Goal: Book appointment/travel/reservation

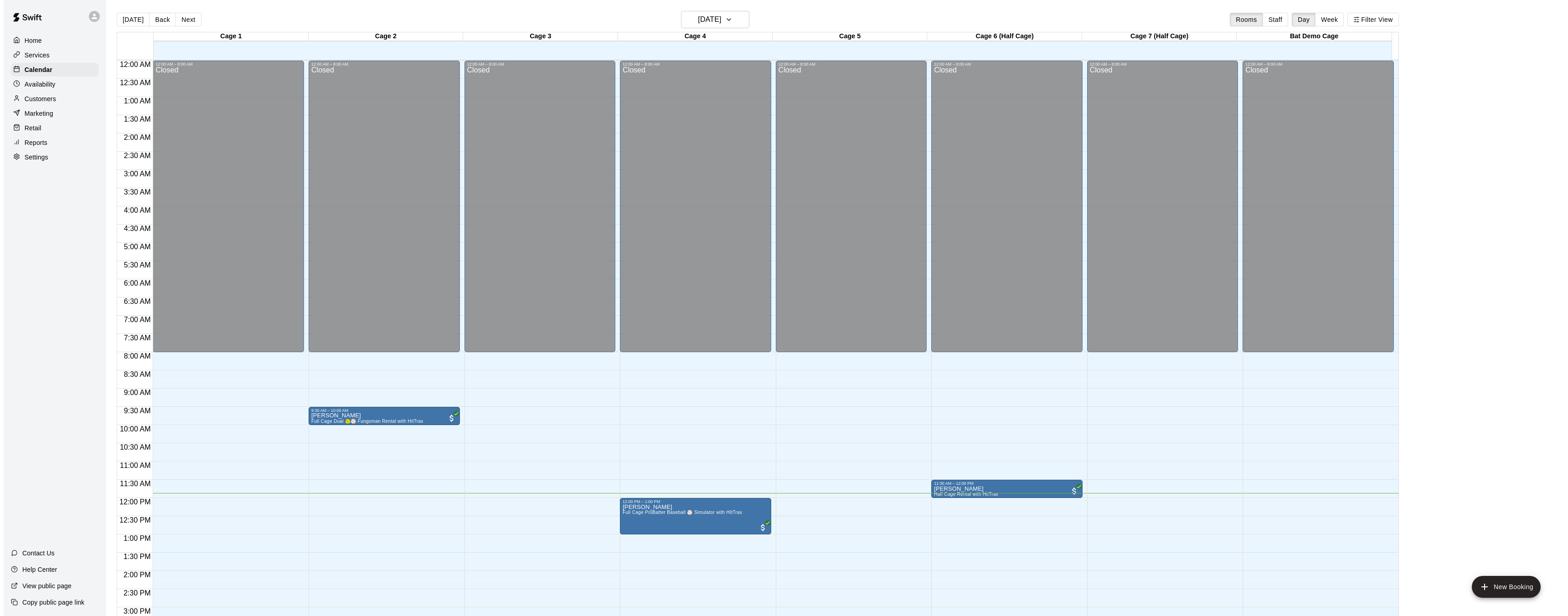
scroll to position [282, 0]
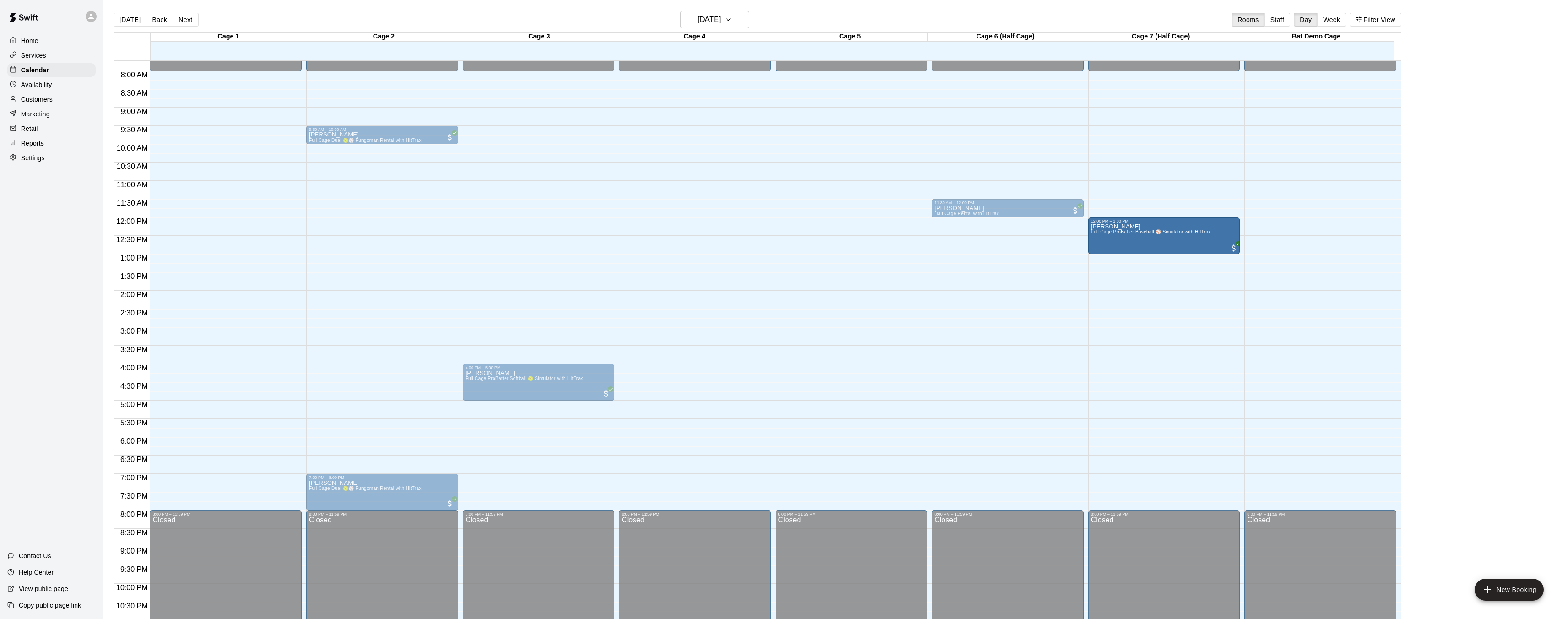
drag, startPoint x: 695, startPoint y: 234, endPoint x: 1122, endPoint y: 242, distance: 427.1
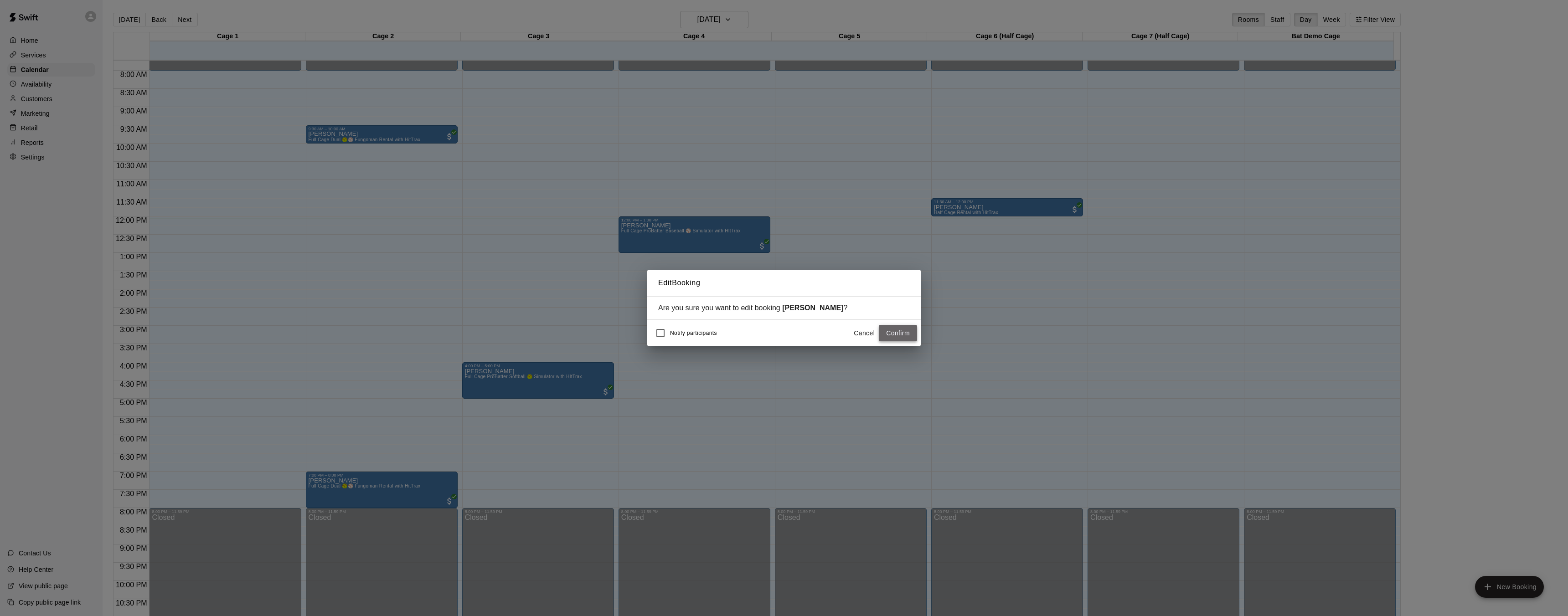
click at [910, 337] on button "Confirm" at bounding box center [898, 334] width 38 height 17
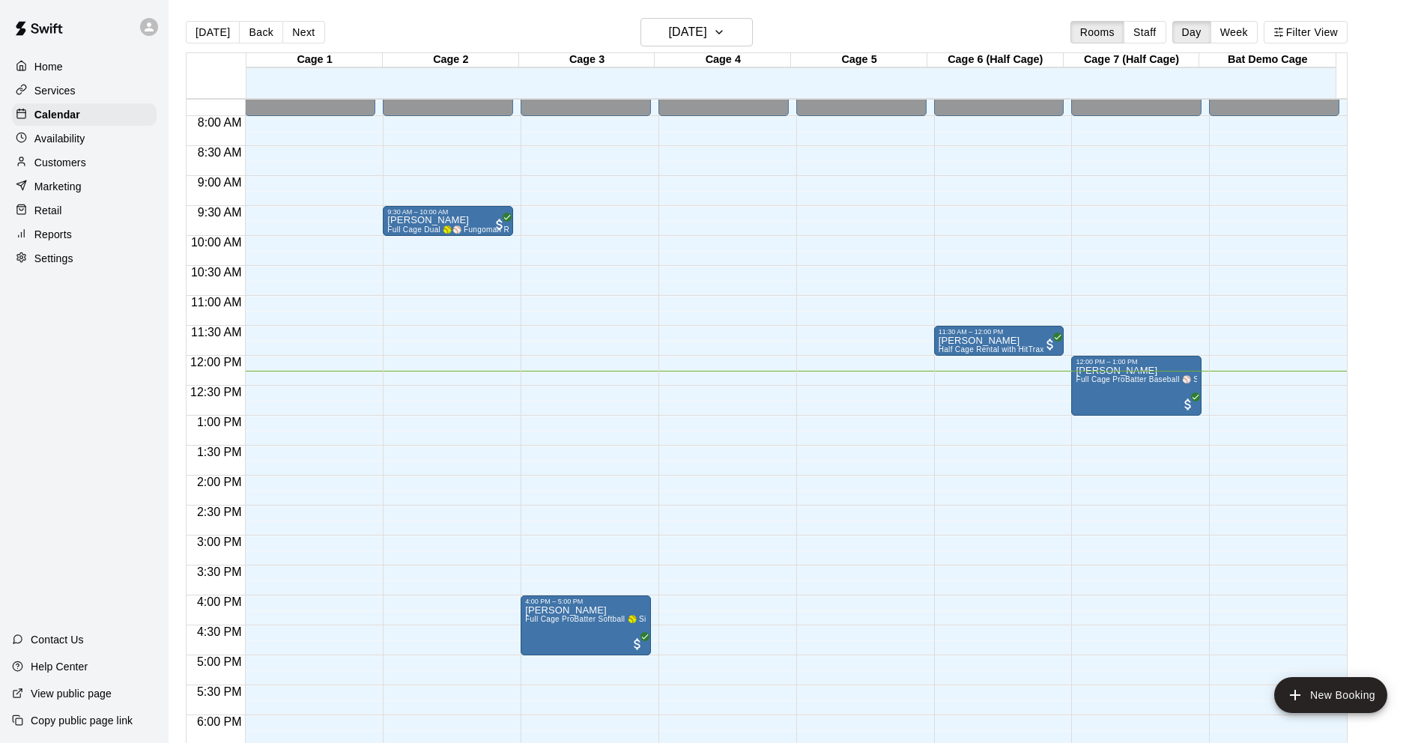
drag, startPoint x: 918, startPoint y: 361, endPoint x: 1033, endPoint y: 437, distance: 137.3
click at [943, 404] on div "12:00 AM 12:30 AM 1:00 AM 1:30 AM 2:00 AM 2:30 AM 3:00 AM 3:30 AM 4:00 AM 4:30 …" at bounding box center [766, 429] width 1160 height 662
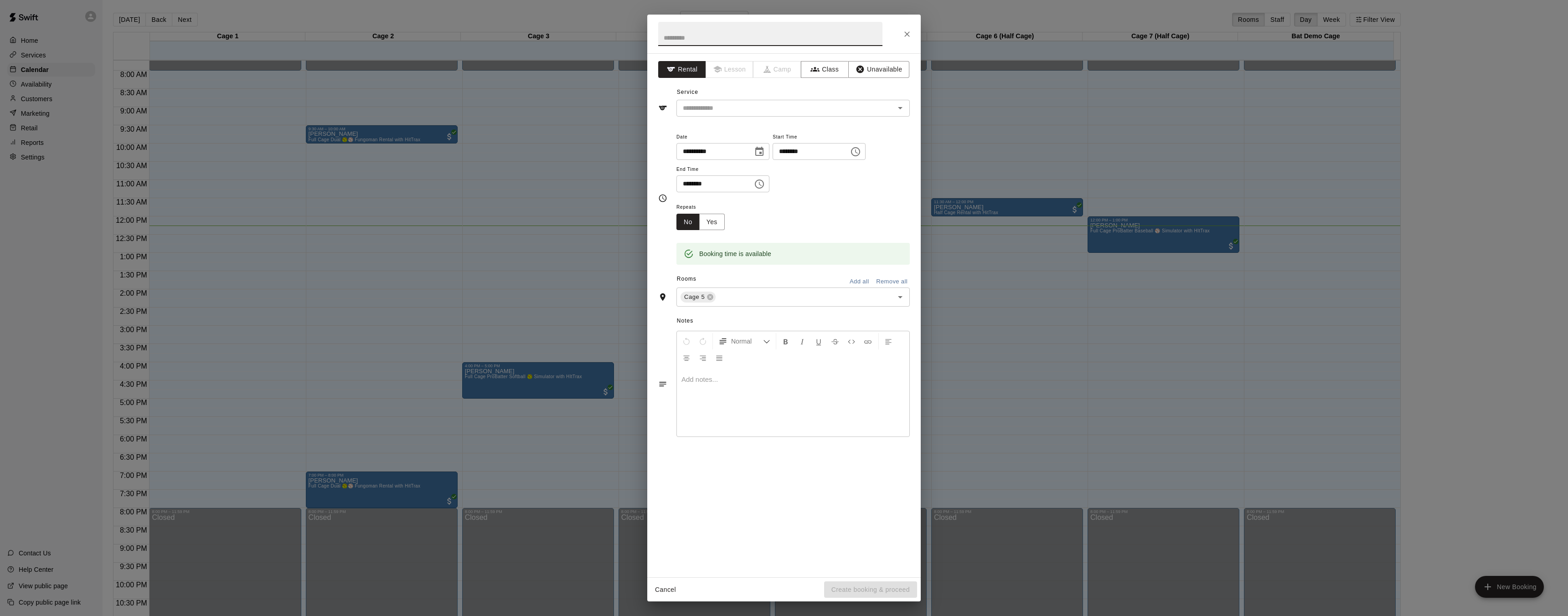
drag, startPoint x: 801, startPoint y: 237, endPoint x: 832, endPoint y: 240, distance: 31.1
click at [805, 237] on div "Booking time is available" at bounding box center [793, 247] width 233 height 35
drag, startPoint x: 943, startPoint y: 240, endPoint x: 1054, endPoint y: 237, distance: 111.0
click at [861, 250] on div "**********" at bounding box center [784, 308] width 1568 height 616
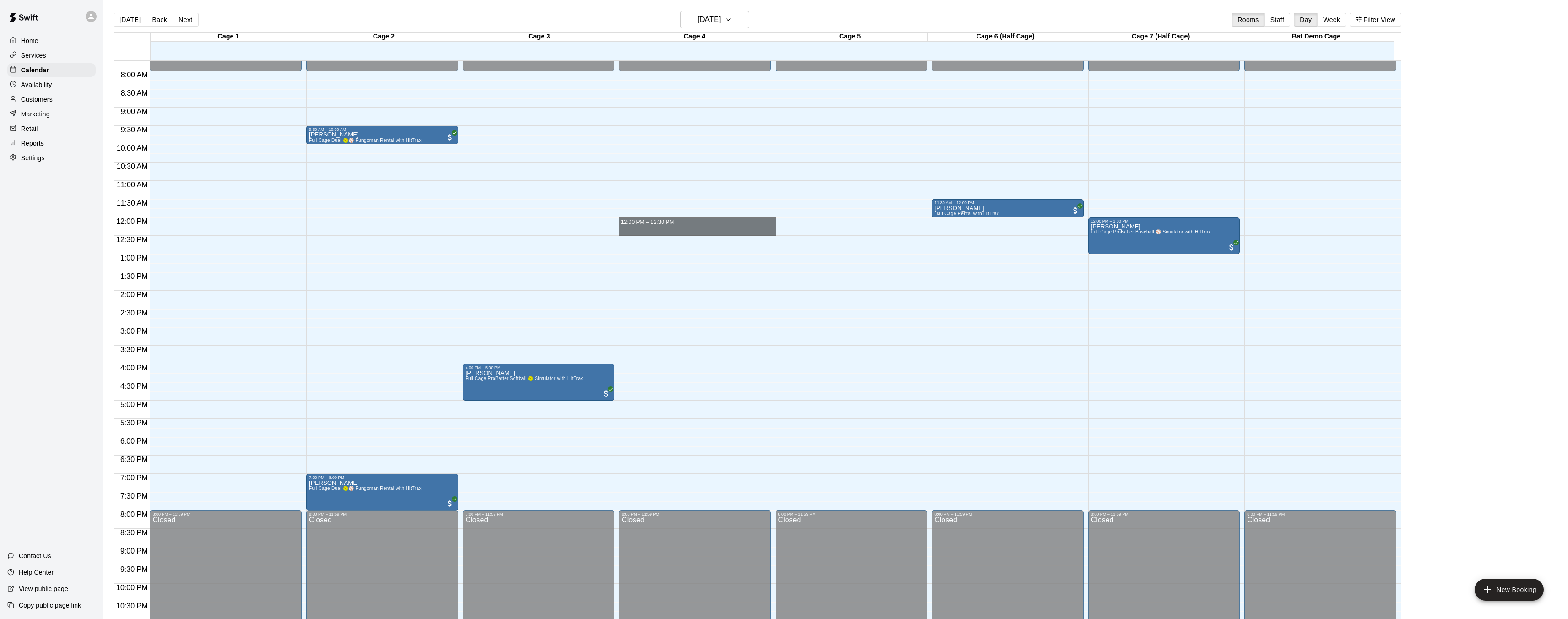
drag, startPoint x: 624, startPoint y: 229, endPoint x: 734, endPoint y: 196, distance: 114.8
click at [581, 229] on div "12:00 AM 12:30 AM 1:00 AM 1:30 AM 2:00 AM 2:30 AM 3:00 AM 3:30 AM 4:00 AM 4:30 …" at bounding box center [757, 345] width 1287 height 570
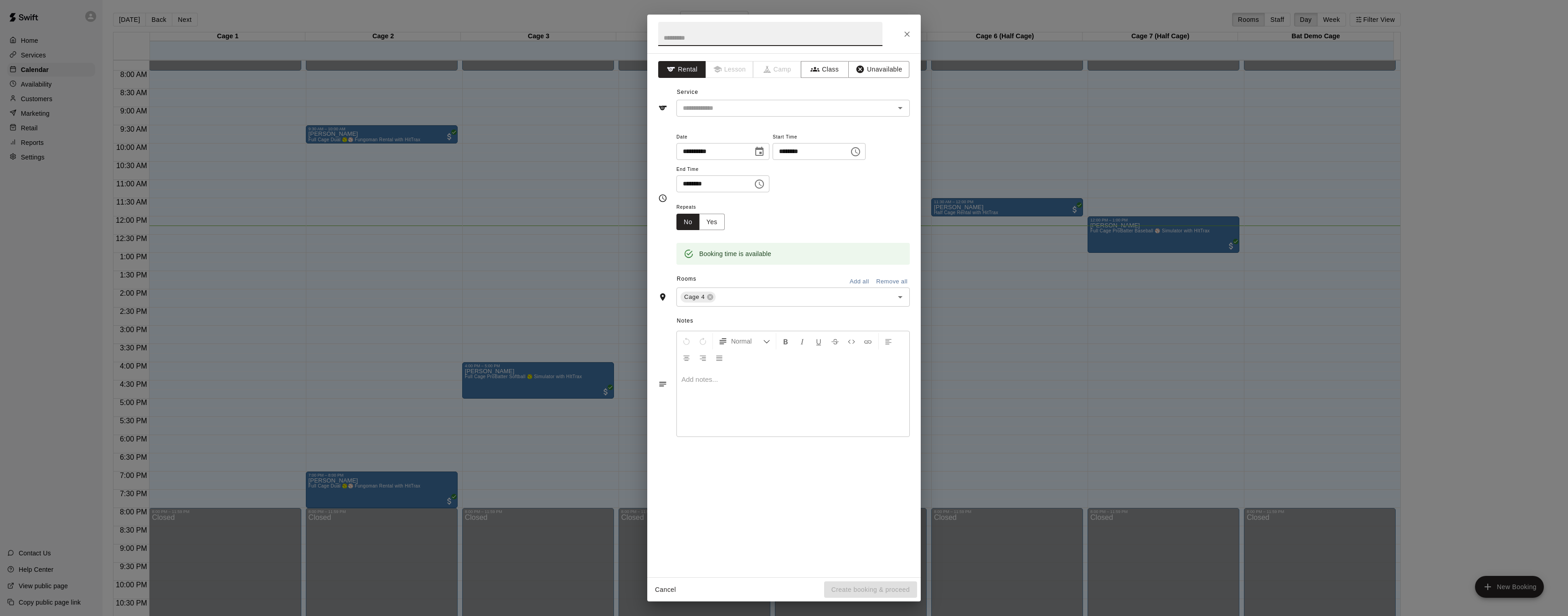
click at [908, 34] on icon "Close" at bounding box center [907, 34] width 5 height 5
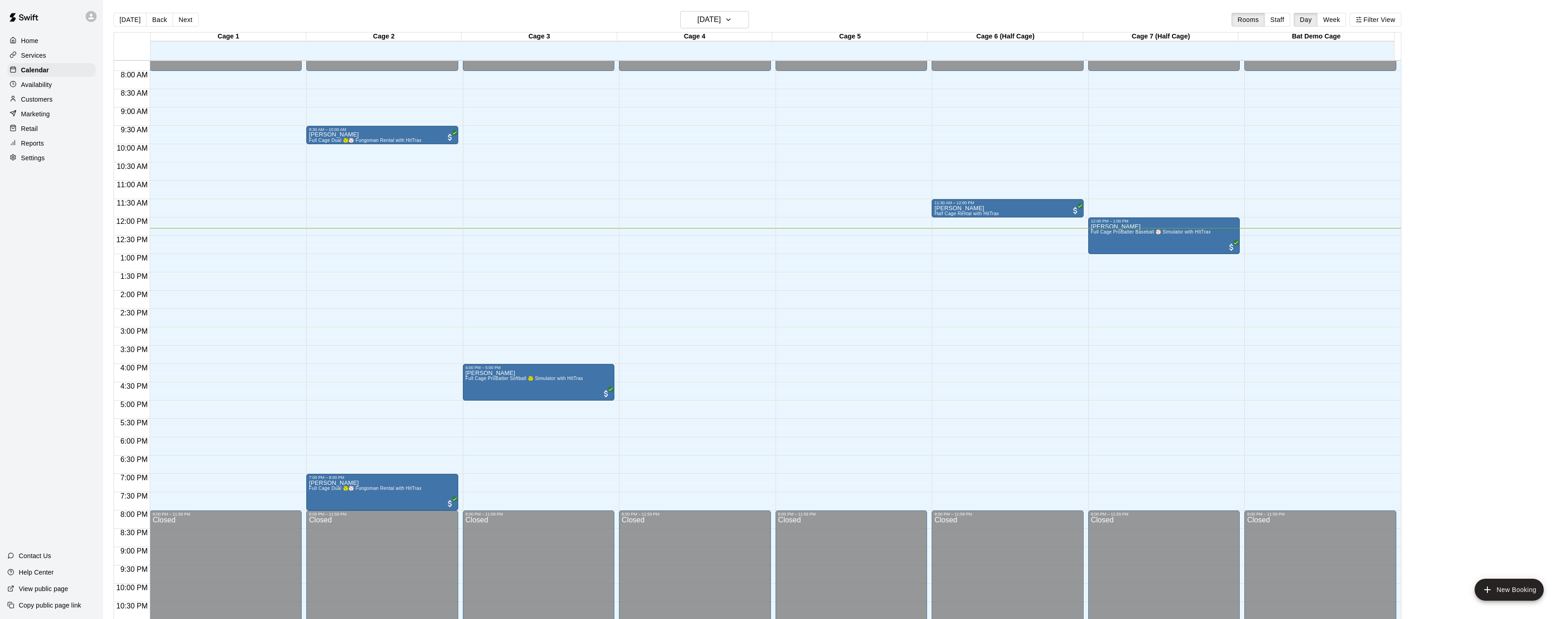
click at [776, 237] on div "12:00 AM – 8:00 AM Closed 8:00 PM – 11:59 PM Closed" at bounding box center [852, 218] width 152 height 880
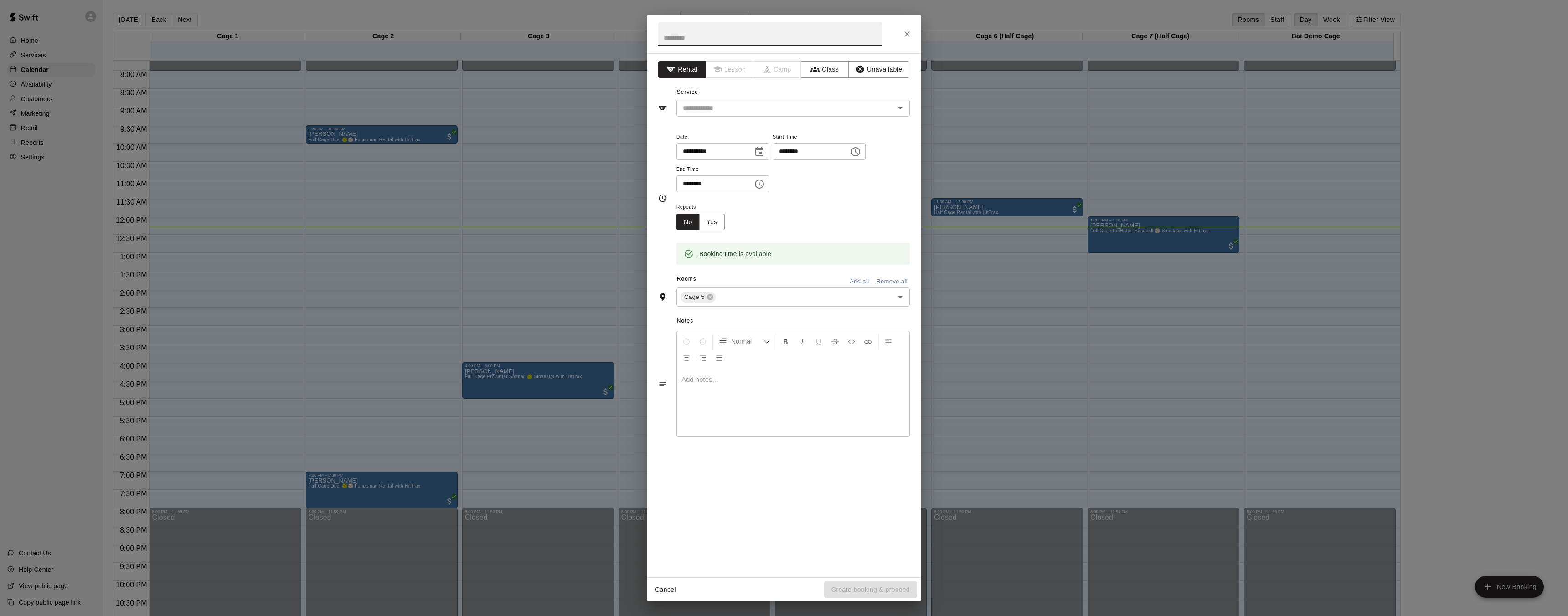
click at [765, 97] on div "Service ​" at bounding box center [783, 101] width 251 height 32
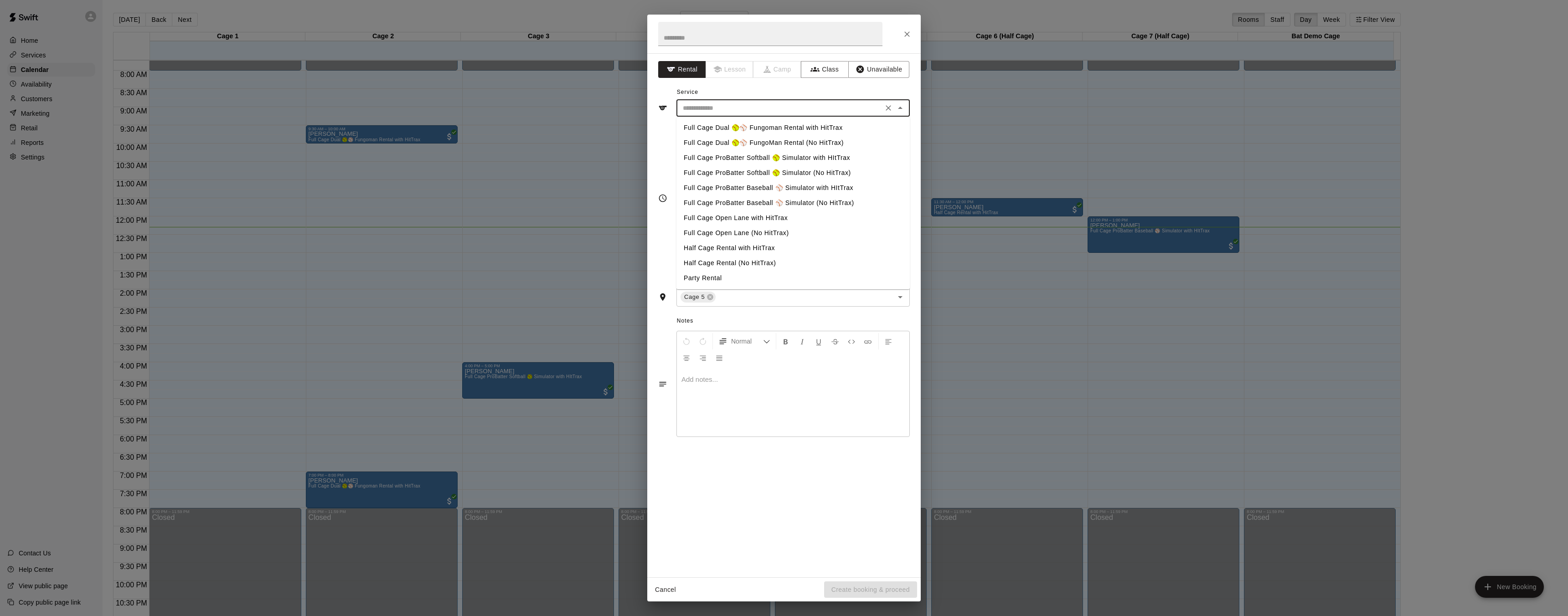
click at [767, 105] on input "text" at bounding box center [780, 108] width 201 height 12
click at [803, 188] on li "Full Cage ProBatter Baseball ⚾ Simulator with HItTrax" at bounding box center [793, 188] width 233 height 15
type input "**********"
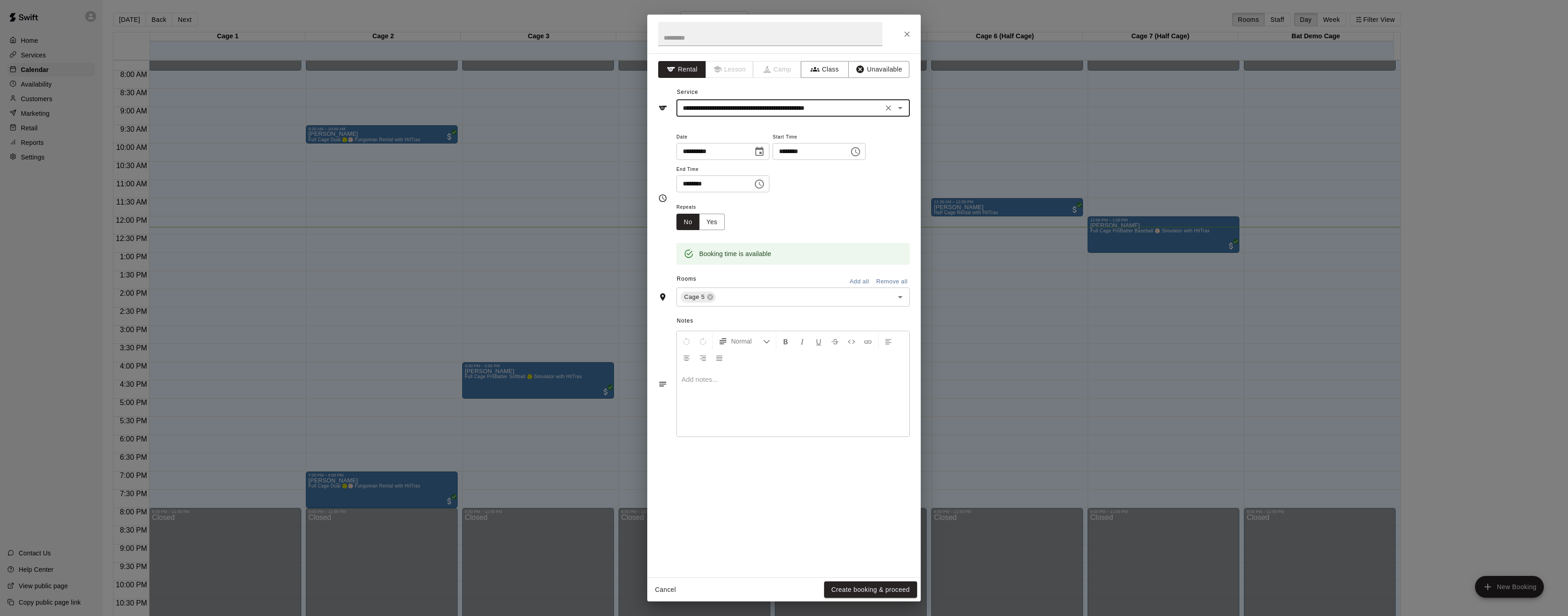
click at [729, 184] on input "********" at bounding box center [711, 184] width 70 height 17
click at [702, 186] on input "********" at bounding box center [711, 184] width 70 height 17
click at [699, 183] on input "********" at bounding box center [711, 184] width 70 height 17
type input "********"
click at [881, 589] on button "Create booking & proceed" at bounding box center [870, 590] width 93 height 17
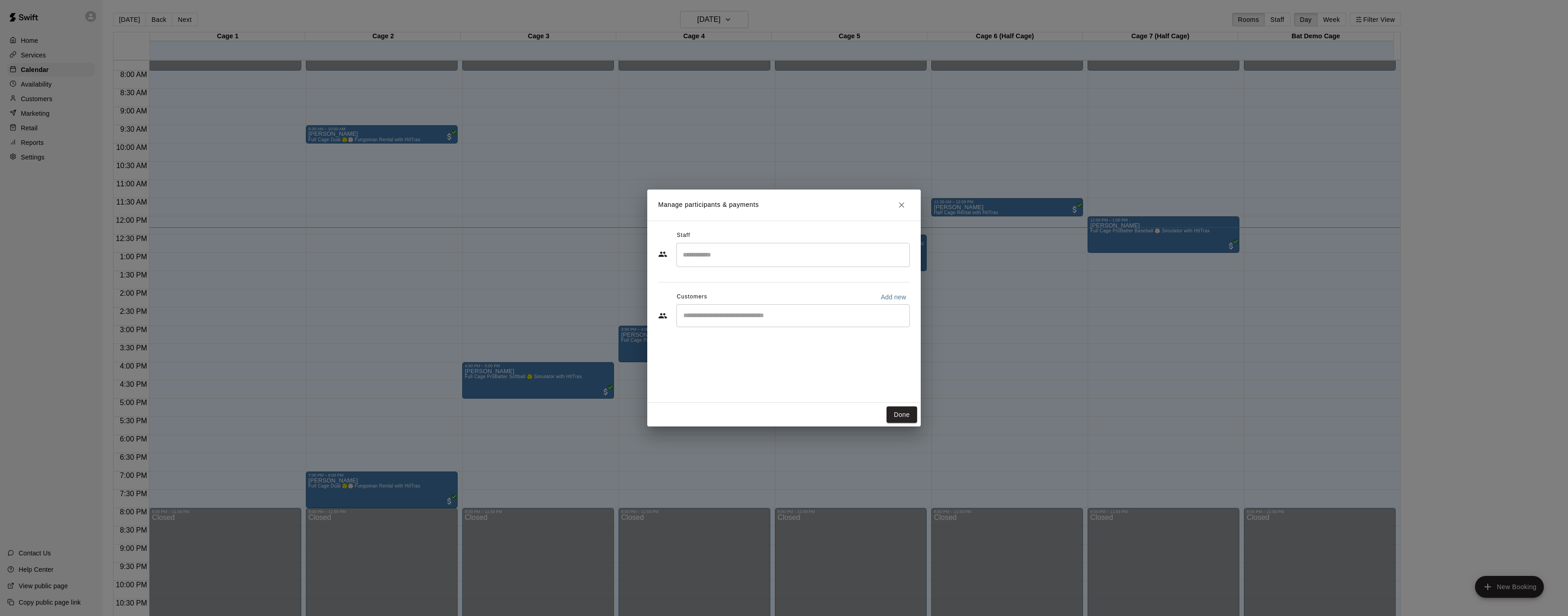
click at [741, 261] on input "Search staff" at bounding box center [793, 255] width 225 height 16
click at [765, 359] on div "Ashton Zeiher Admin" at bounding box center [797, 359] width 196 height 18
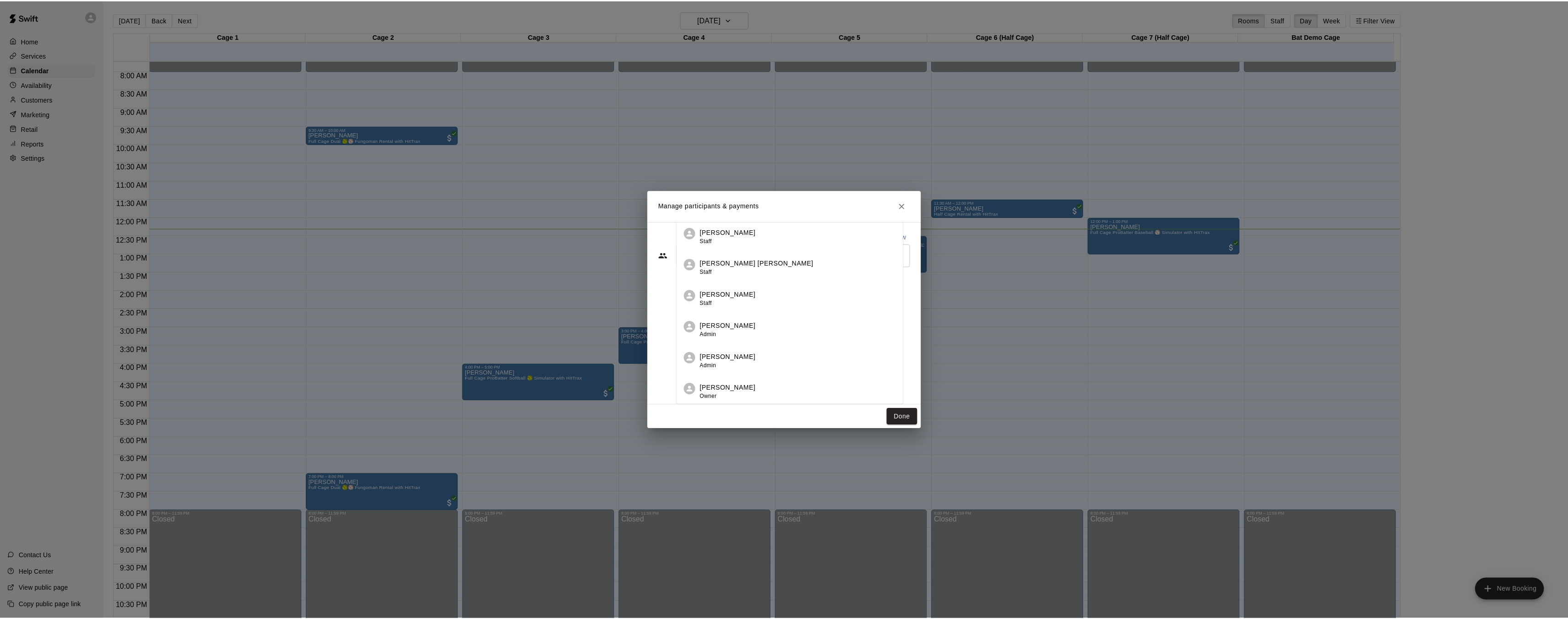
scroll to position [0, 0]
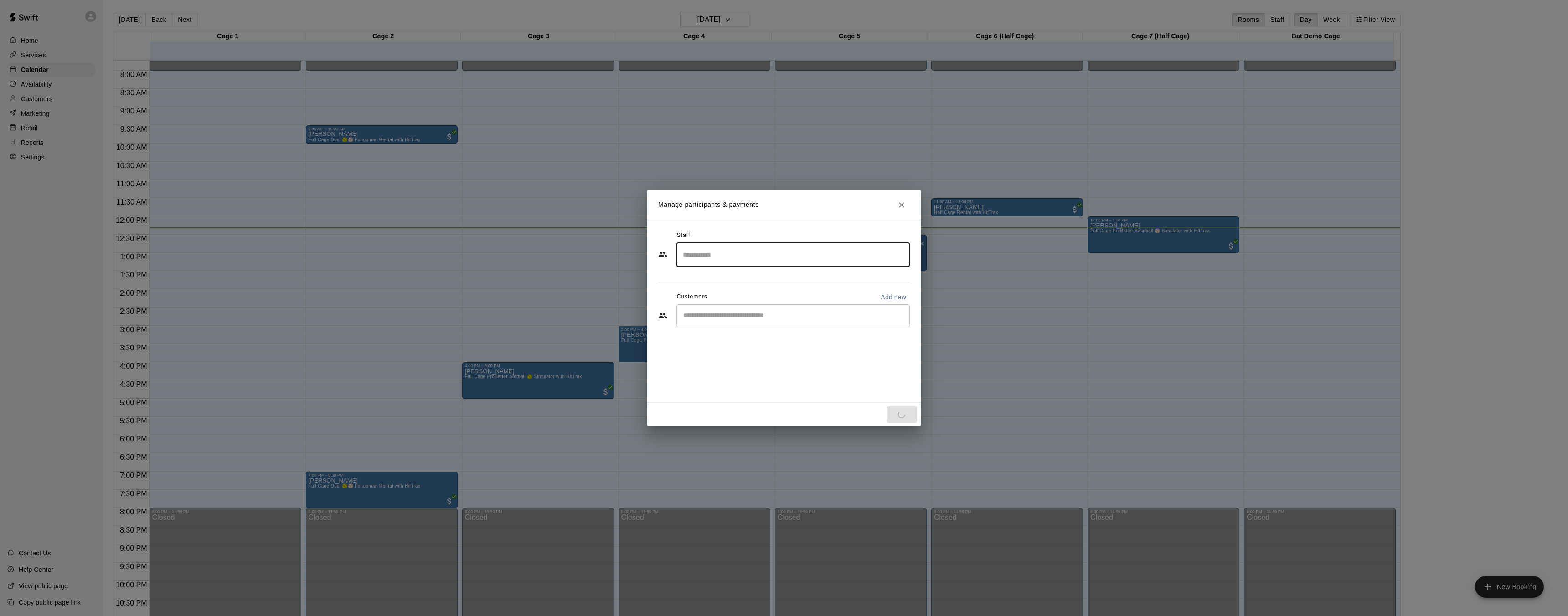
click at [763, 323] on div "Staff ​ Customers Add new ​" at bounding box center [783, 282] width 251 height 108
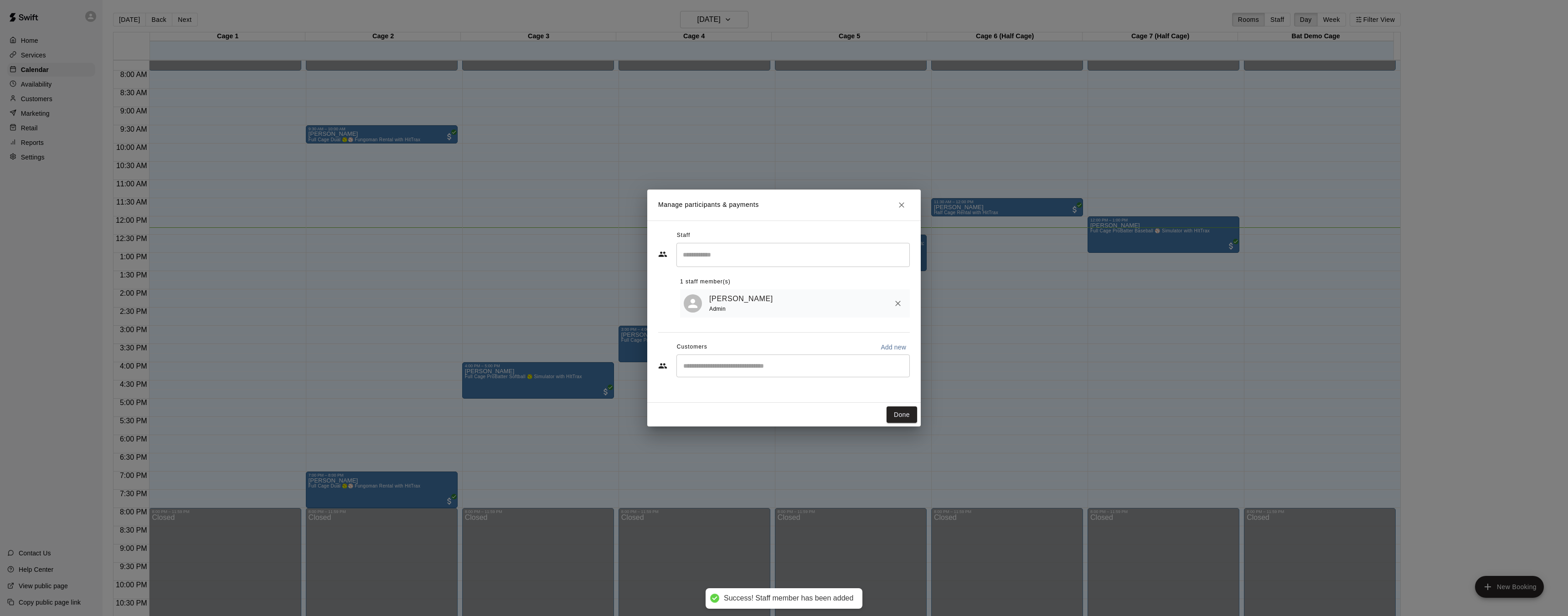
click at [758, 359] on div "​" at bounding box center [793, 366] width 233 height 23
type input "*****"
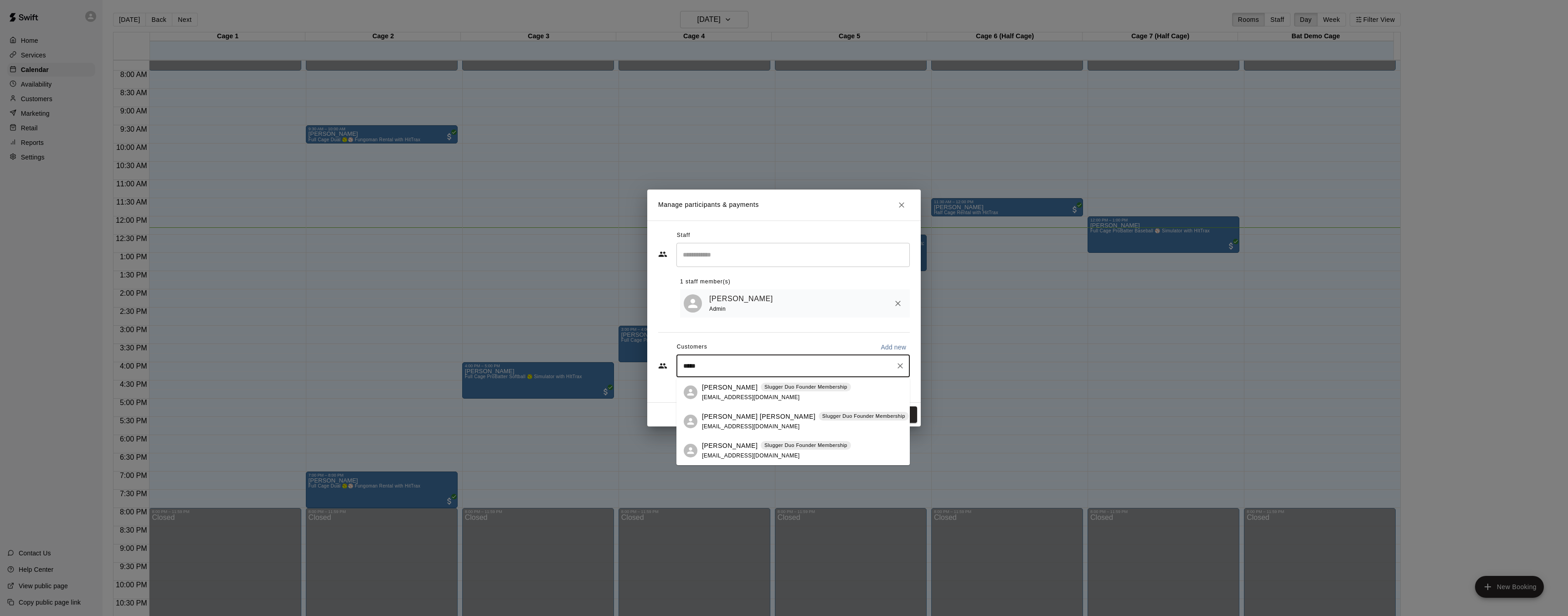
click at [740, 388] on p "[PERSON_NAME]" at bounding box center [729, 388] width 55 height 10
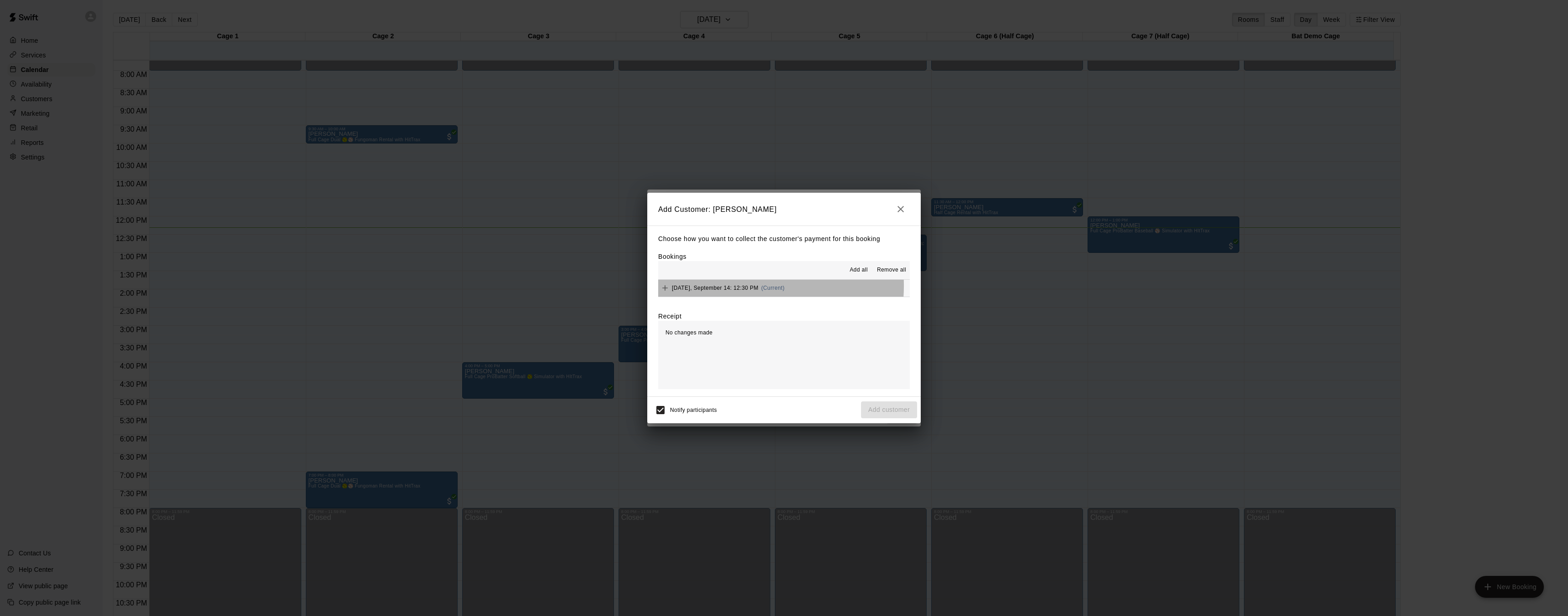
click at [732, 285] on span "Sunday, September 14: 12:30 PM" at bounding box center [715, 288] width 86 height 6
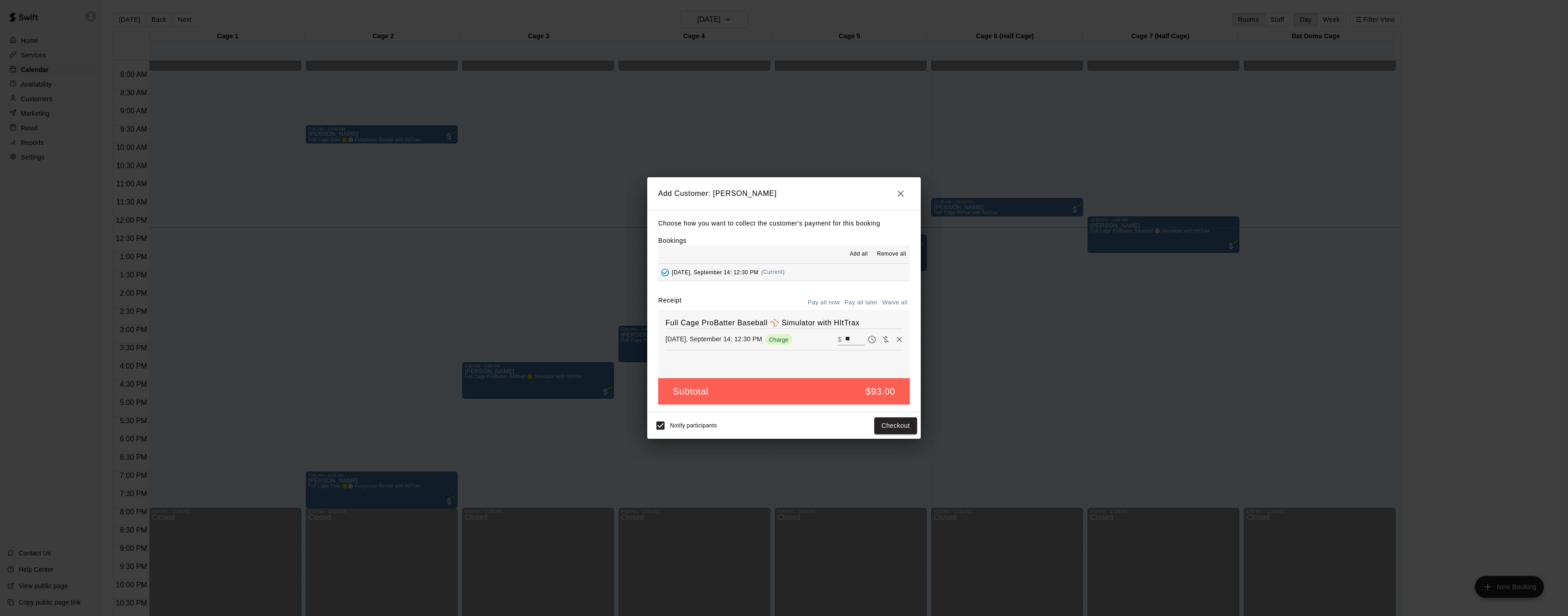
click at [897, 304] on button "Waive all" at bounding box center [894, 303] width 30 height 14
type input "*"
click at [897, 426] on button "Add customer" at bounding box center [889, 426] width 56 height 17
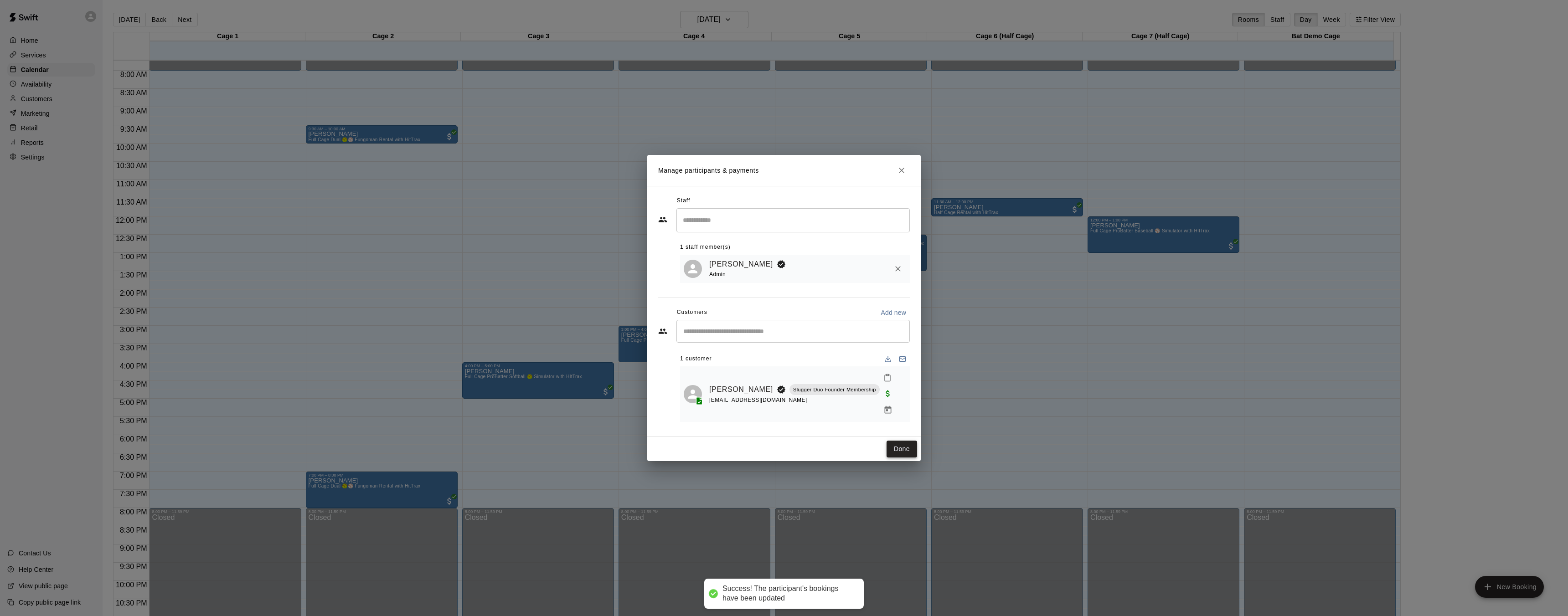
click at [897, 441] on button "Done" at bounding box center [901, 449] width 30 height 17
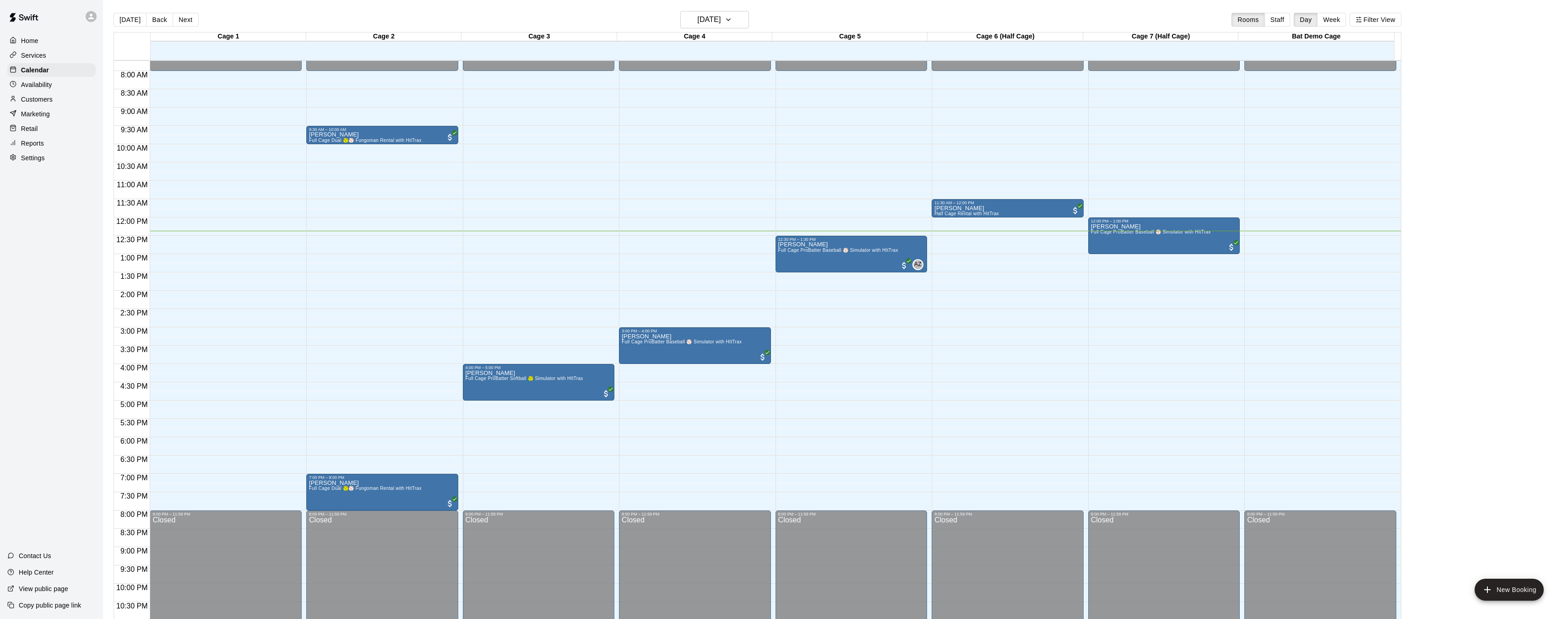
click at [59, 54] on div "Services" at bounding box center [51, 55] width 89 height 13
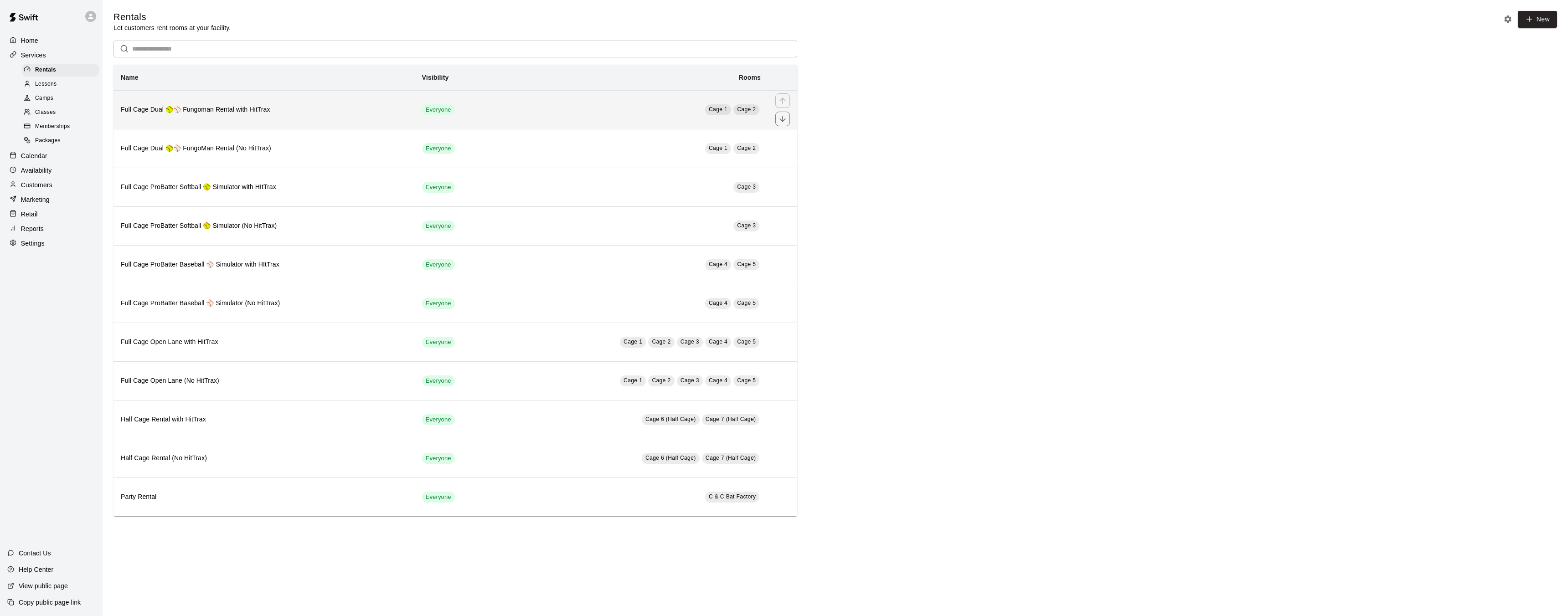
click at [486, 105] on td "Everyone" at bounding box center [455, 110] width 82 height 39
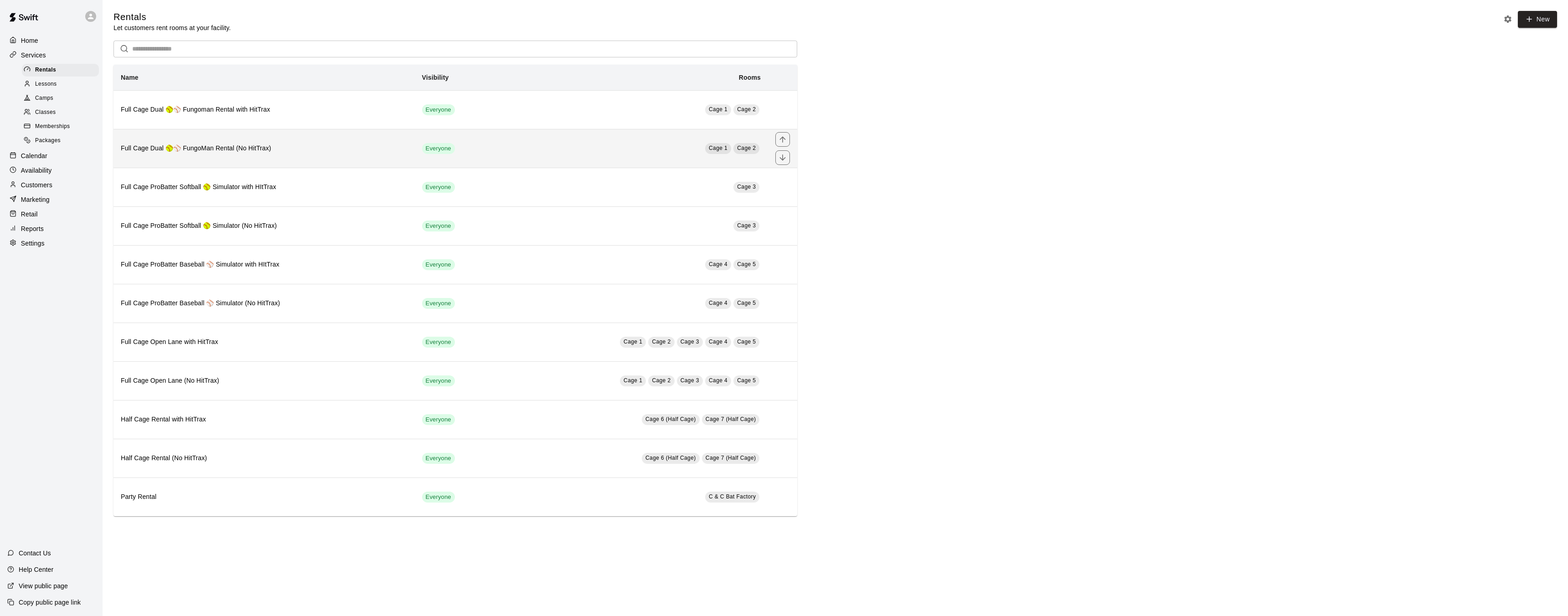
click at [309, 146] on h6 "Full Cage Dual 🥎⚾ FungoMan Rental (No HitTrax)" at bounding box center [264, 149] width 287 height 10
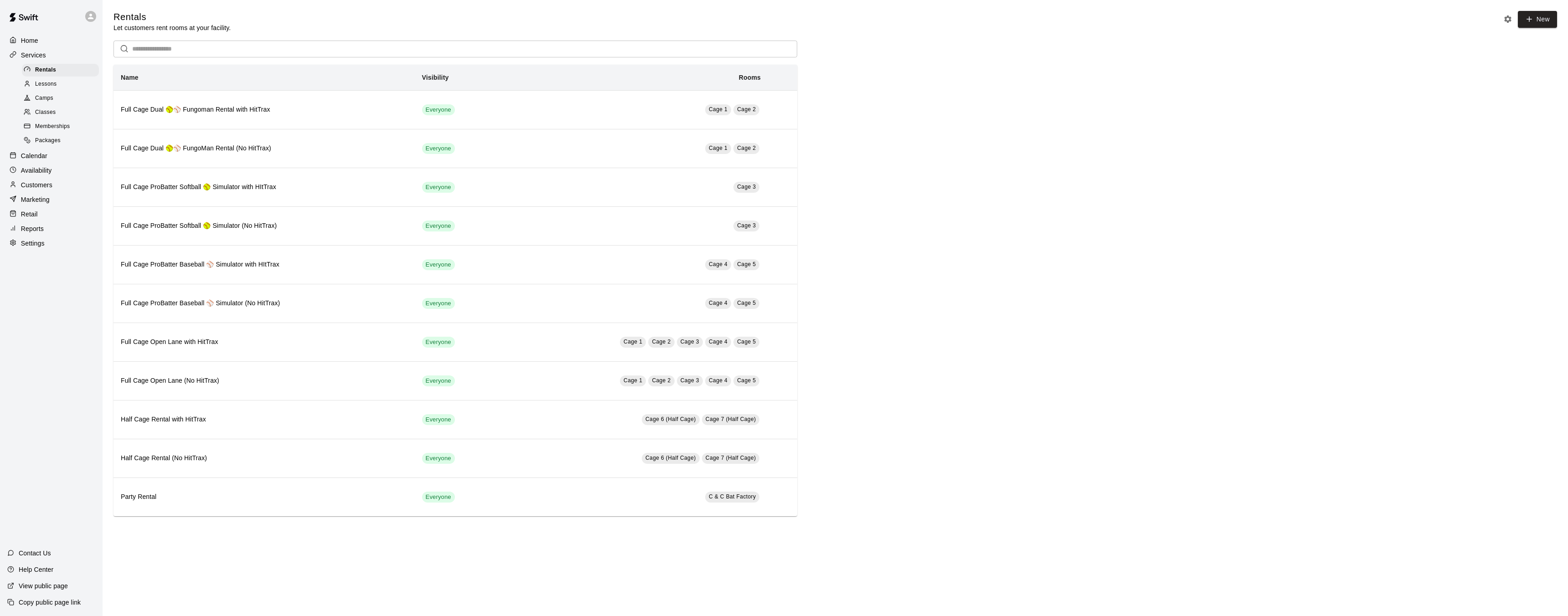
click at [63, 129] on span "Memberships" at bounding box center [52, 127] width 35 height 9
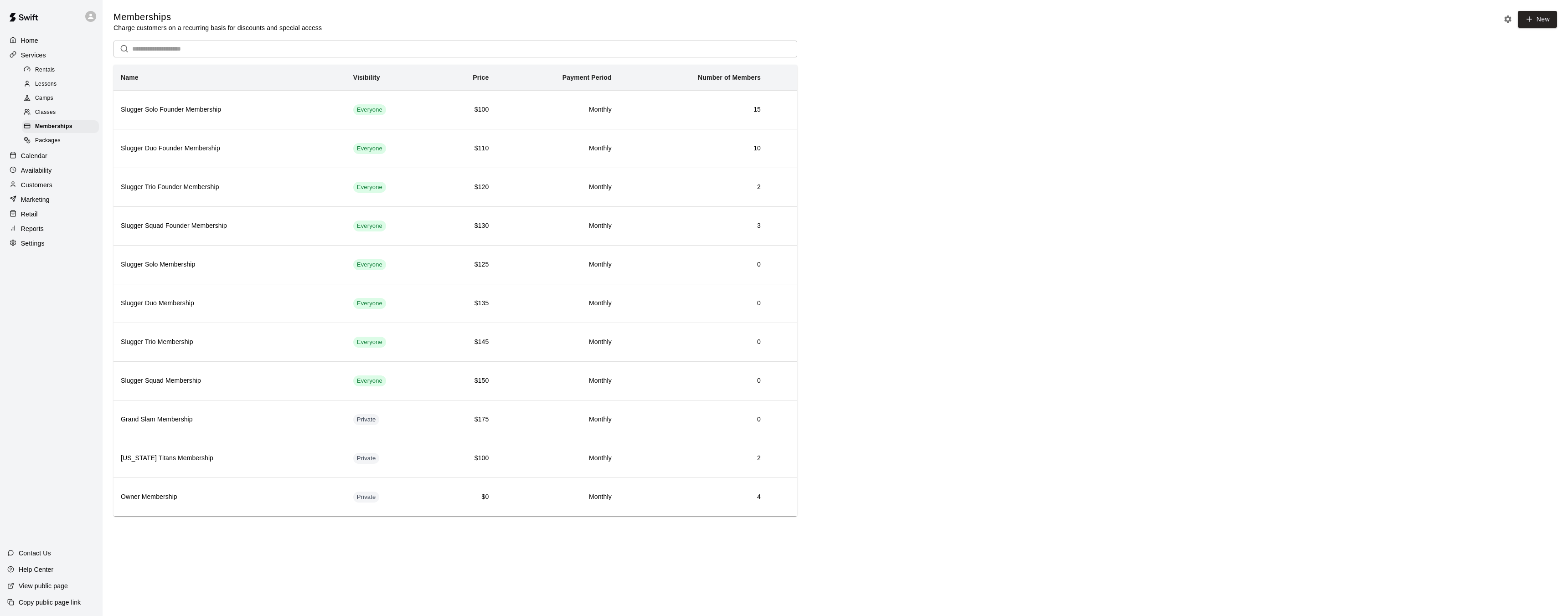
click at [44, 72] on span "Rentals" at bounding box center [45, 70] width 20 height 9
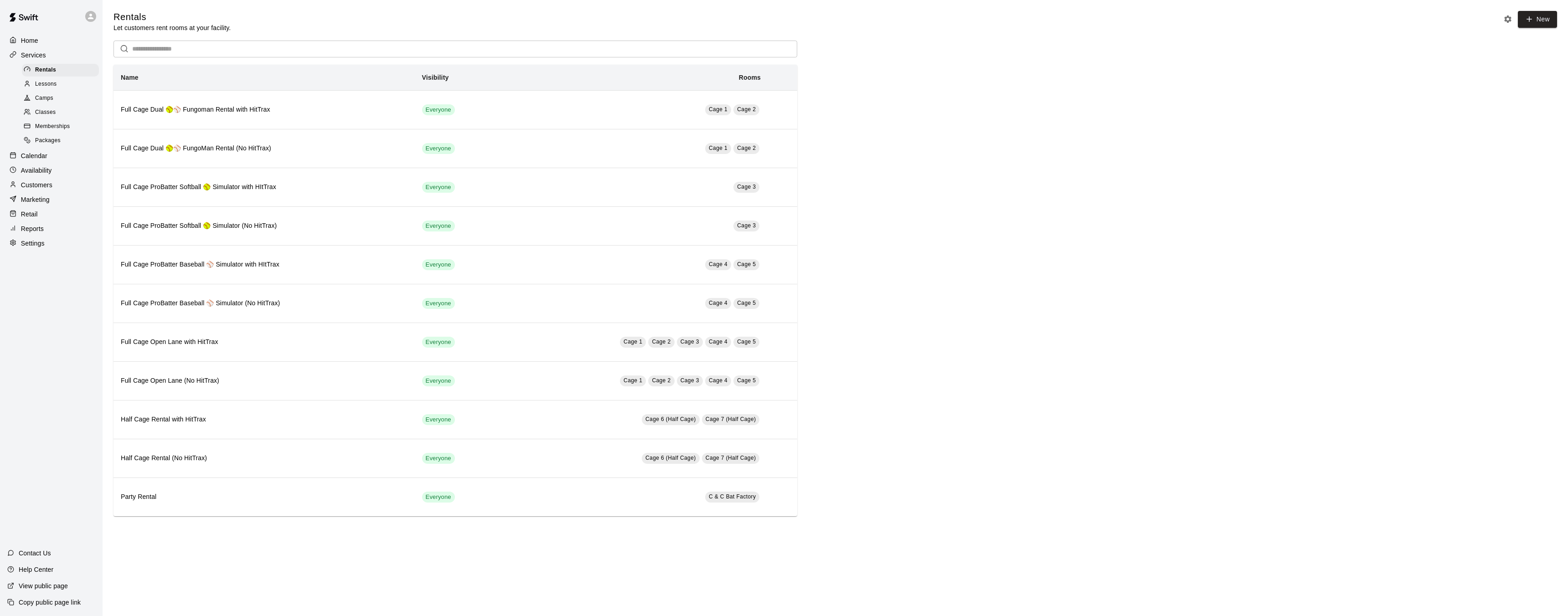
click at [52, 125] on span "Memberships" at bounding box center [52, 127] width 35 height 9
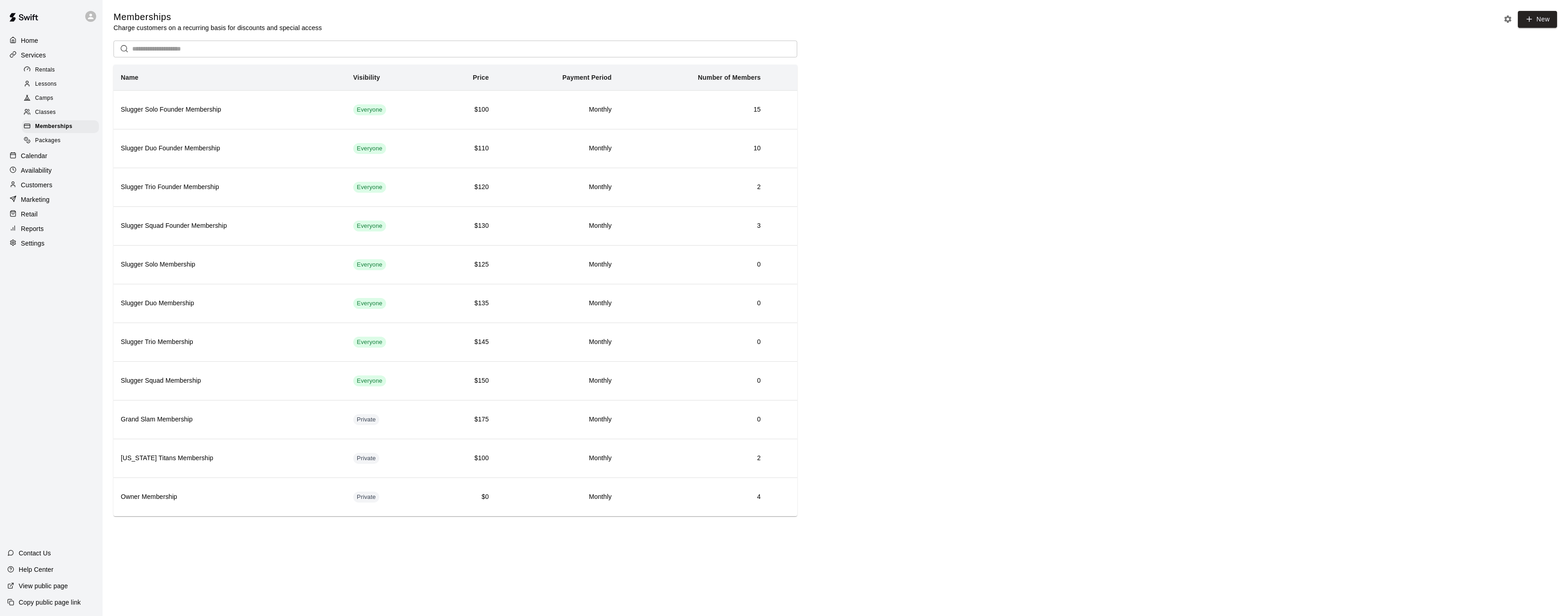
click at [52, 141] on span "Packages" at bounding box center [48, 141] width 26 height 9
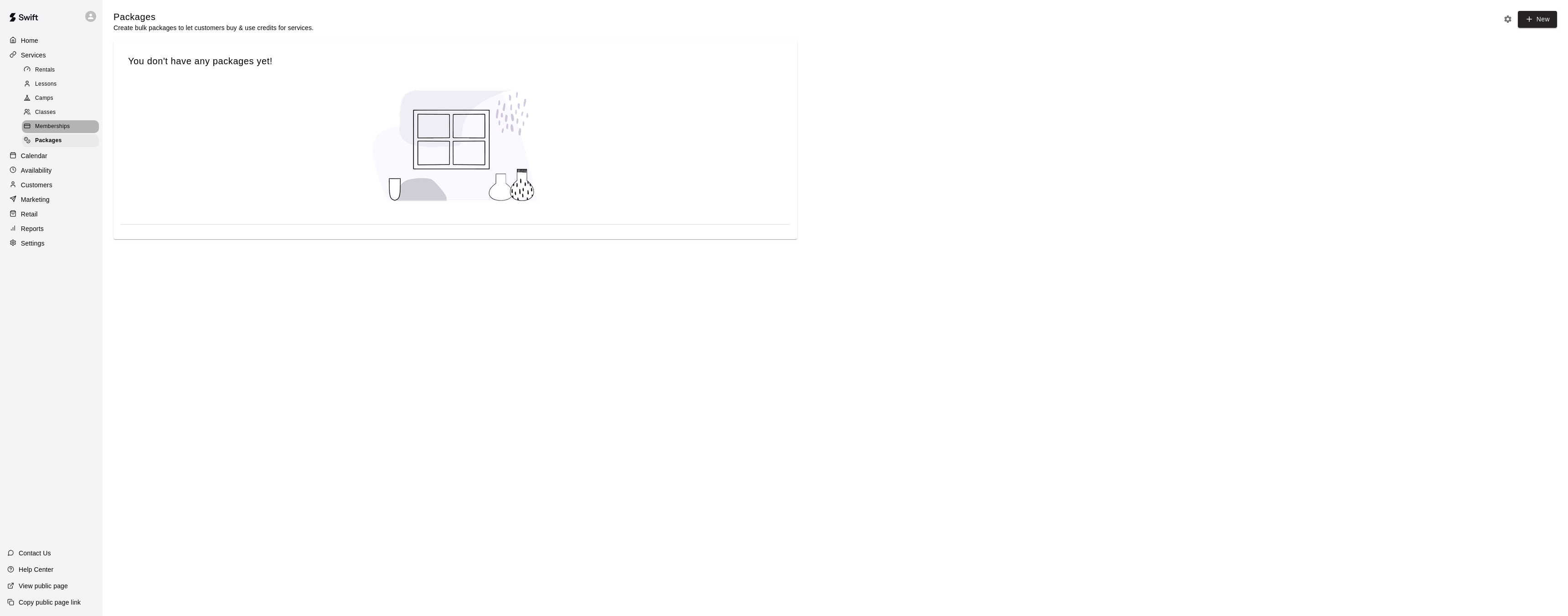
click at [55, 130] on span "Memberships" at bounding box center [52, 127] width 35 height 9
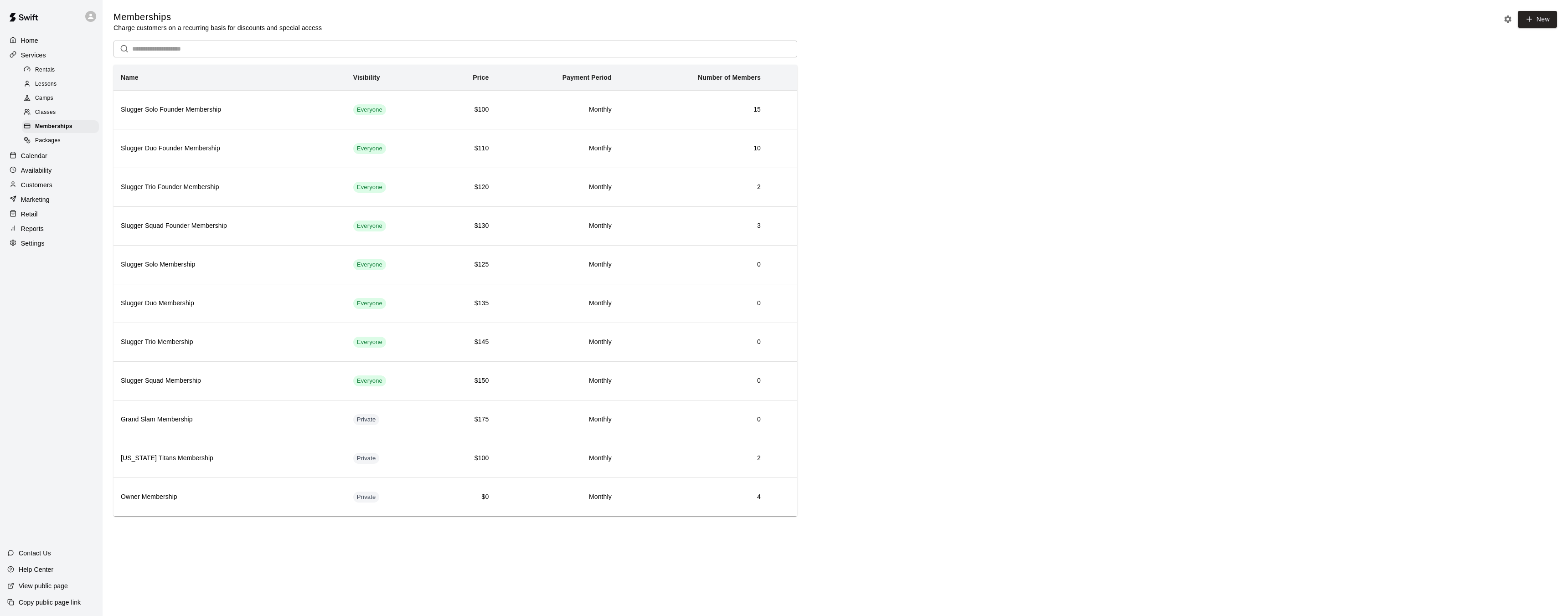
click at [55, 137] on span "Packages" at bounding box center [48, 141] width 26 height 9
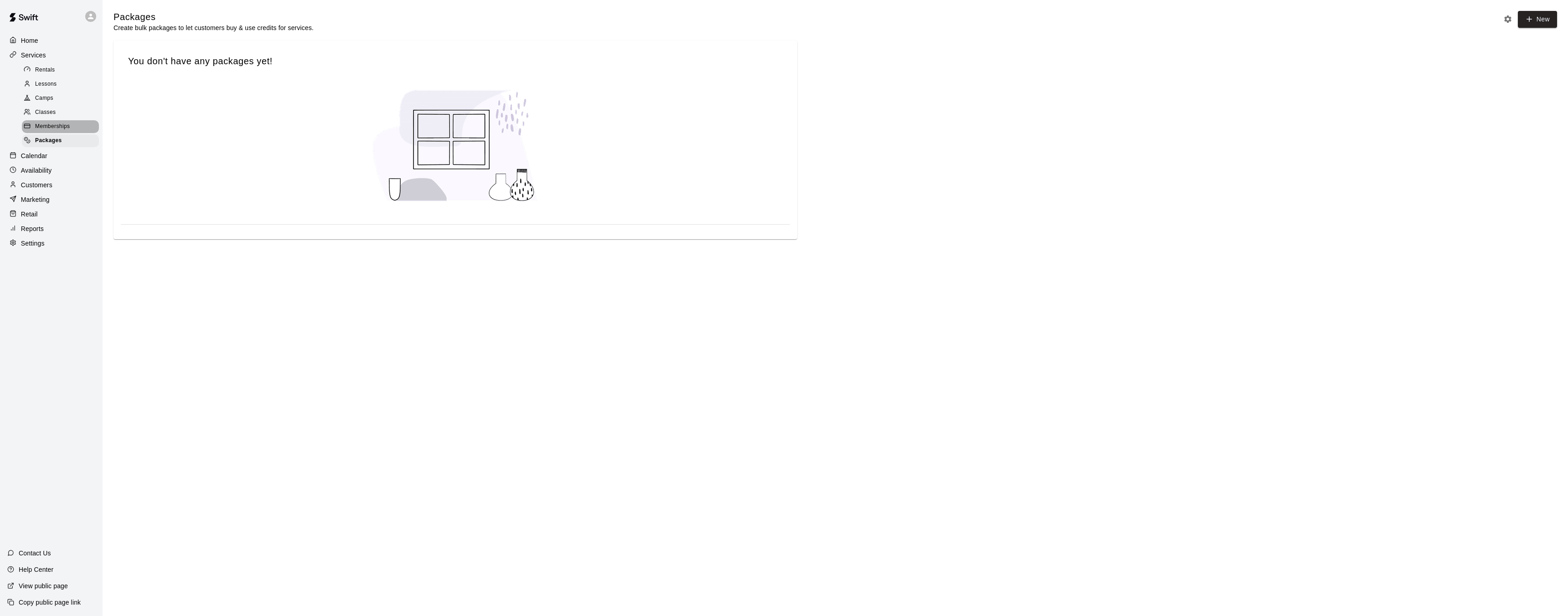
click at [55, 129] on span "Memberships" at bounding box center [52, 127] width 35 height 9
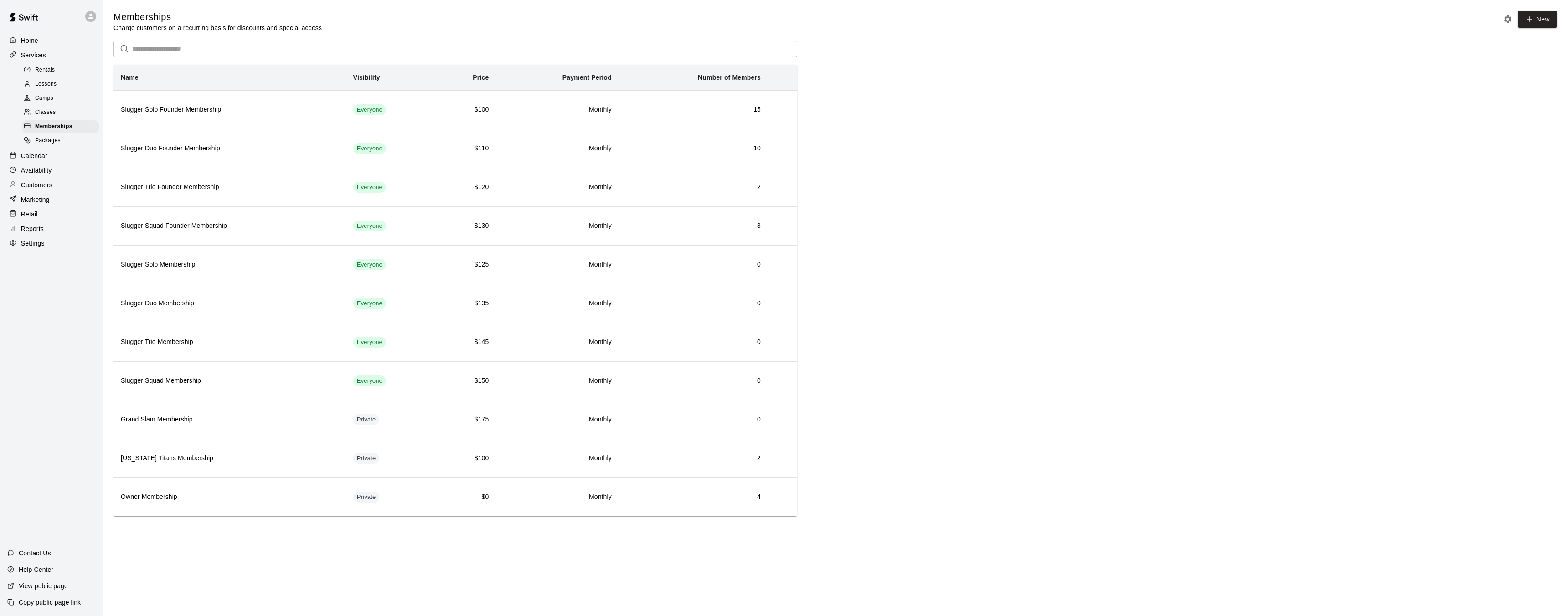
click at [53, 111] on span "Classes" at bounding box center [46, 112] width 21 height 9
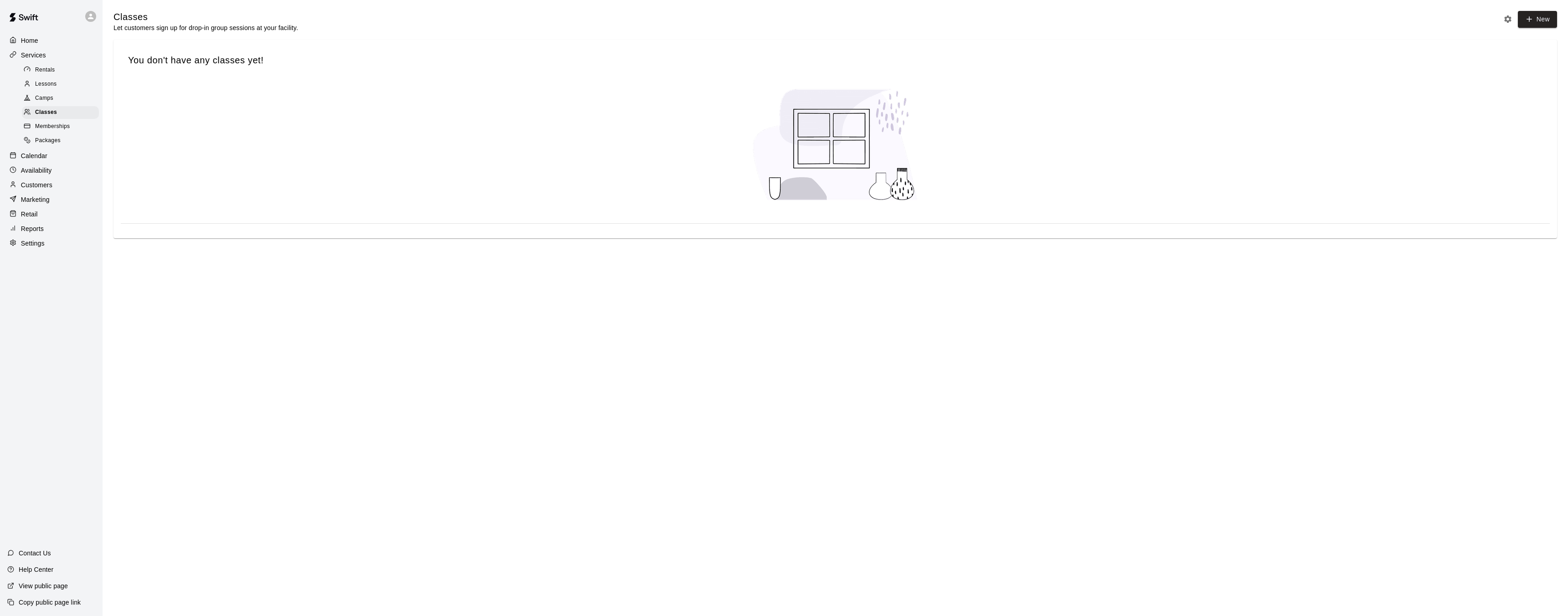
click at [52, 100] on span "Camps" at bounding box center [44, 98] width 18 height 9
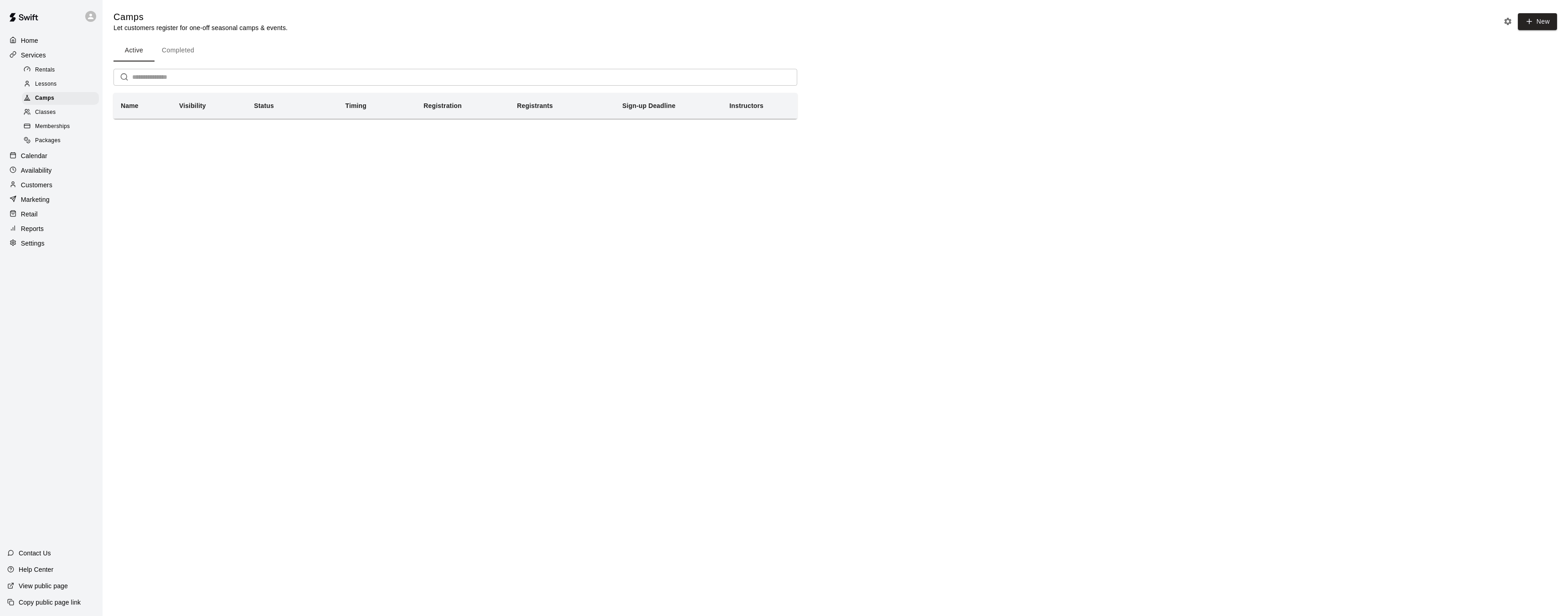
click at [39, 85] on span "Lessons" at bounding box center [46, 84] width 22 height 9
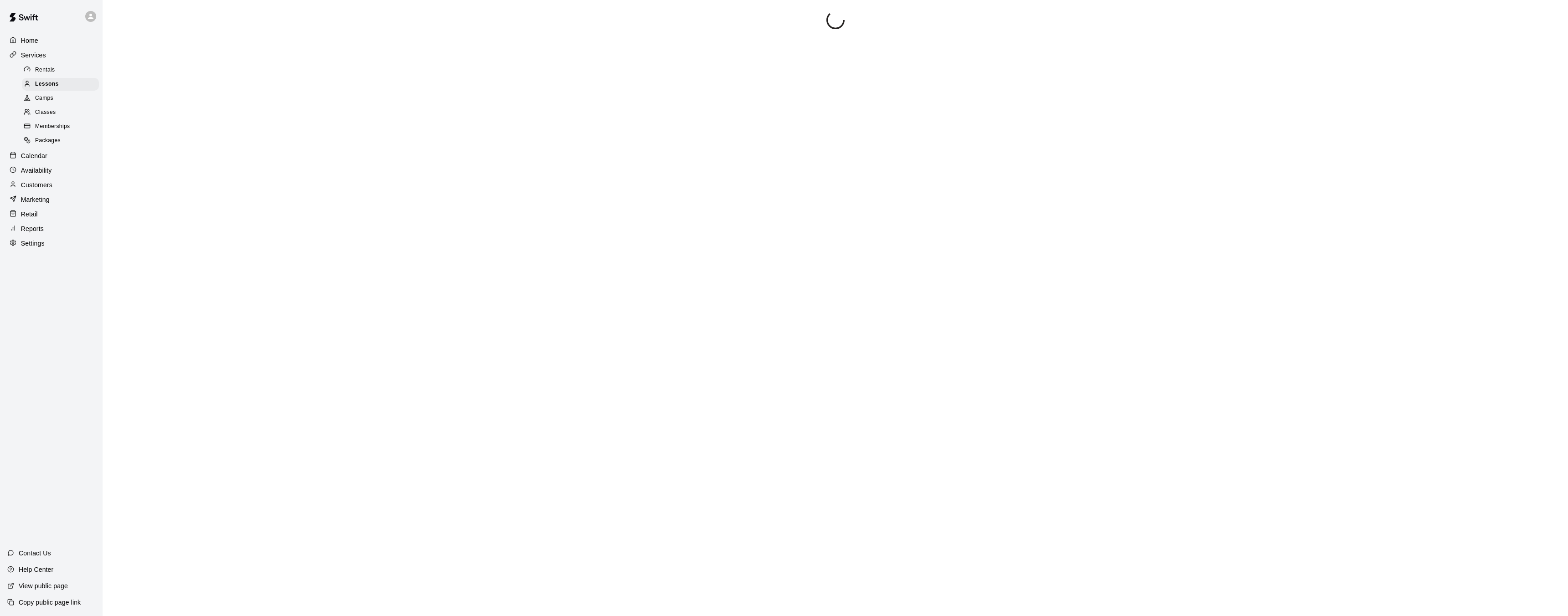
click at [39, 70] on span "Rentals" at bounding box center [45, 70] width 20 height 9
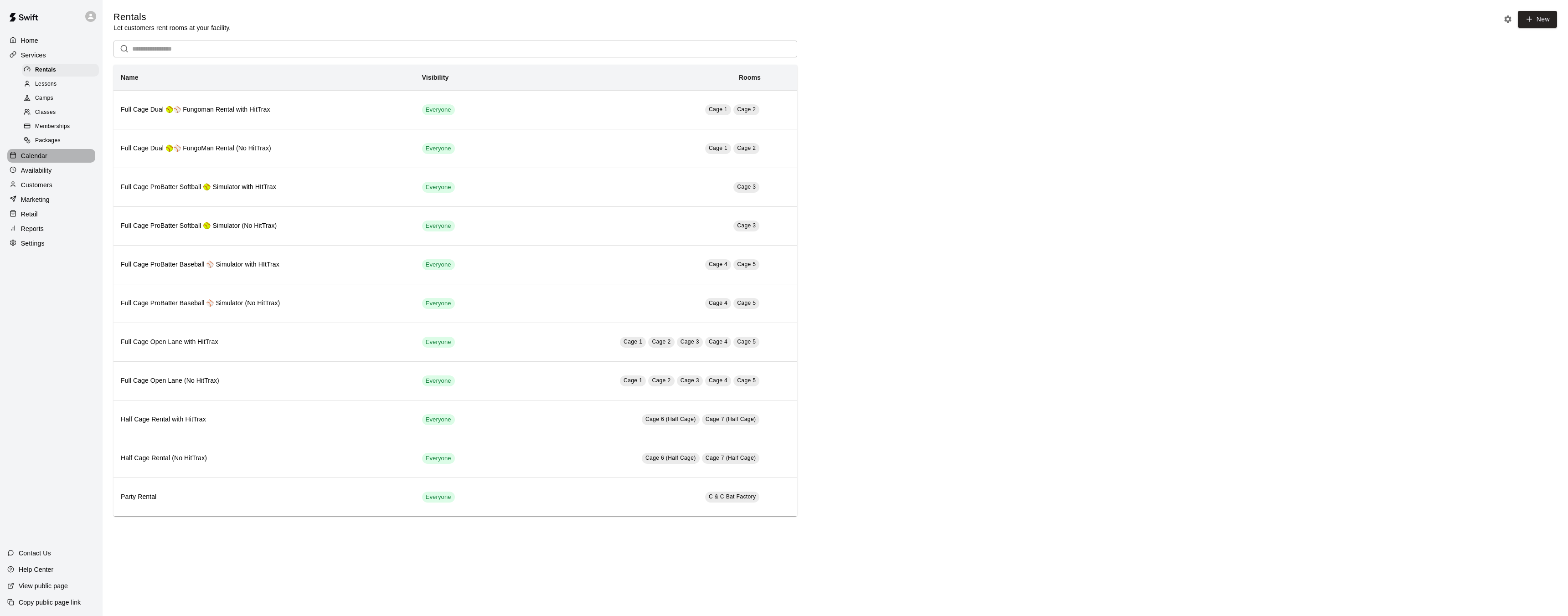
click at [37, 150] on div "Calendar" at bounding box center [51, 156] width 88 height 13
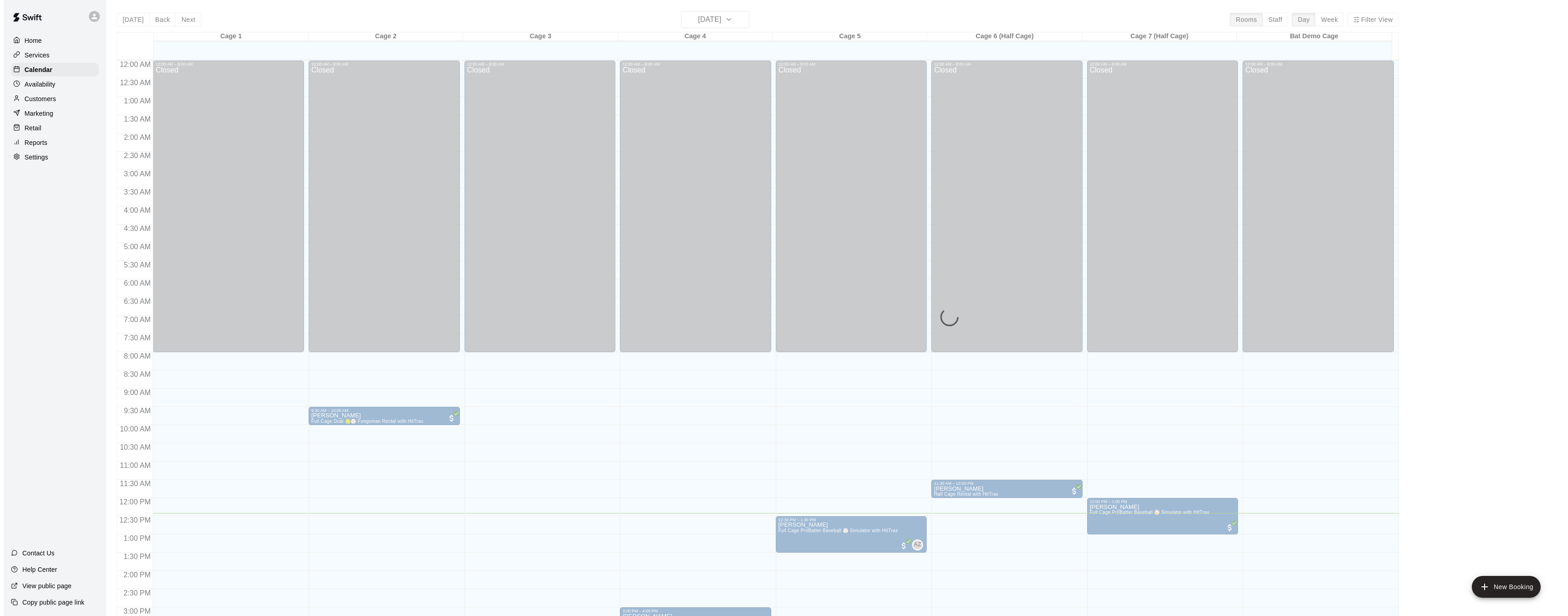
scroll to position [282, 0]
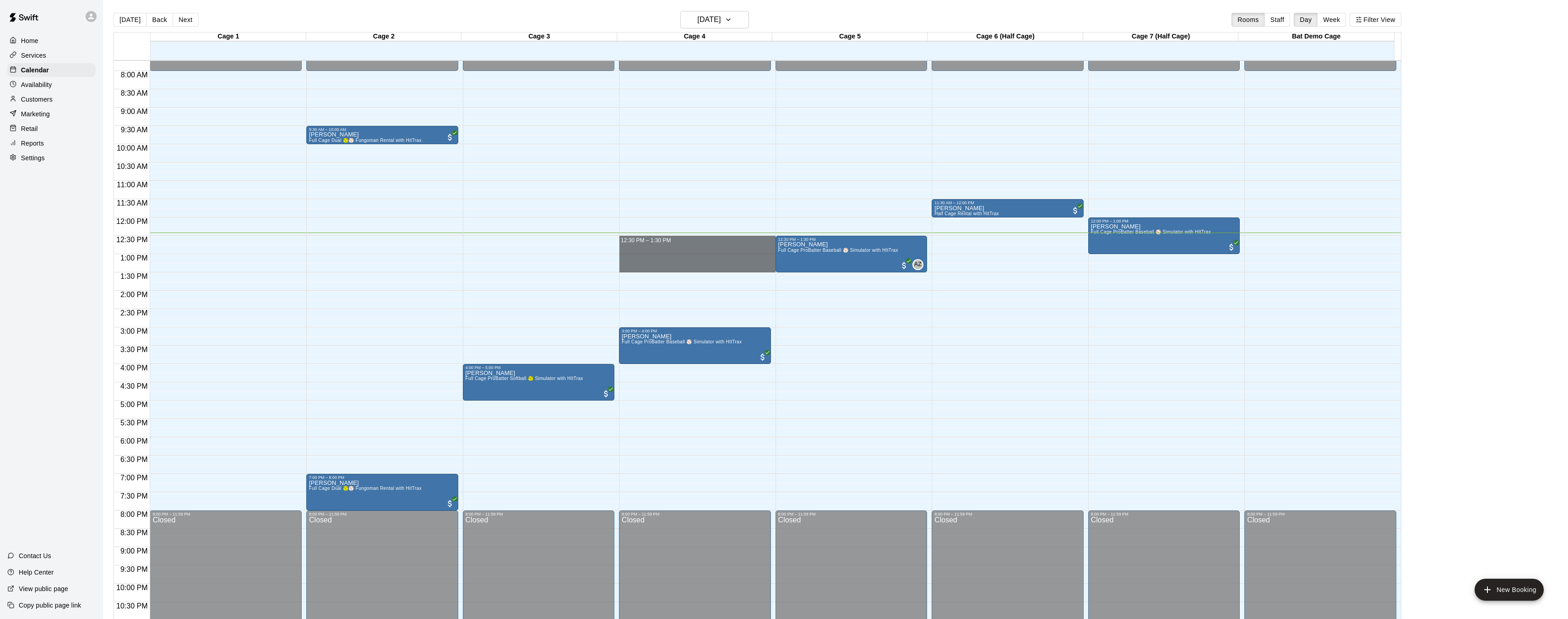
drag, startPoint x: 620, startPoint y: 237, endPoint x: 644, endPoint y: 265, distance: 36.9
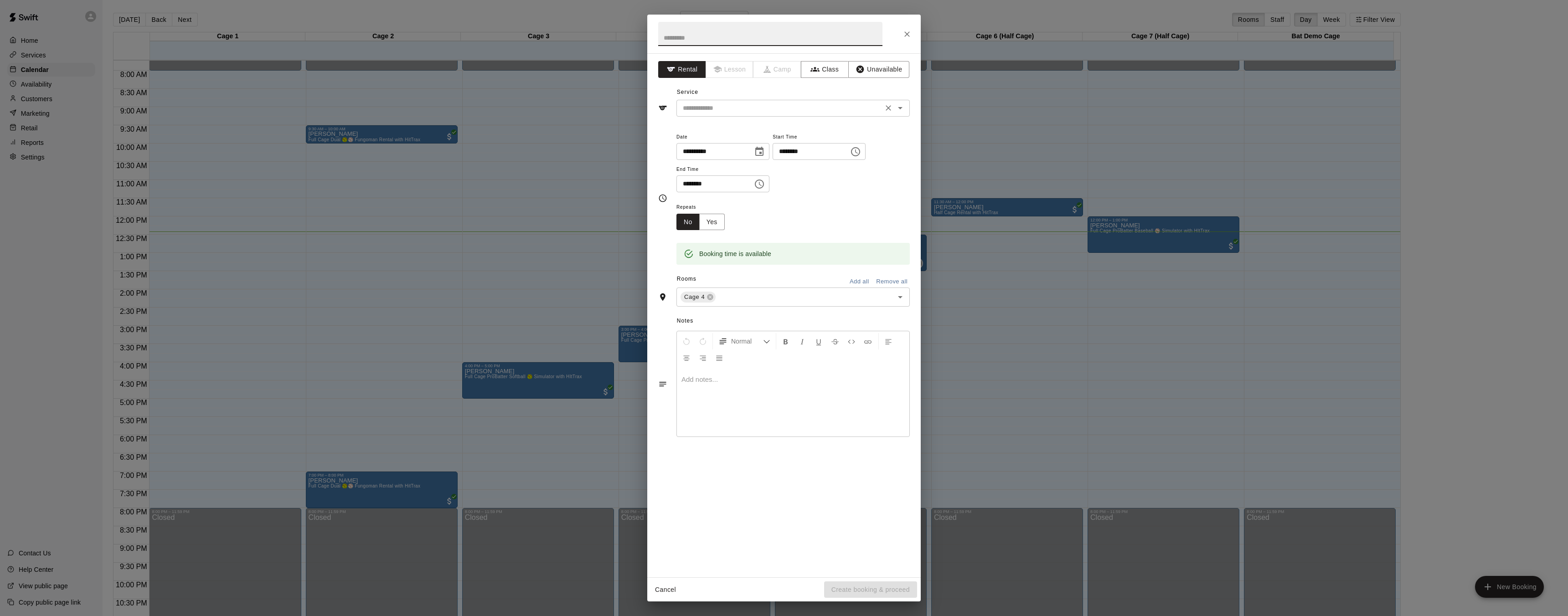
click at [754, 110] on input "text" at bounding box center [780, 108] width 201 height 12
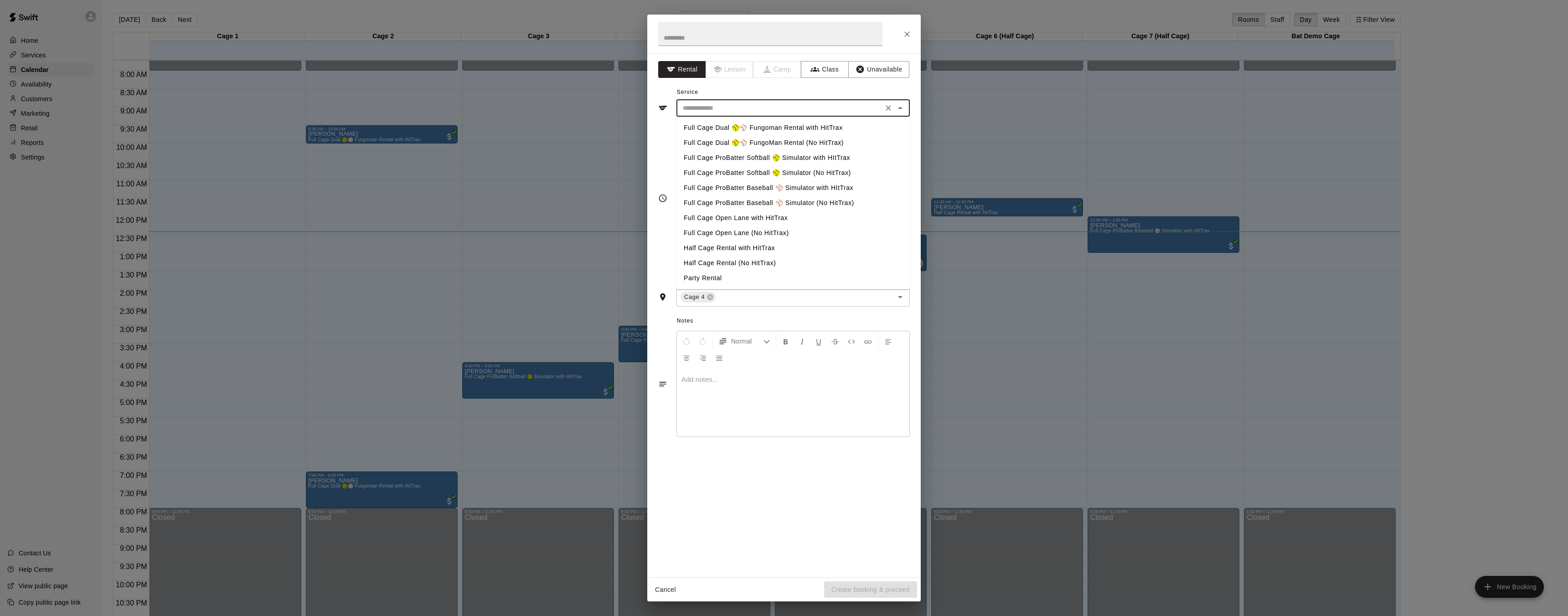
click at [765, 158] on li "Full Cage ProBatter Softball 🥎 Simulator with HItTrax" at bounding box center [793, 158] width 233 height 15
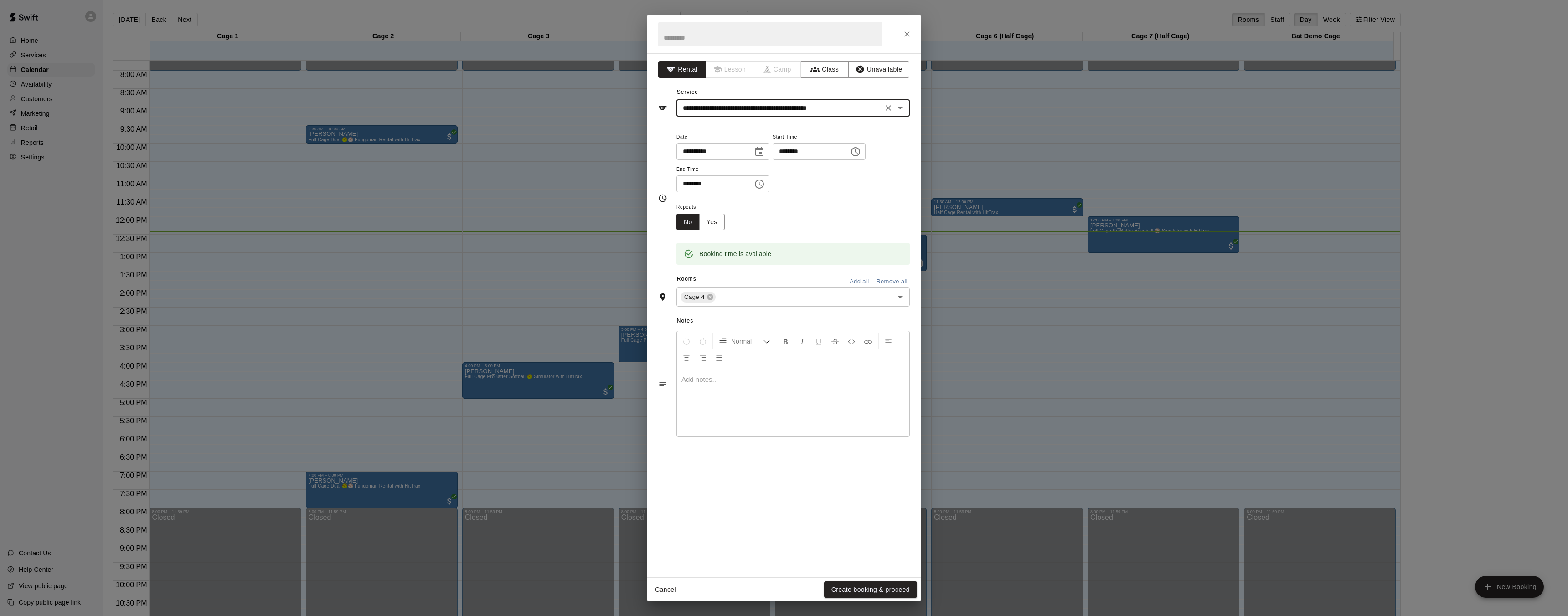
click at [719, 108] on input "**********" at bounding box center [780, 108] width 201 height 12
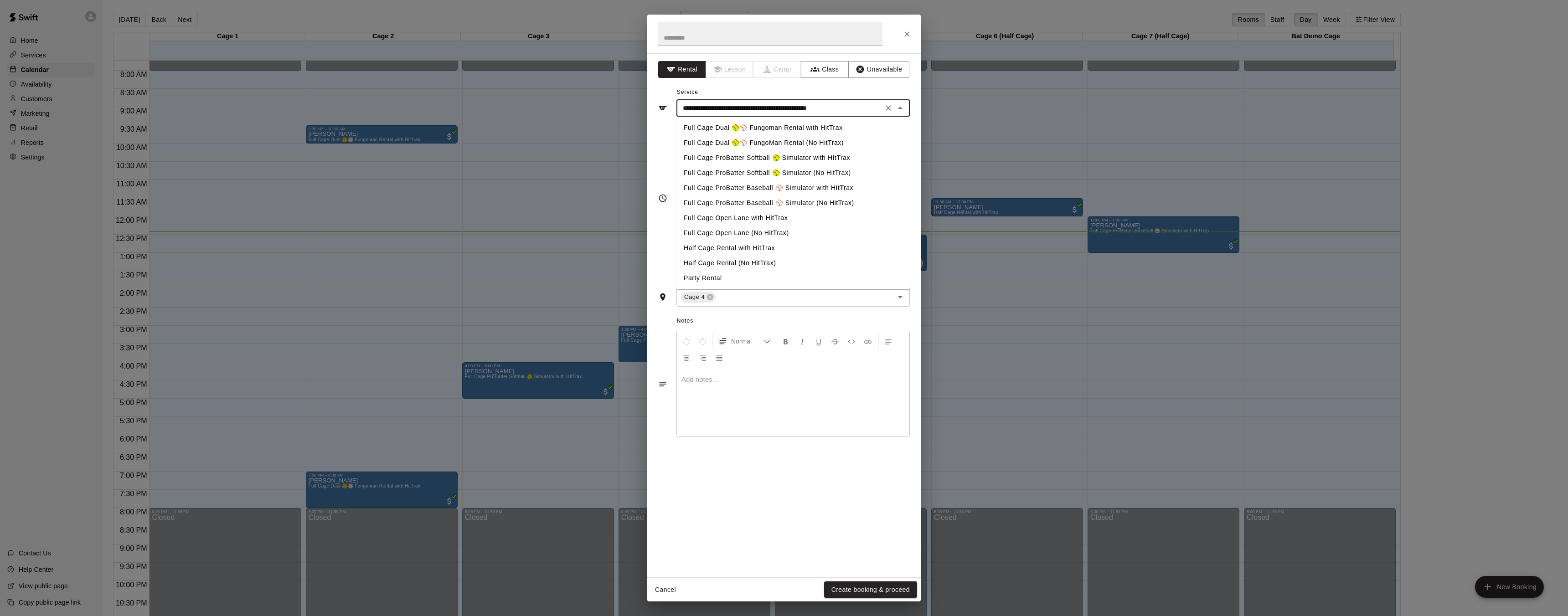
click at [743, 187] on li "Full Cage ProBatter Baseball ⚾ Simulator with HItTrax" at bounding box center [793, 188] width 233 height 15
type input "**********"
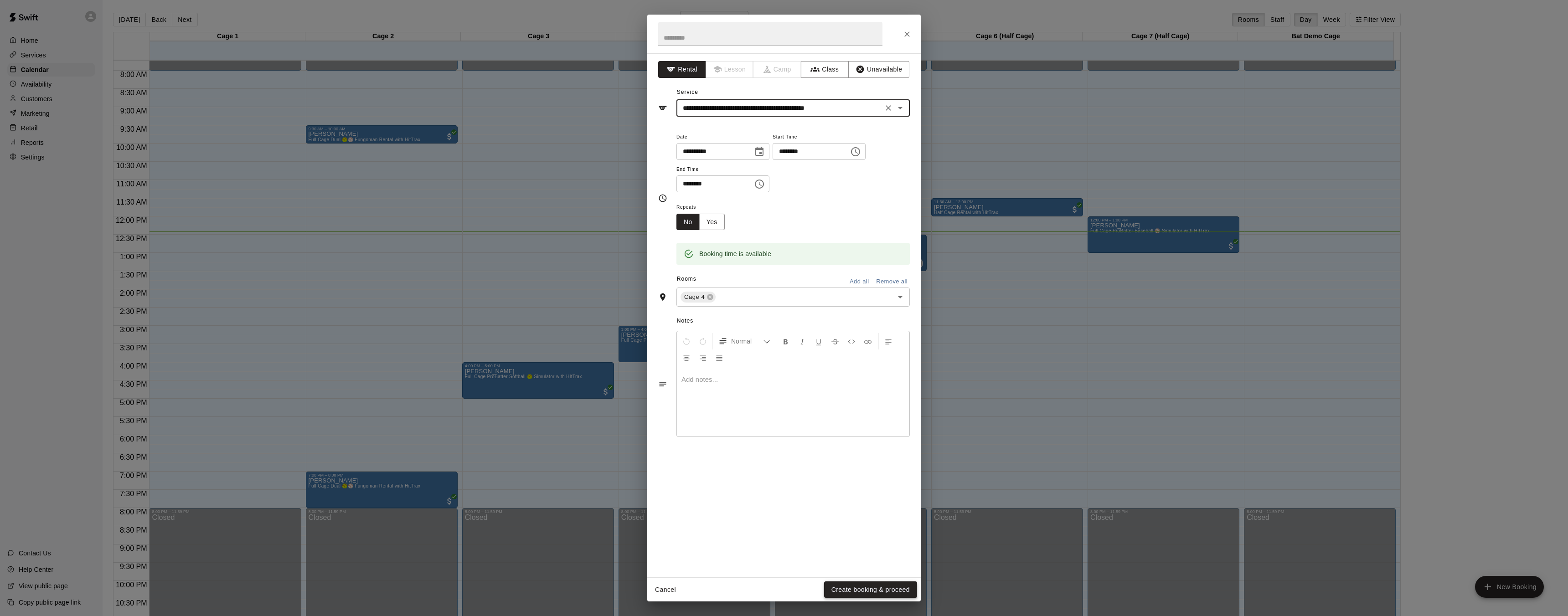
click at [880, 588] on button "Create booking & proceed" at bounding box center [870, 590] width 93 height 17
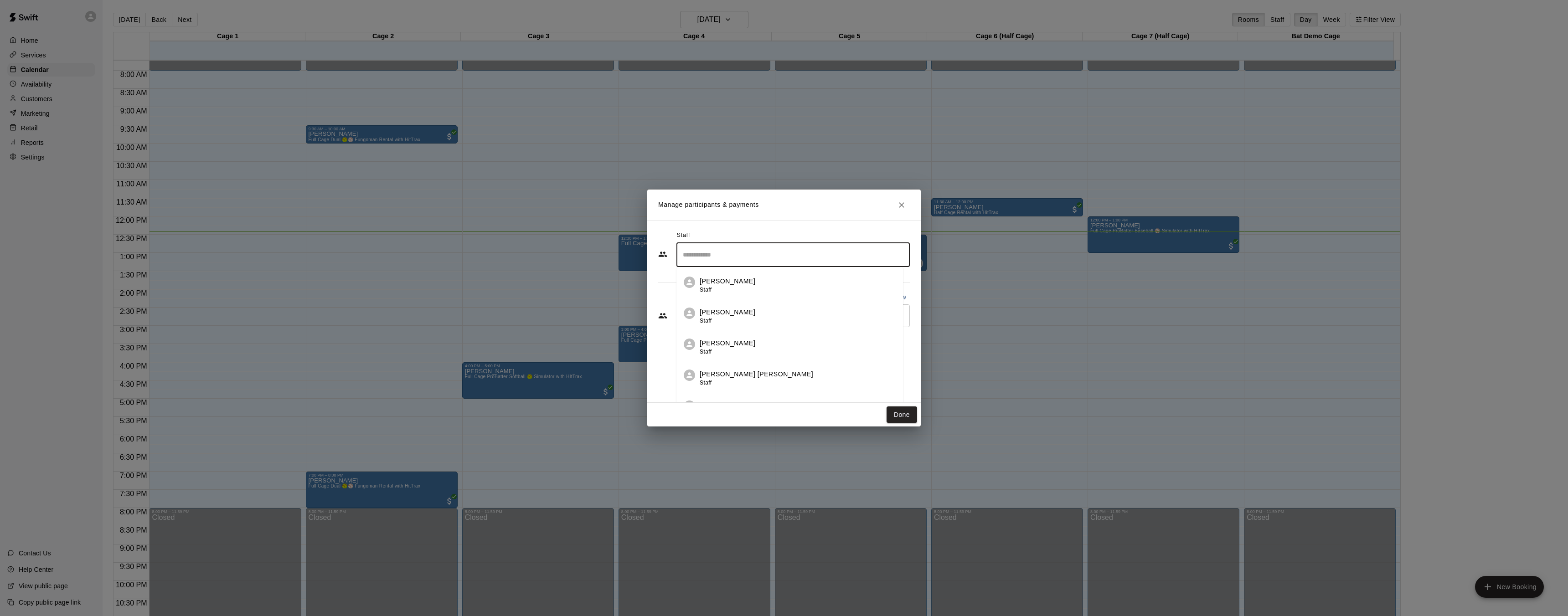
click at [726, 251] on input "Search staff" at bounding box center [793, 255] width 225 height 16
click at [710, 361] on span "Admin" at bounding box center [707, 363] width 16 height 6
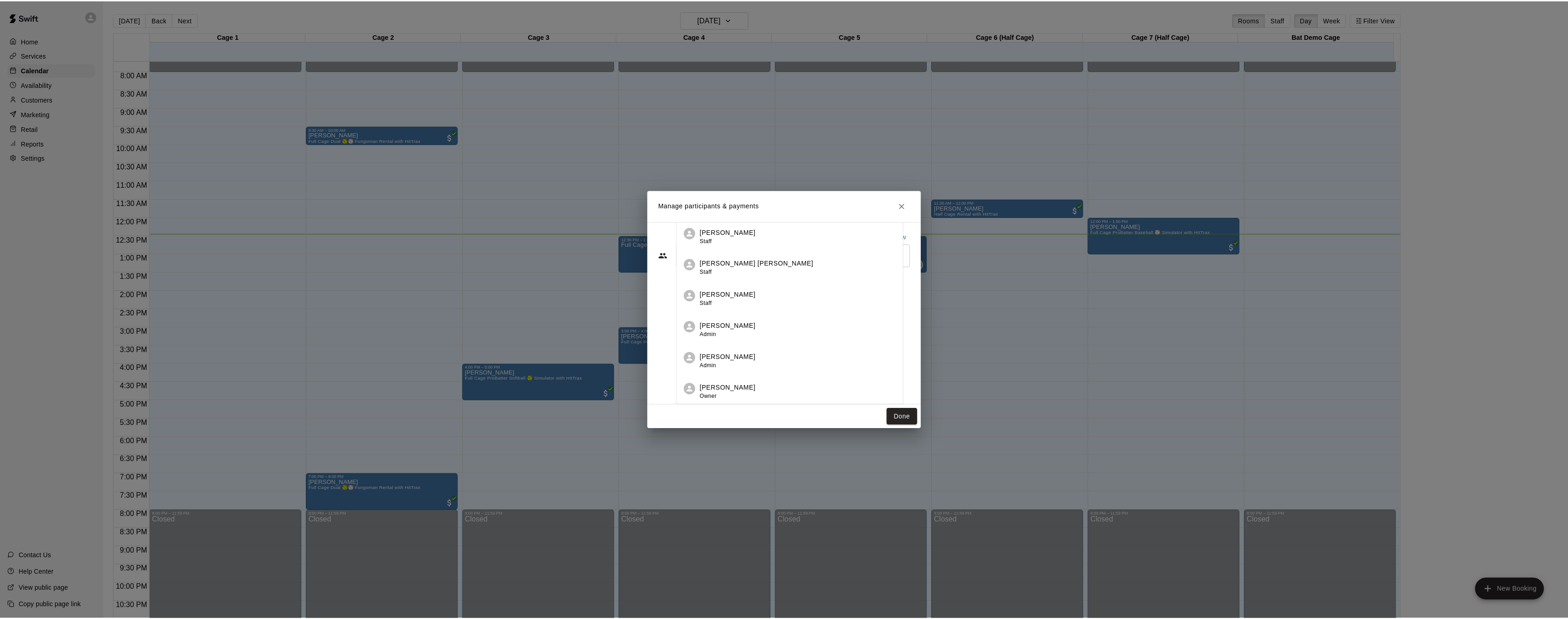
scroll to position [0, 0]
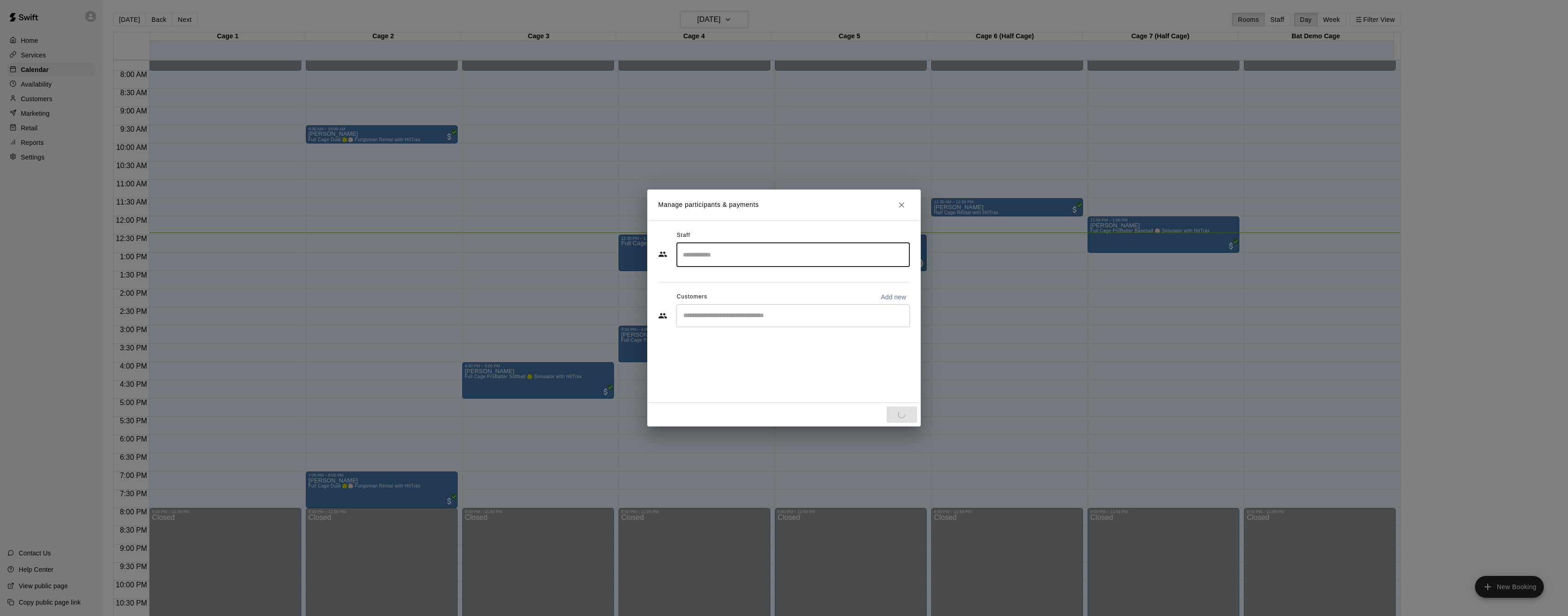
click at [742, 318] on input "Start typing to search customers..." at bounding box center [793, 315] width 225 height 9
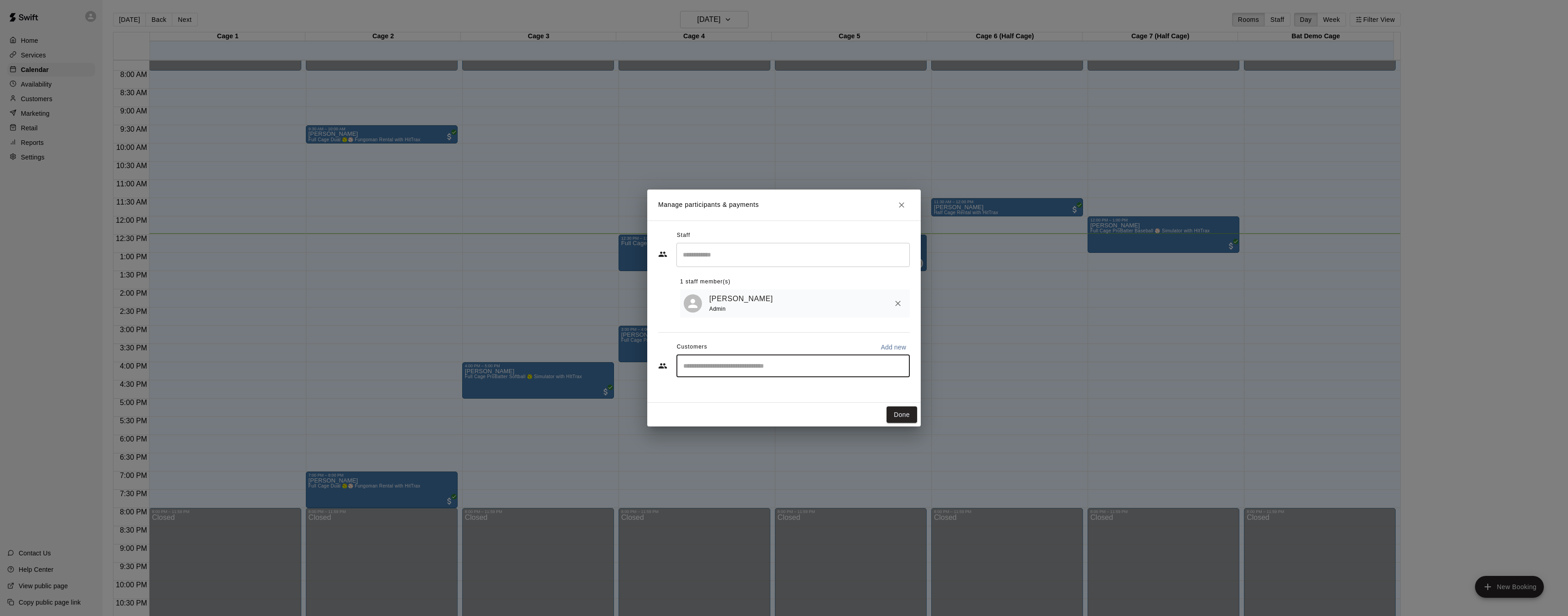
click at [713, 362] on input "Start typing to search customers..." at bounding box center [793, 366] width 225 height 9
click at [721, 368] on input "Start typing to search customers..." at bounding box center [793, 366] width 225 height 9
click at [696, 365] on input "Start typing to search customers..." at bounding box center [793, 366] width 225 height 9
click at [712, 365] on input "Start typing to search customers..." at bounding box center [793, 366] width 225 height 9
click at [741, 362] on input "Start typing to search customers..." at bounding box center [793, 366] width 225 height 9
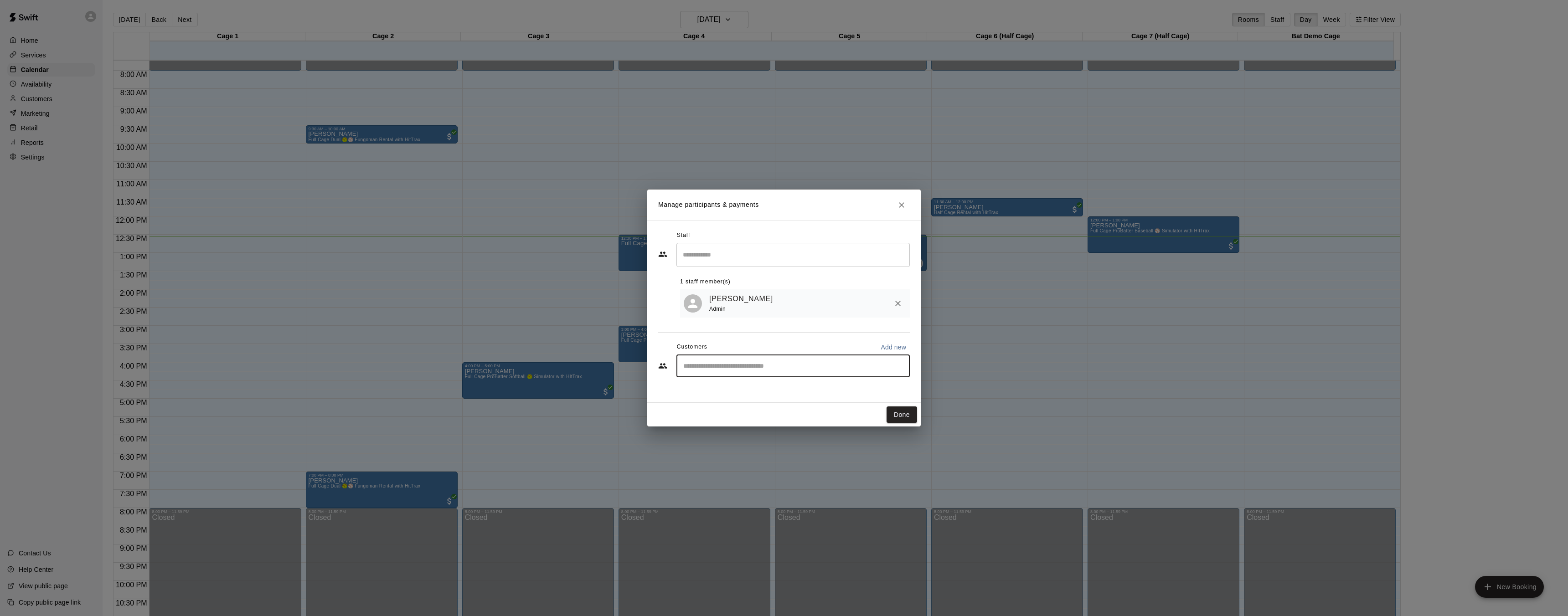
click at [735, 368] on input "Start typing to search customers..." at bounding box center [793, 366] width 225 height 9
type input "****"
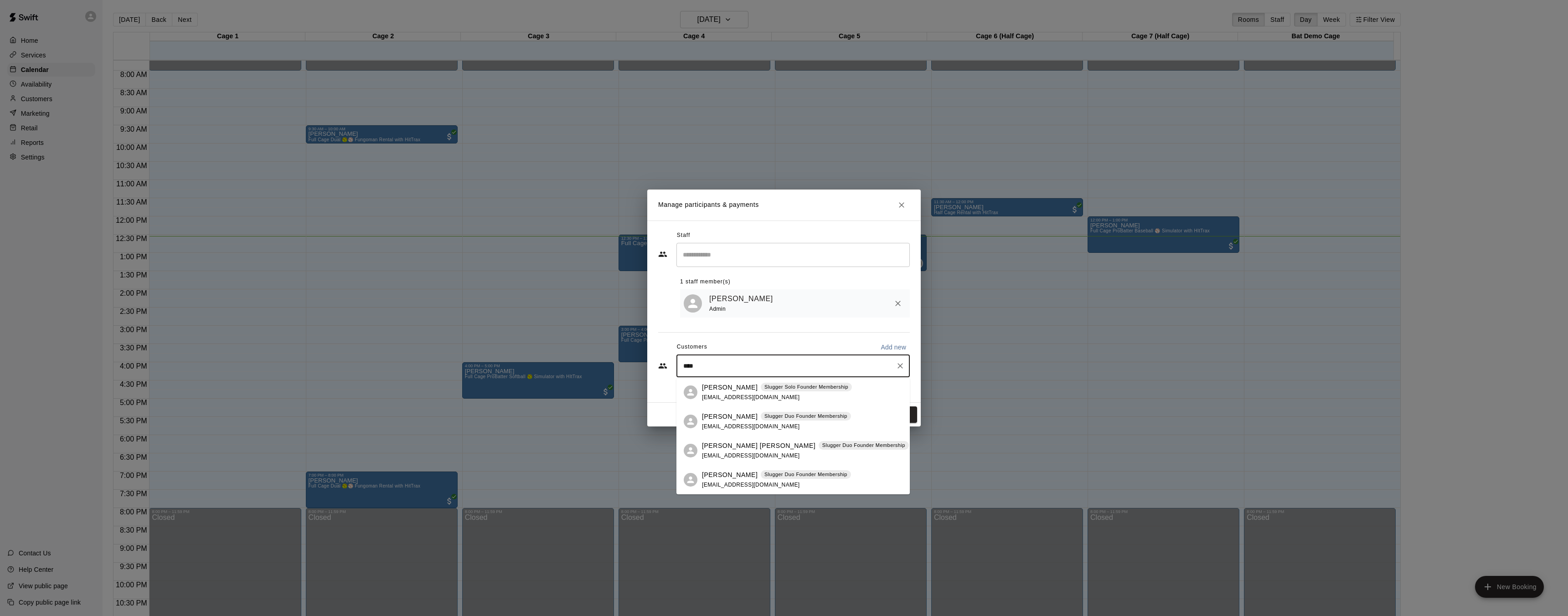
click at [730, 392] on div "Kyle Smallwood Slugger Solo Founder Membership kwood_21@hotmail.com" at bounding box center [777, 393] width 150 height 19
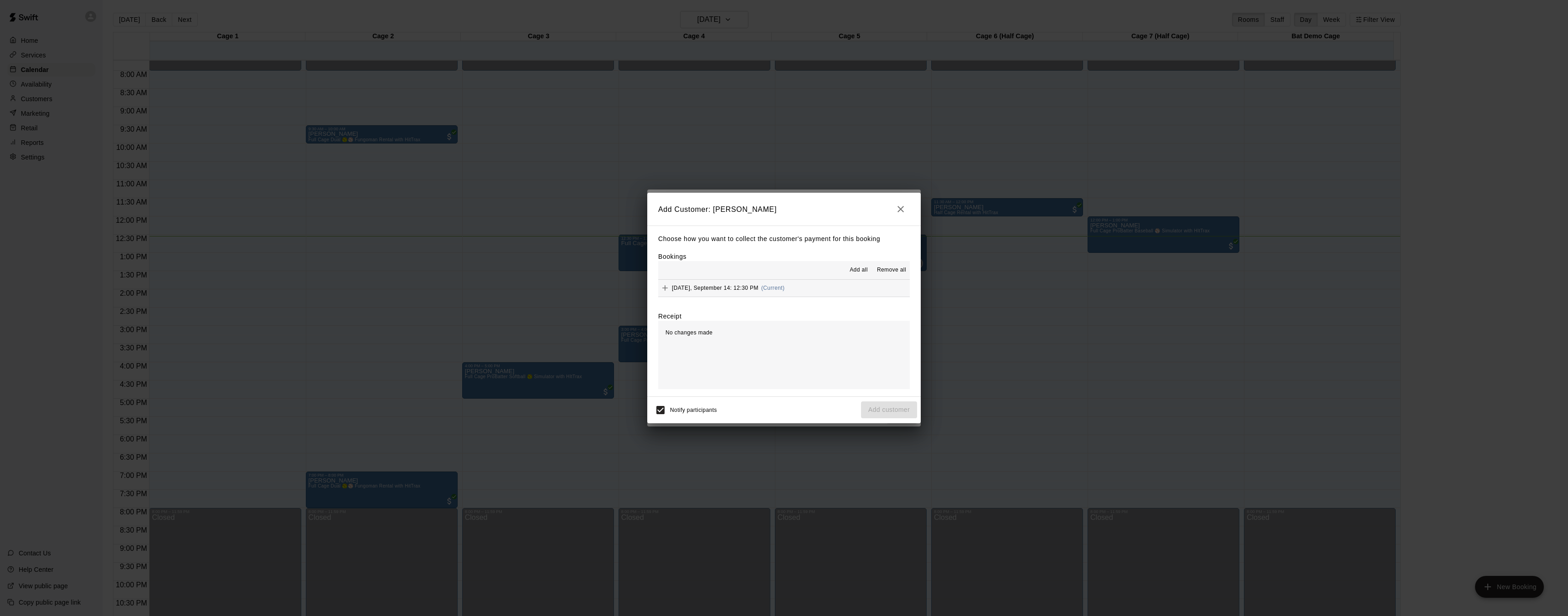
click at [741, 286] on span "Sunday, September 14: 12:30 PM" at bounding box center [715, 288] width 86 height 6
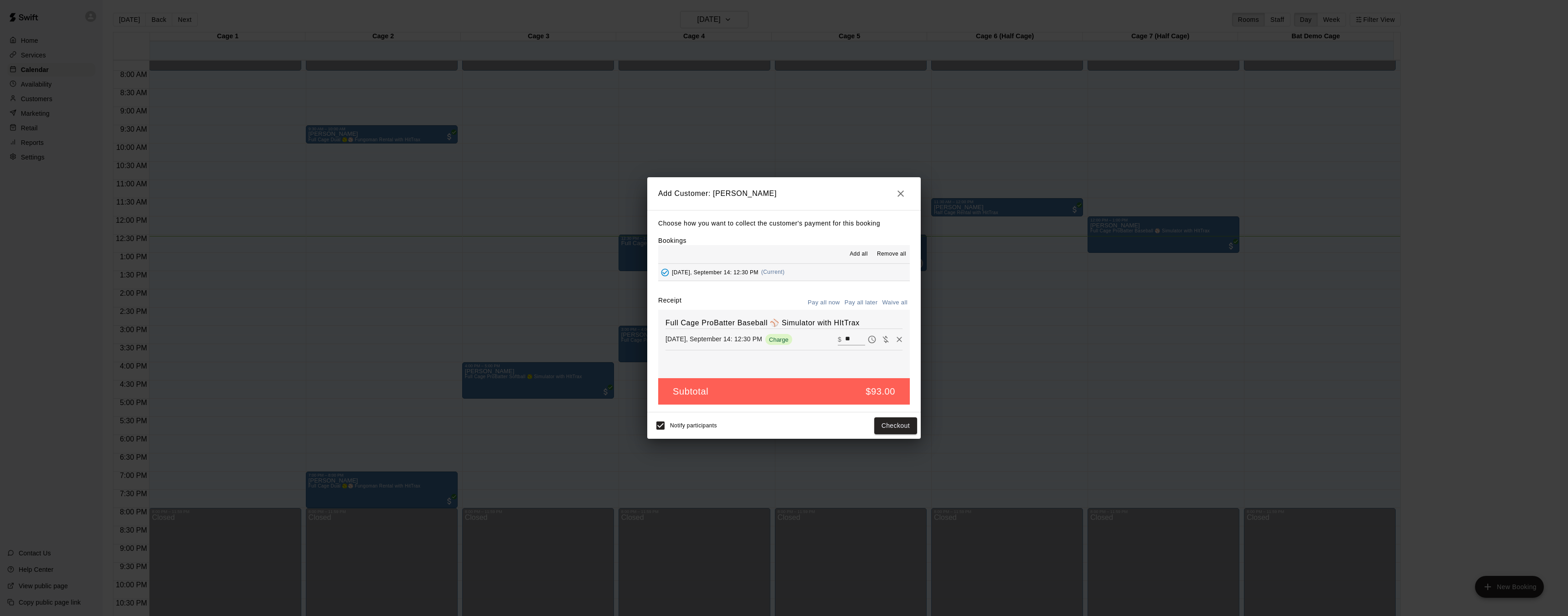
click at [903, 302] on button "Waive all" at bounding box center [894, 303] width 30 height 14
type input "*"
click at [891, 425] on button "Add customer" at bounding box center [889, 426] width 56 height 17
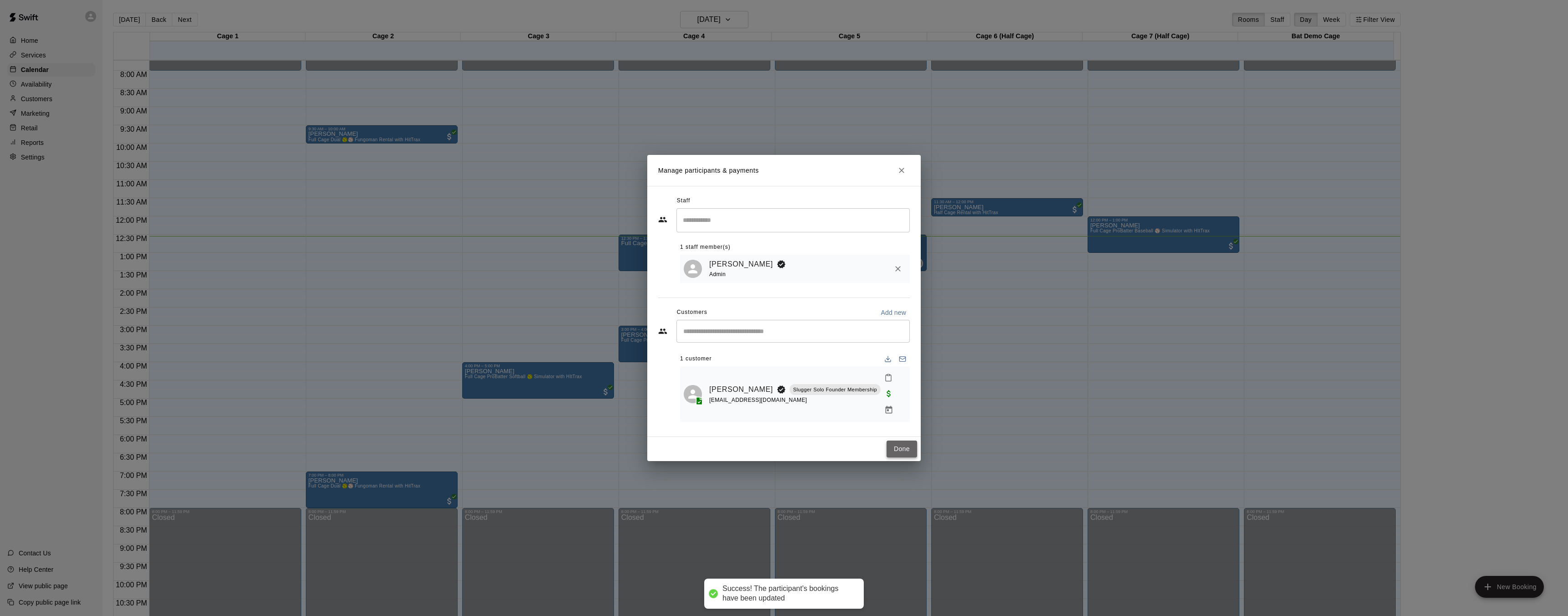
click at [905, 443] on button "Done" at bounding box center [901, 449] width 30 height 17
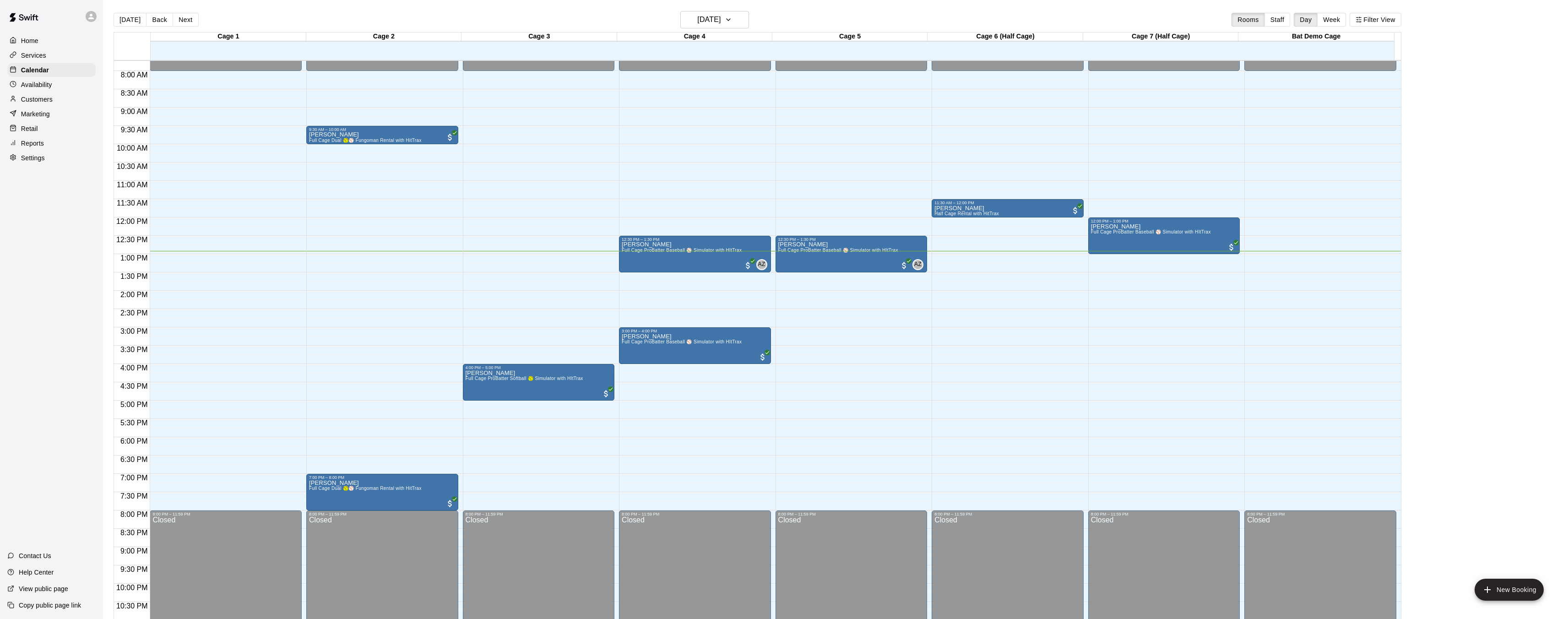
scroll to position [283, 0]
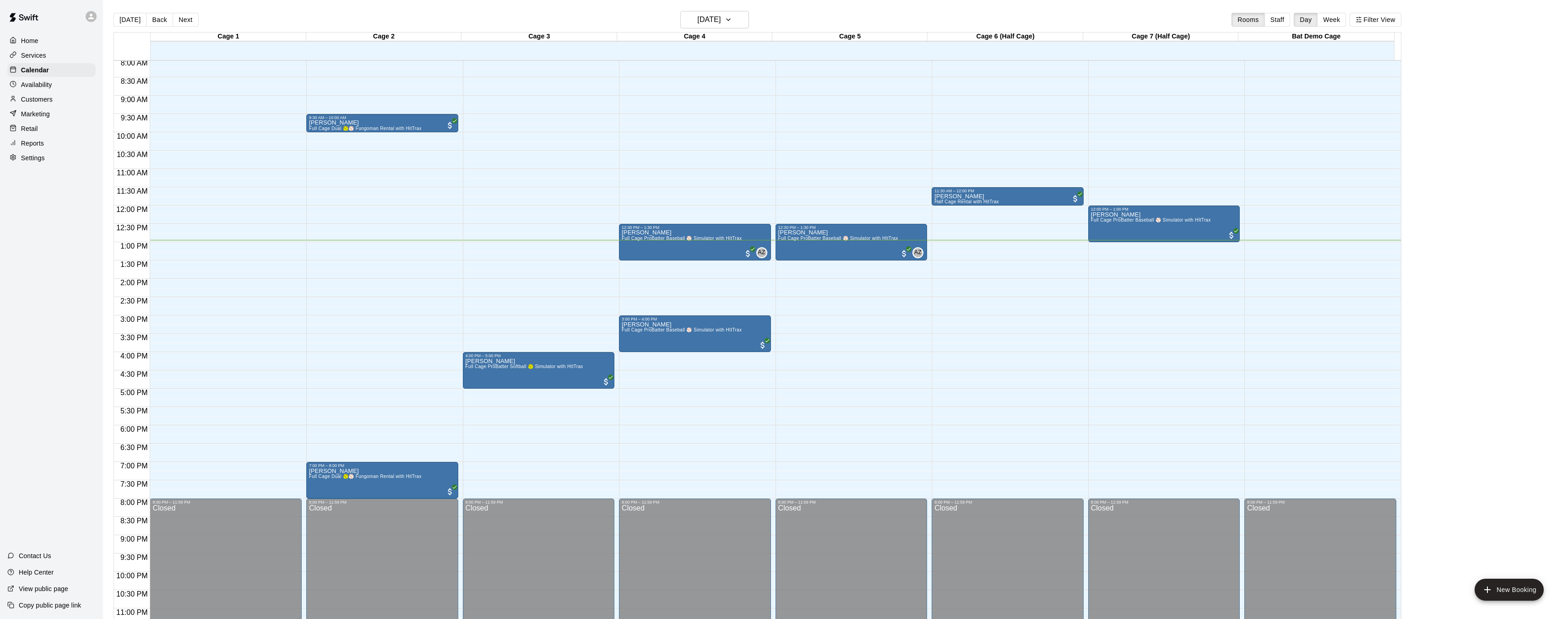
scroll to position [311, 0]
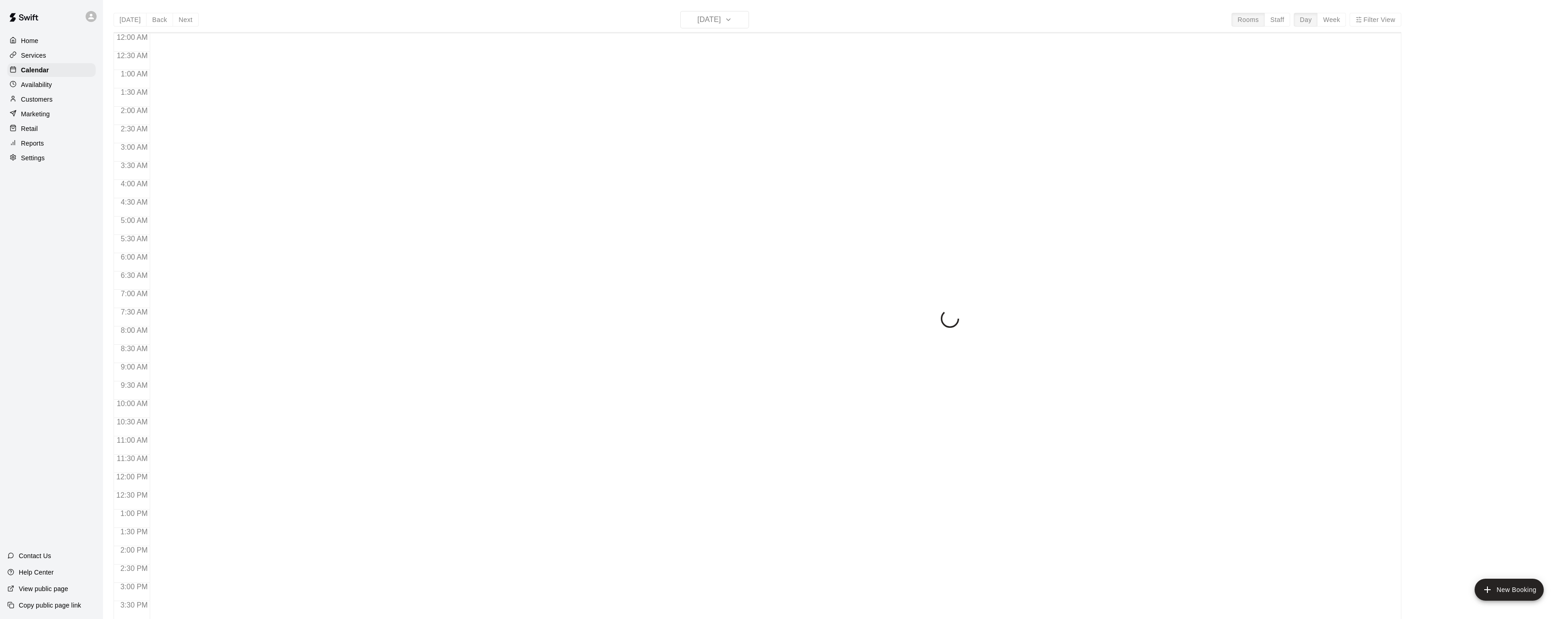
scroll to position [283, 0]
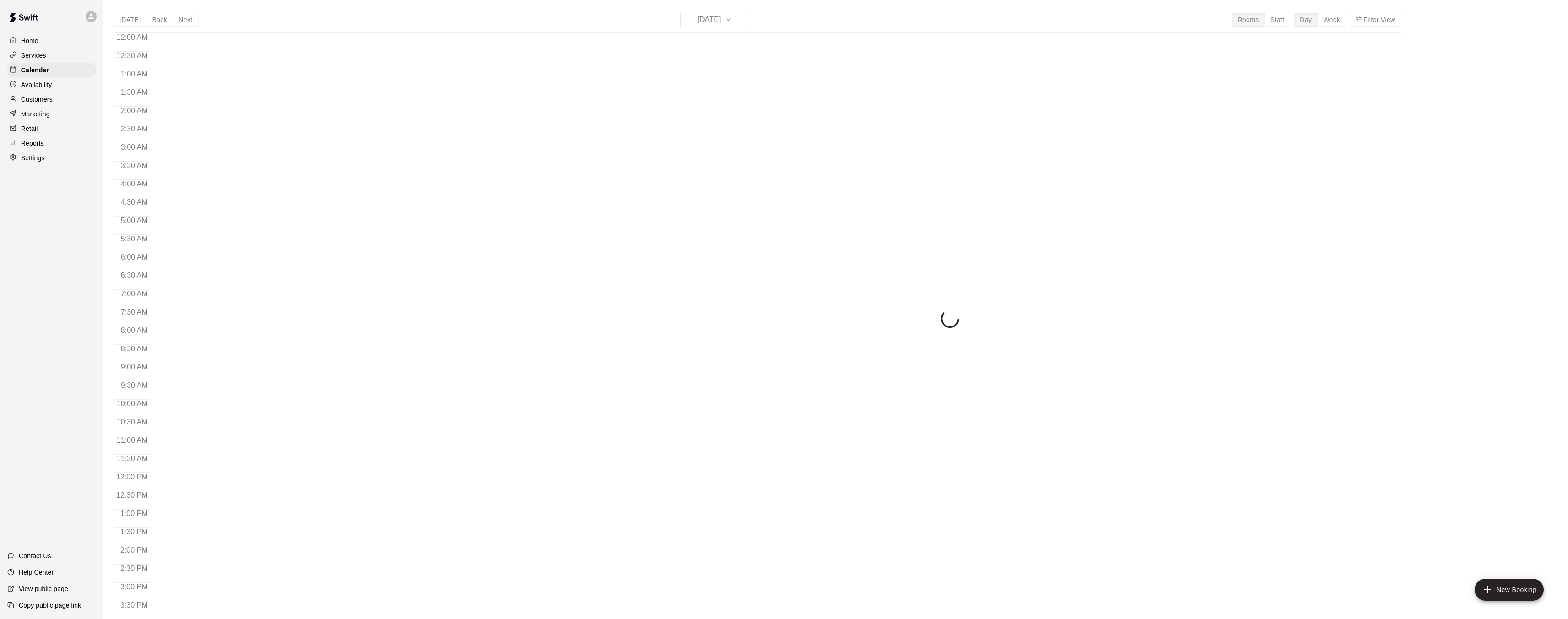
scroll to position [283, 0]
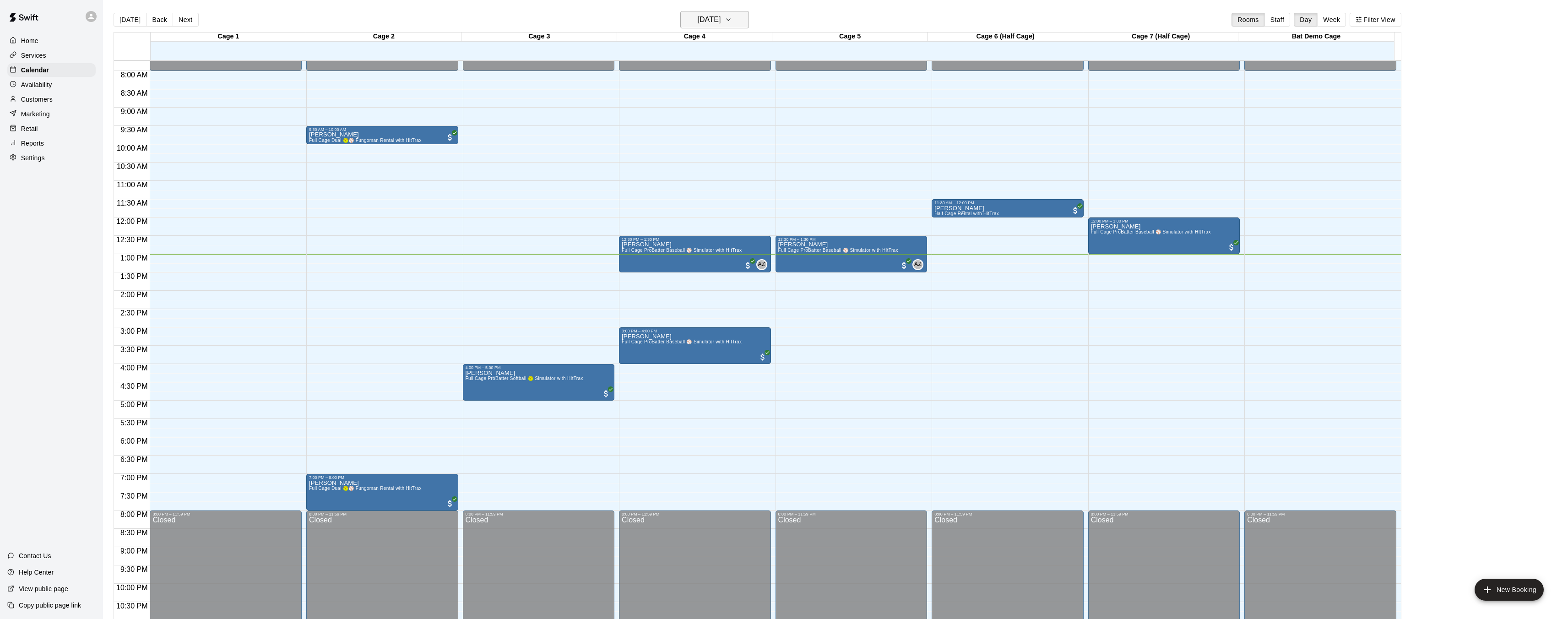
click at [711, 21] on h6 "Sunday Sep 14" at bounding box center [709, 20] width 23 height 13
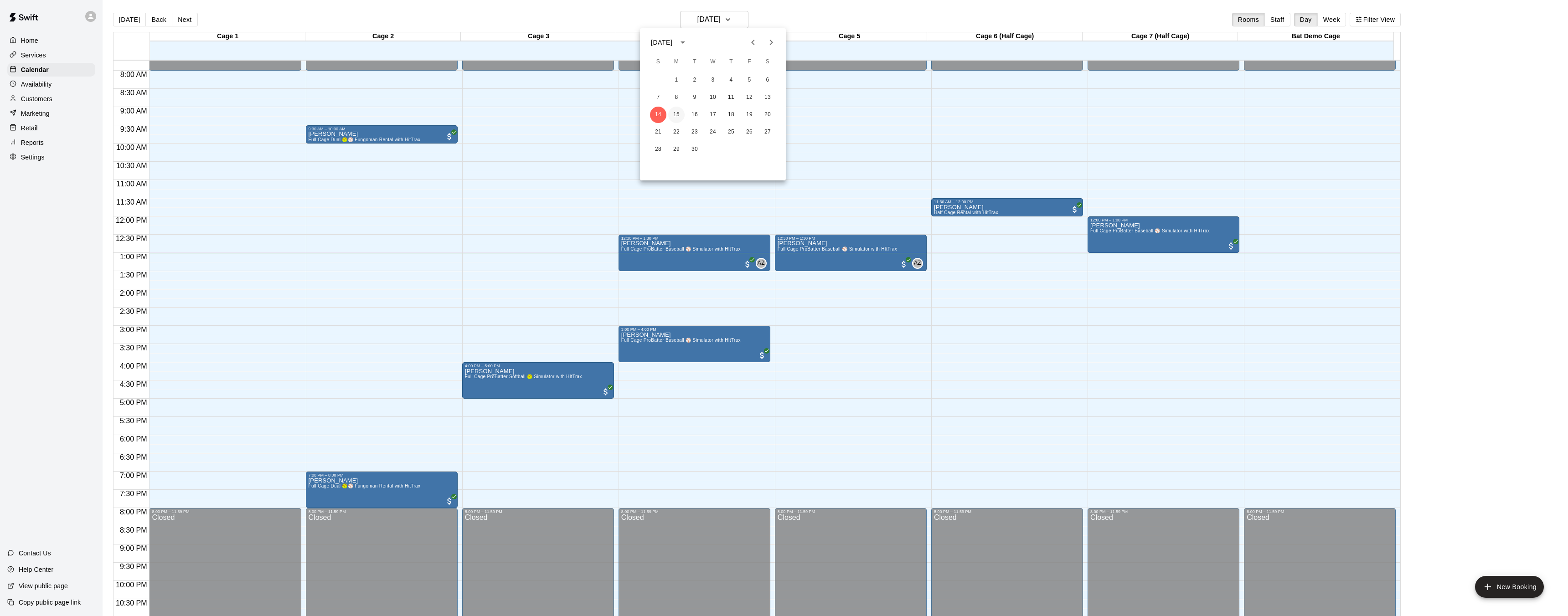
click at [677, 113] on button "15" at bounding box center [676, 114] width 16 height 16
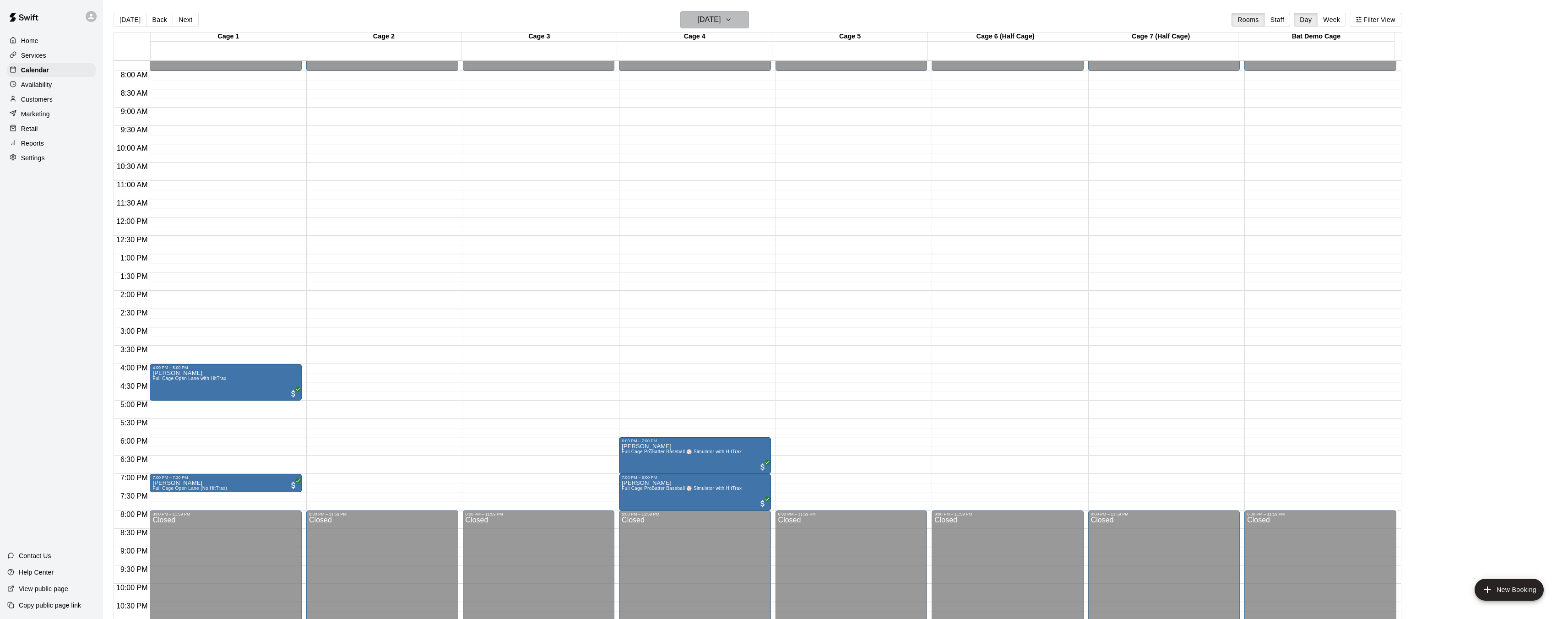
click at [703, 23] on h6 "Monday Sep 15" at bounding box center [709, 20] width 23 height 13
click at [660, 116] on button "14" at bounding box center [661, 115] width 17 height 17
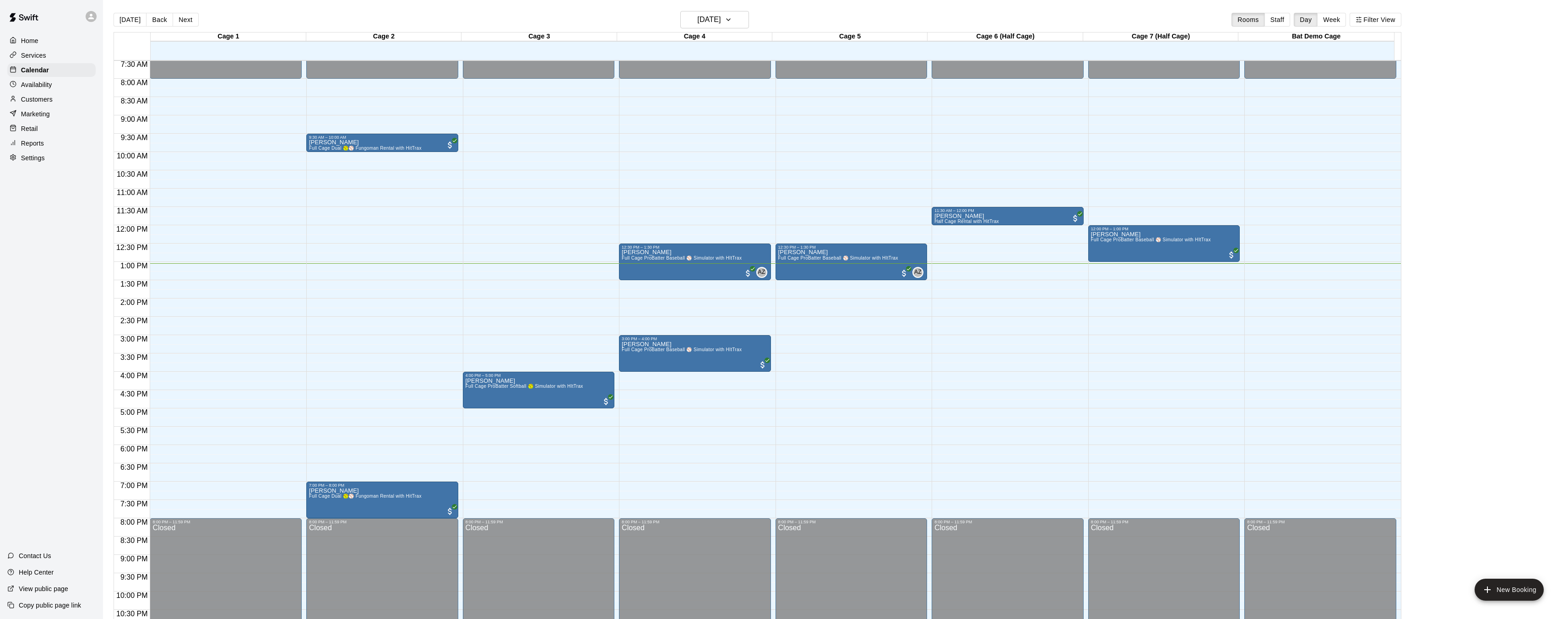
scroll to position [274, 0]
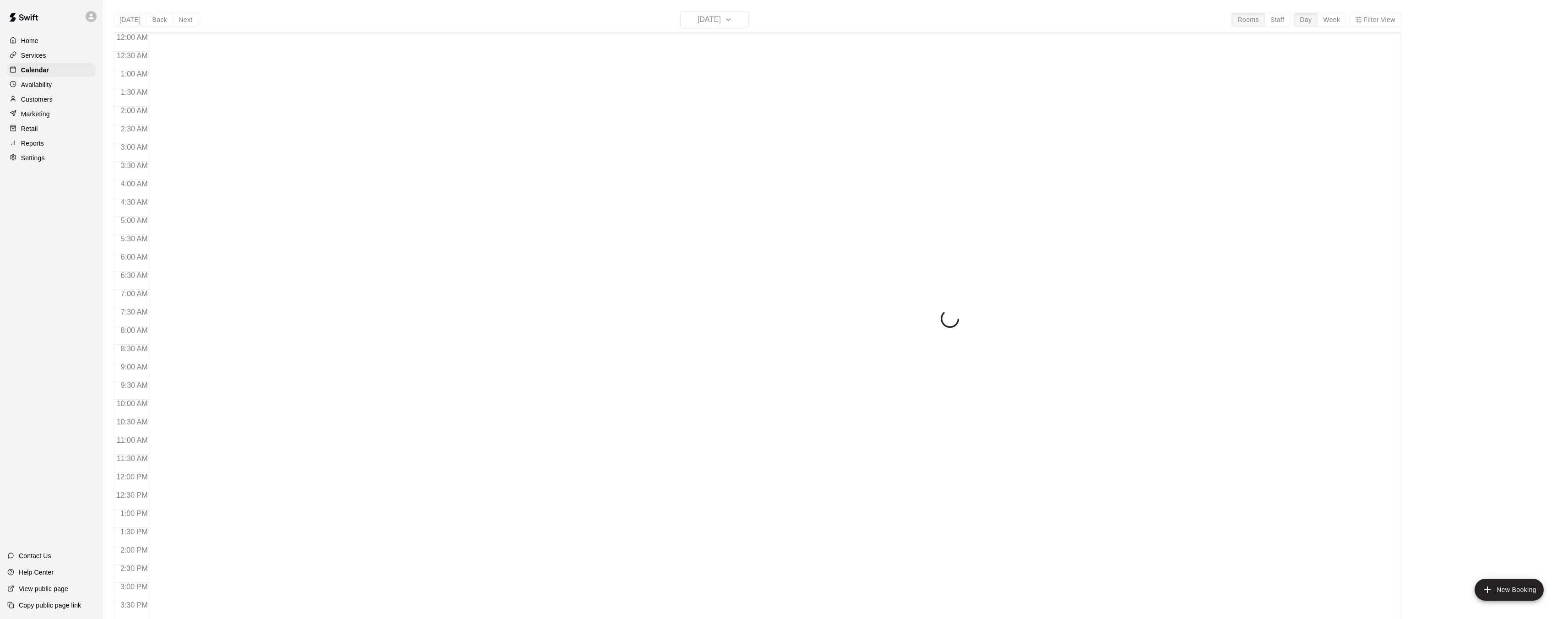
scroll to position [283, 0]
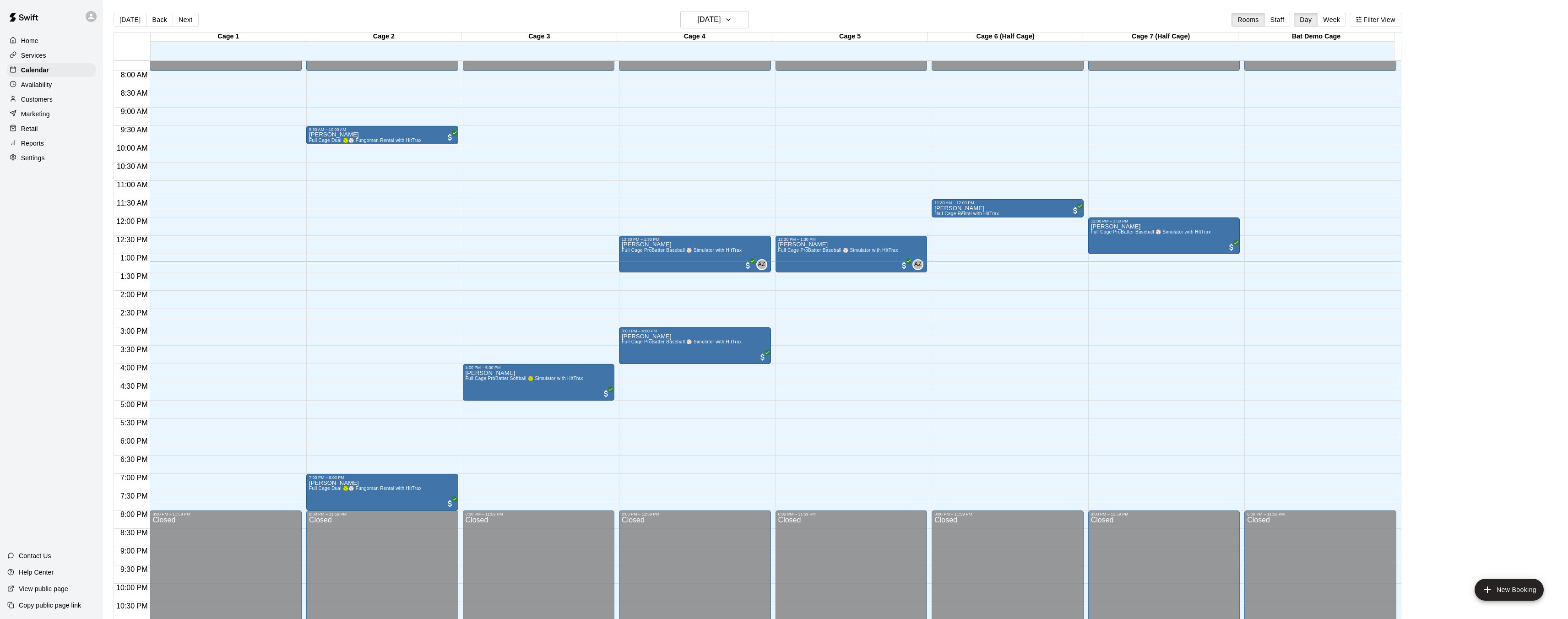
click at [307, 437] on div "12:00 AM – 8:00 AM Closed 9:30 AM – 10:00 AM Kevin Hord Full Cage Dual 🥎⚾ Fungo…" at bounding box center [382, 218] width 152 height 880
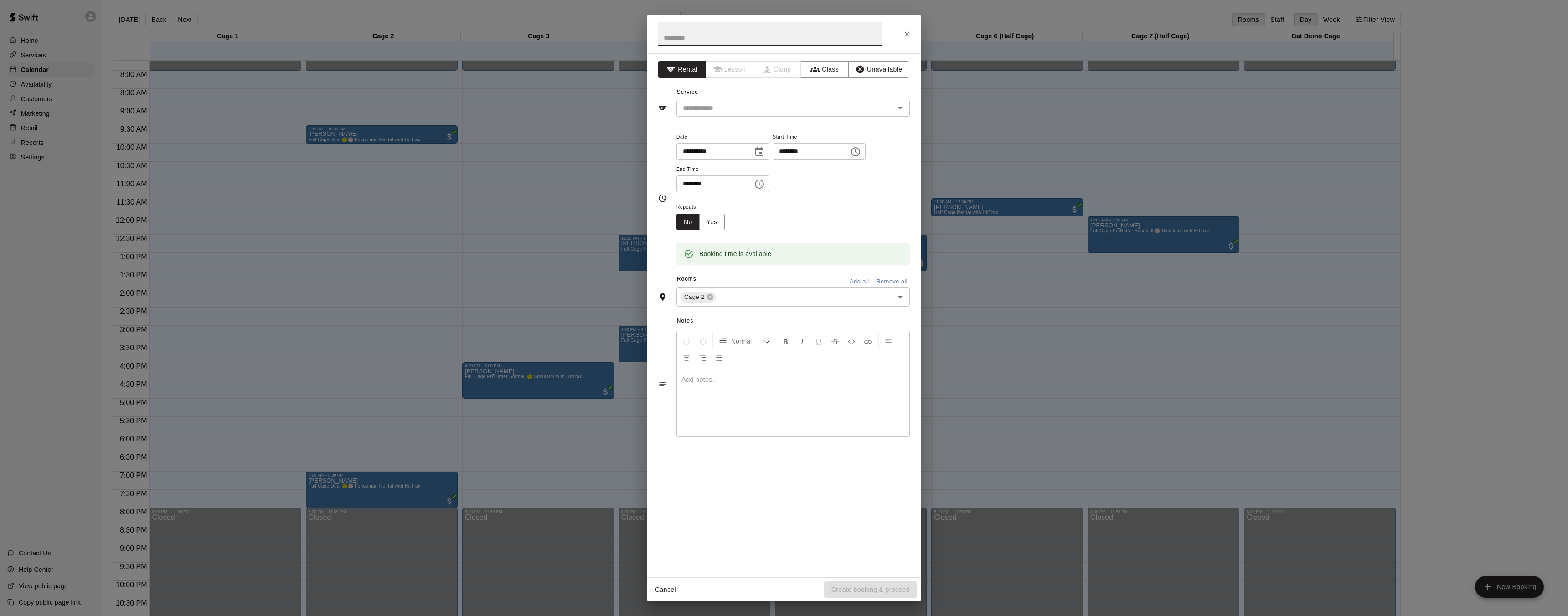
click at [189, 338] on div "**********" at bounding box center [784, 308] width 1568 height 616
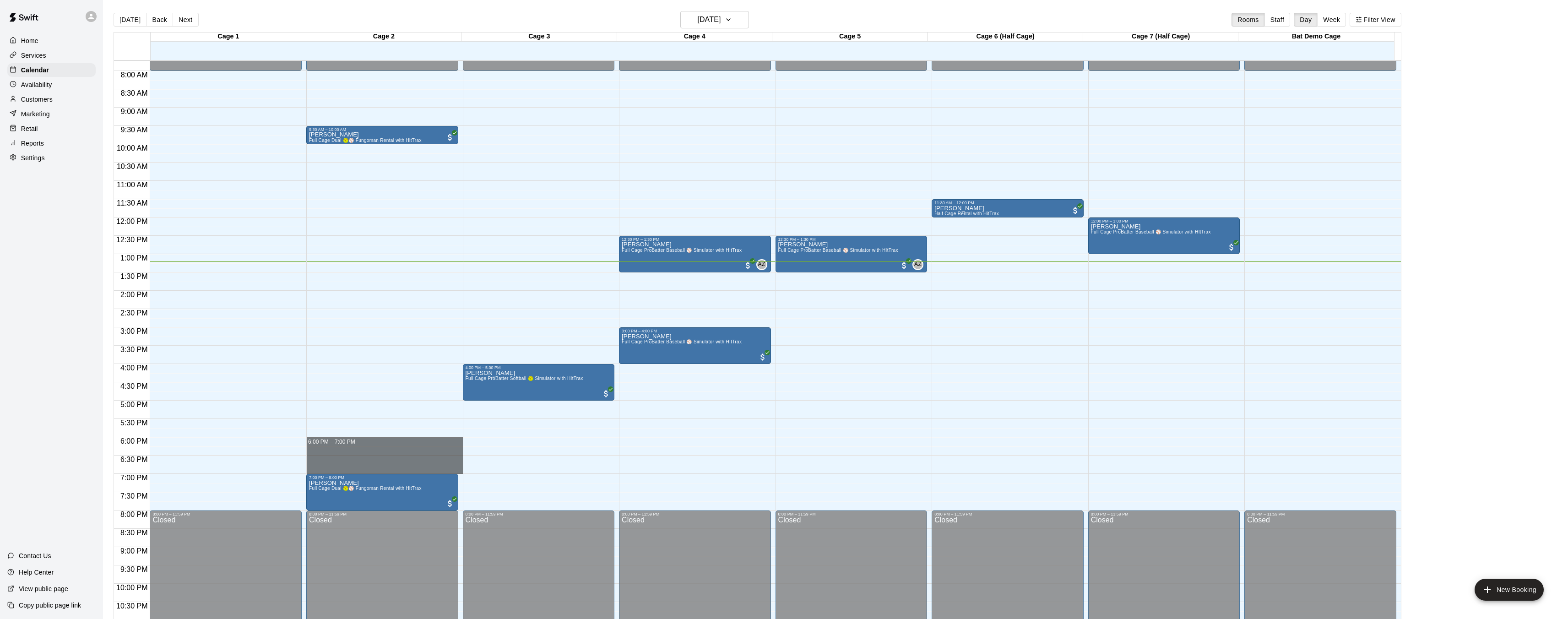
drag, startPoint x: 307, startPoint y: 437, endPoint x: 418, endPoint y: 472, distance: 116.4
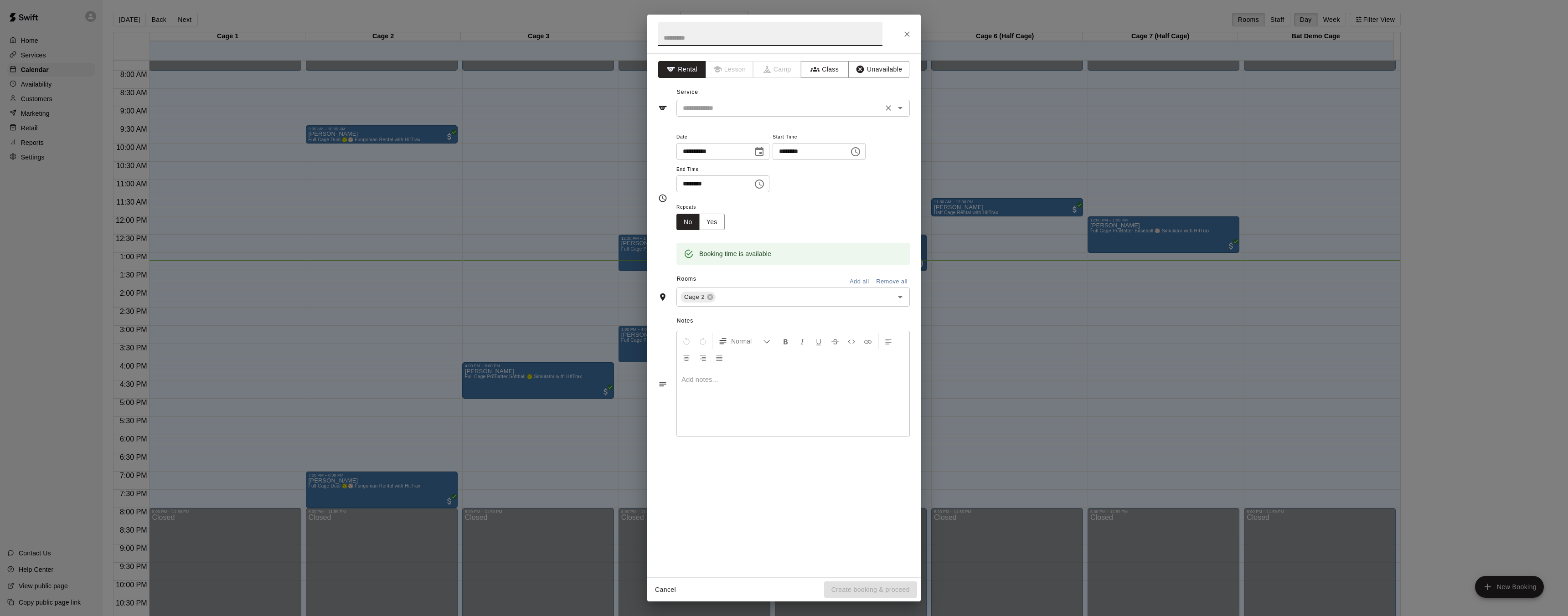
click at [805, 114] on div "​" at bounding box center [793, 108] width 233 height 17
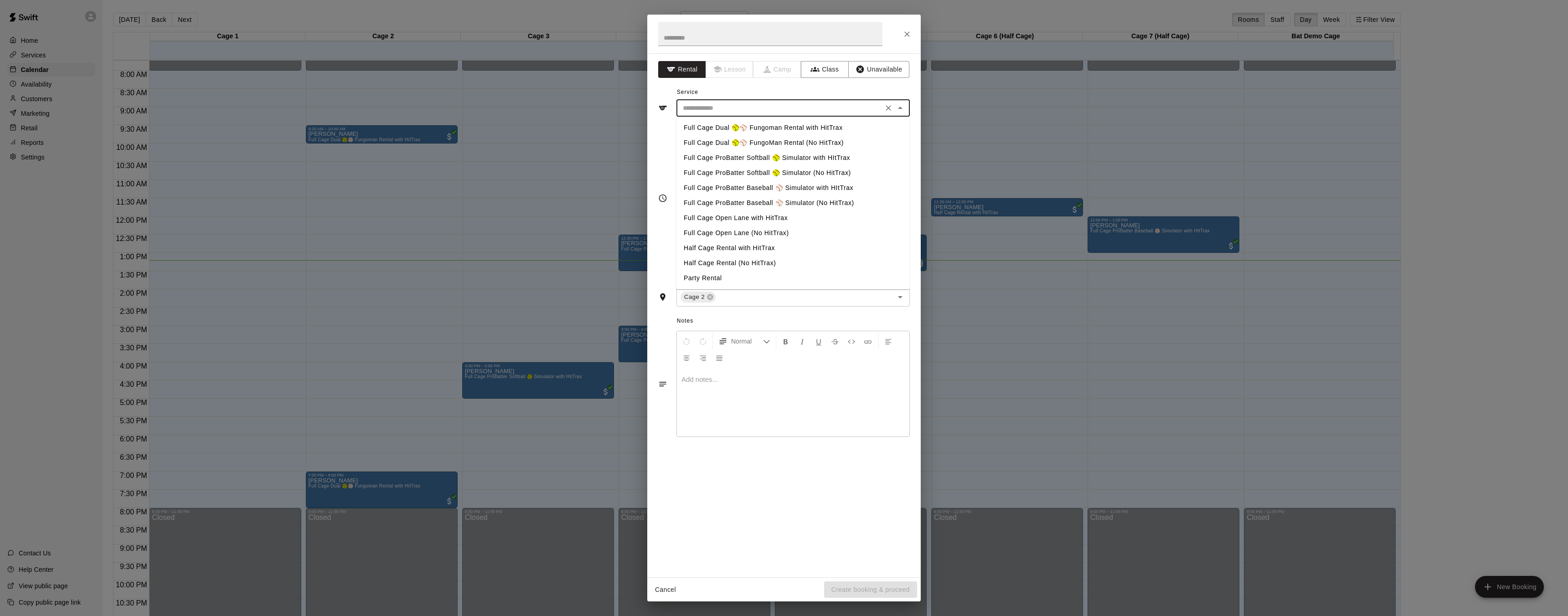
click at [773, 127] on li "Full Cage Dual 🥎⚾ Fungoman Rental with HitTrax" at bounding box center [793, 128] width 233 height 15
type input "**********"
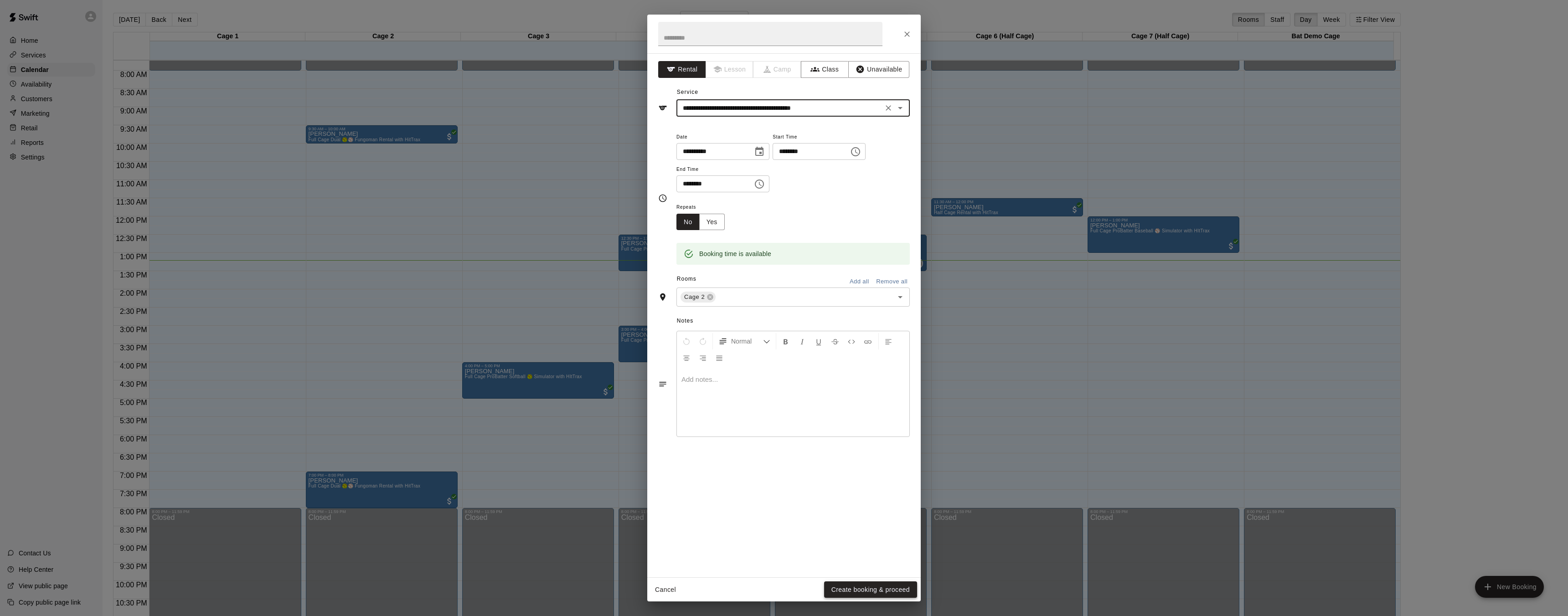
click at [853, 587] on button "Create booking & proceed" at bounding box center [870, 590] width 93 height 17
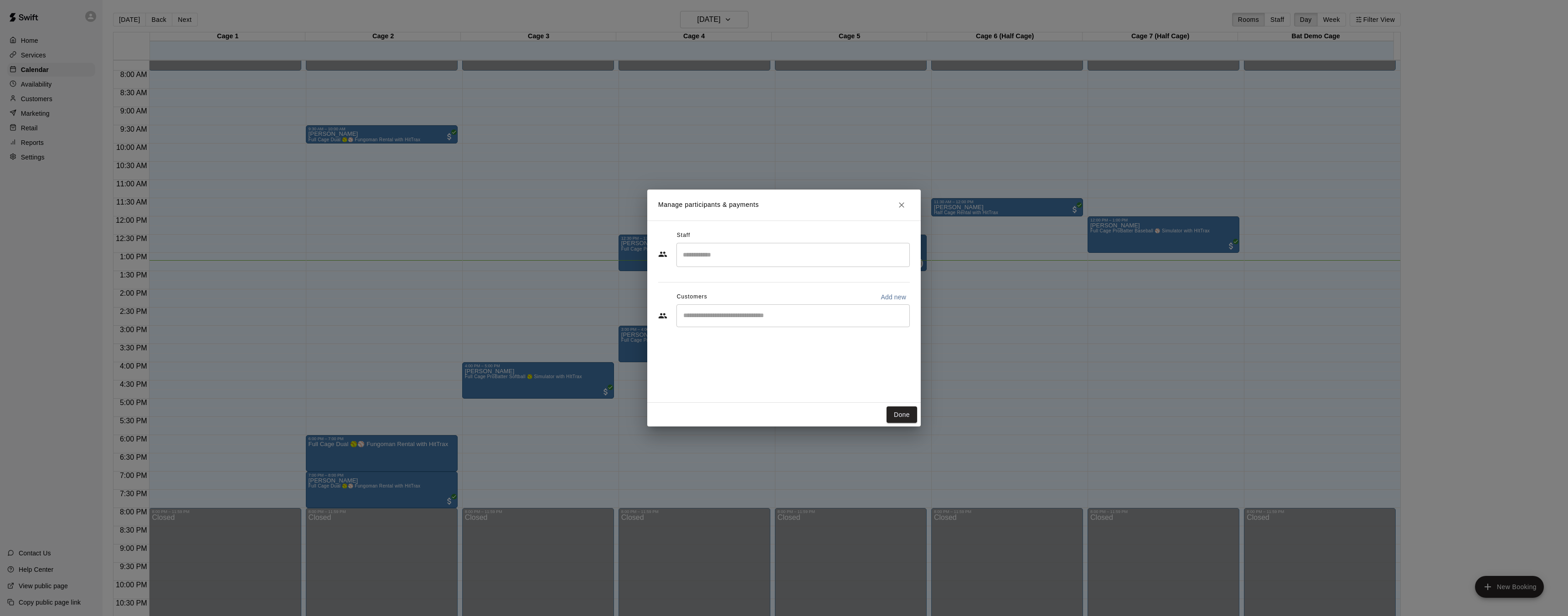
click at [718, 251] on input "Search staff" at bounding box center [793, 255] width 225 height 16
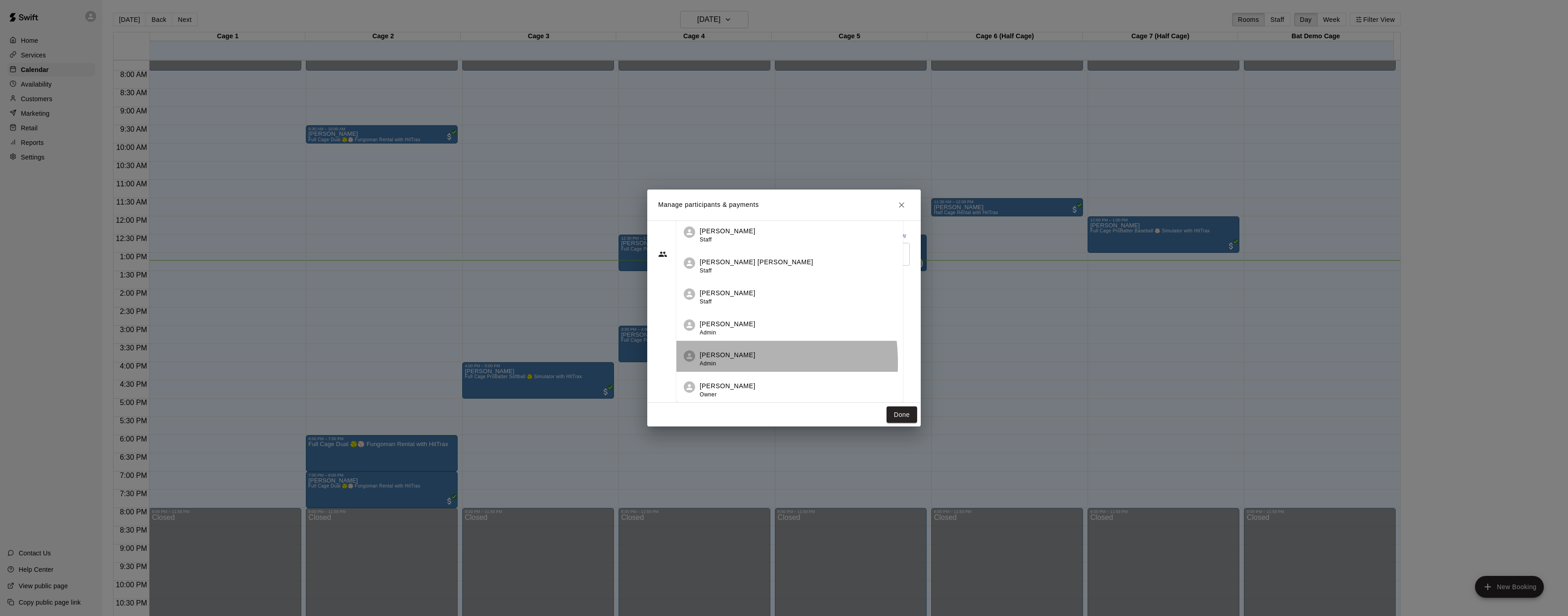
click at [714, 363] on span "Admin" at bounding box center [707, 363] width 16 height 6
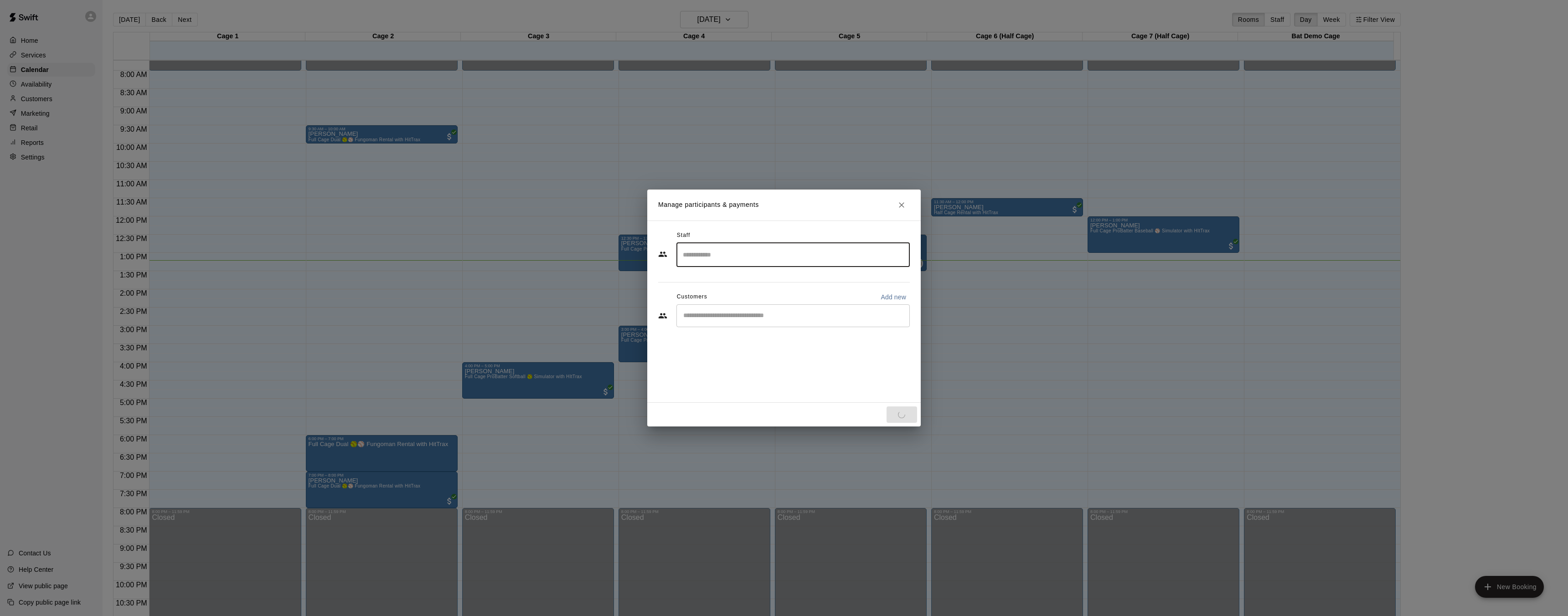
click at [715, 317] on input "Start typing to search customers..." at bounding box center [793, 315] width 225 height 9
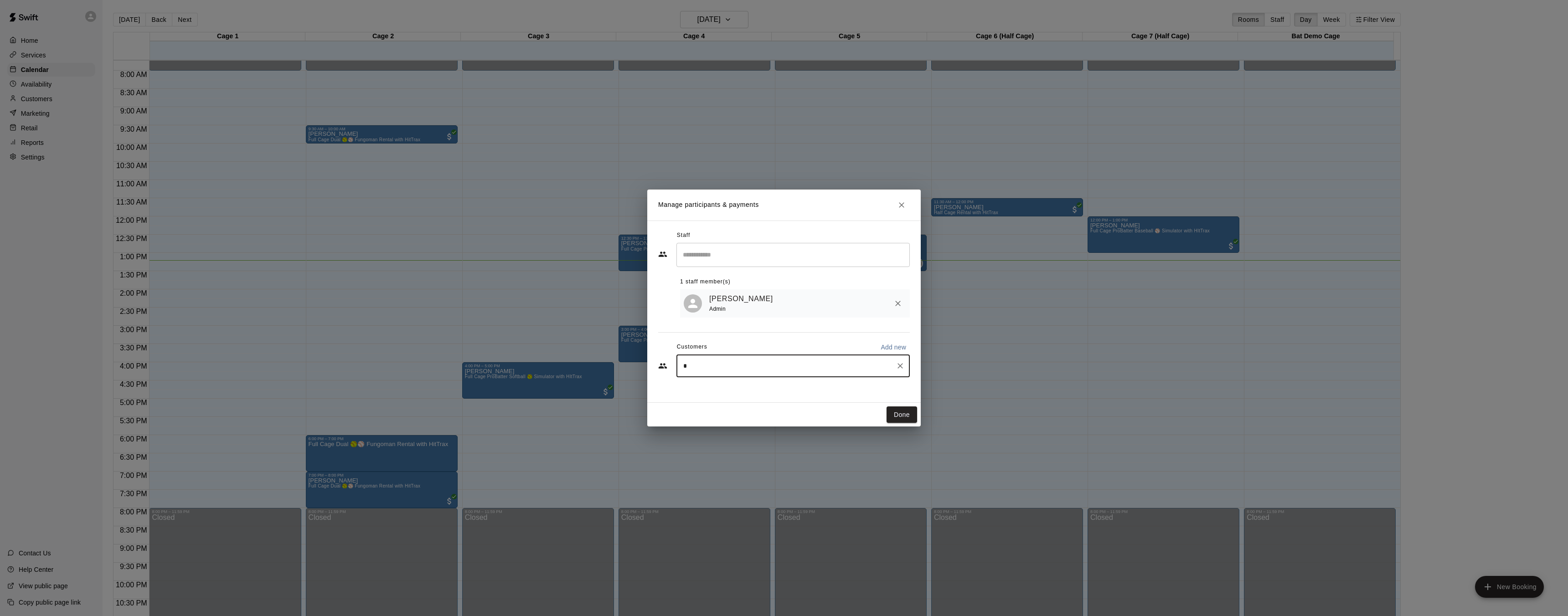
type input "*"
click at [886, 351] on p "Add new" at bounding box center [894, 347] width 26 height 9
select select "**"
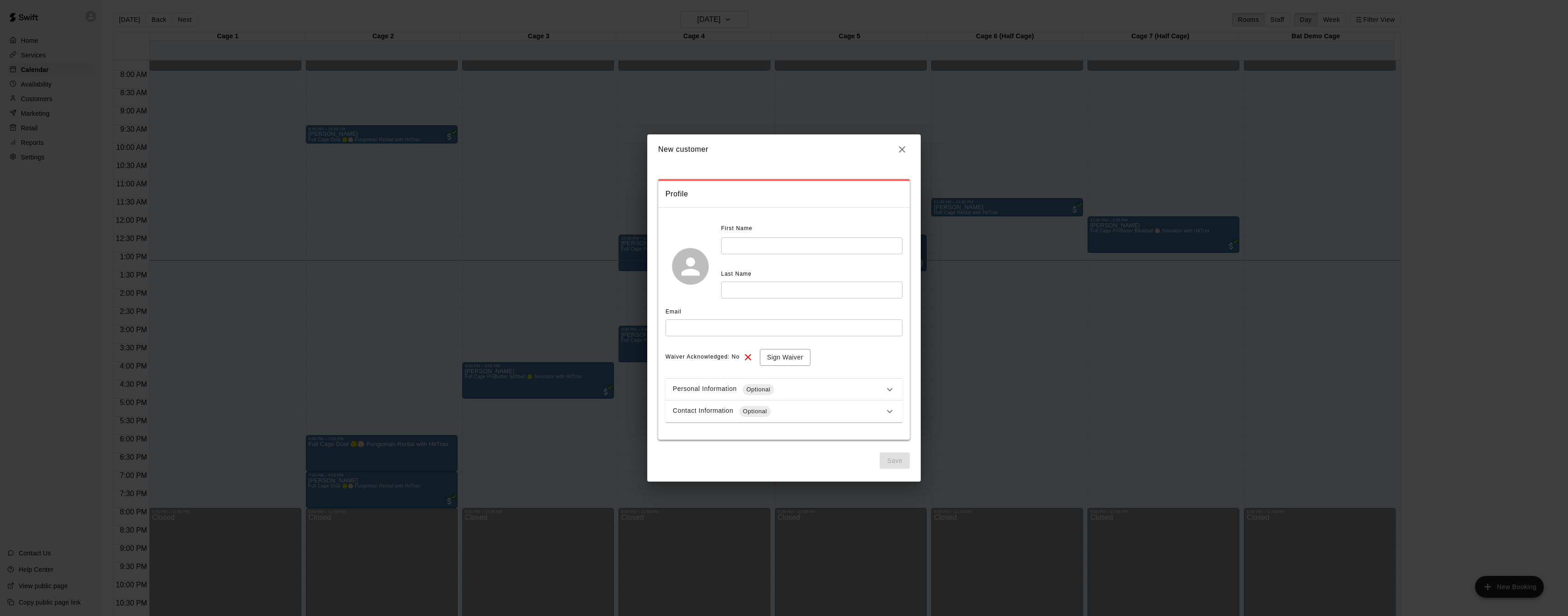
click at [800, 240] on input "text" at bounding box center [812, 246] width 181 height 17
type input "*******"
click at [770, 287] on input "text" at bounding box center [812, 290] width 181 height 17
type input "******"
click at [699, 332] on input "text" at bounding box center [783, 328] width 237 height 17
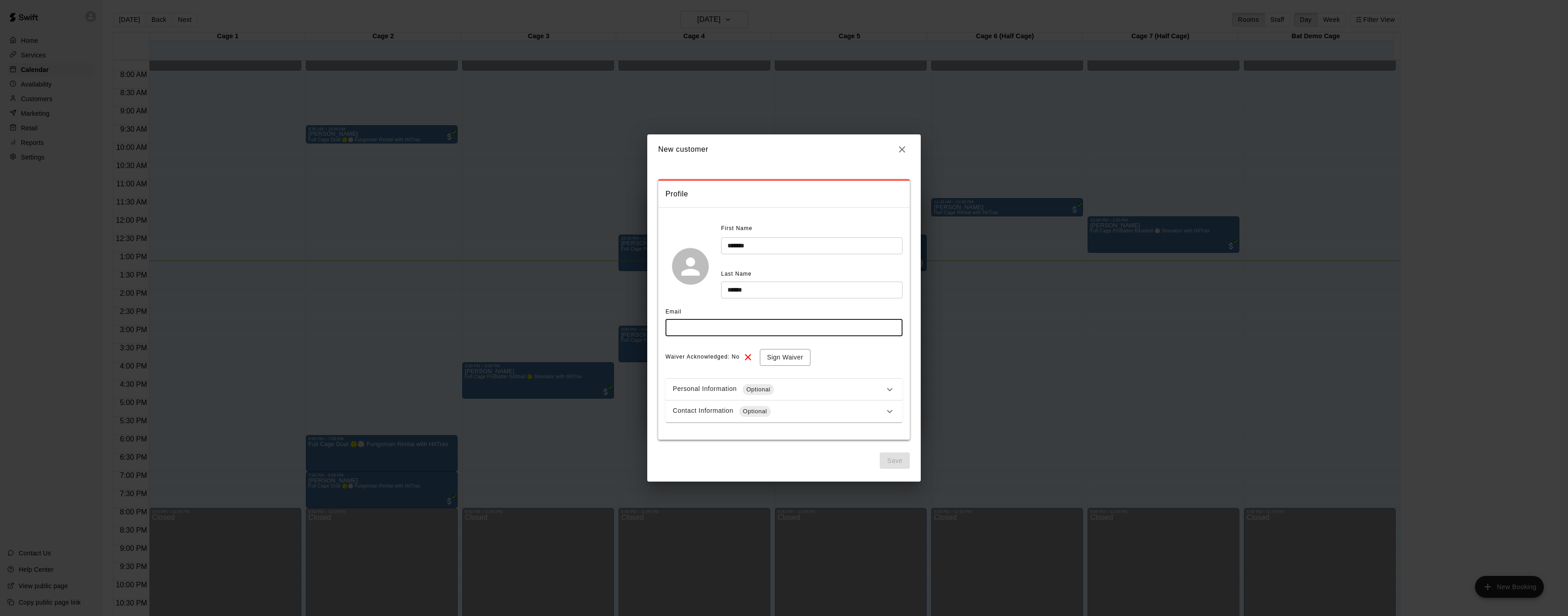
click at [687, 329] on input "text" at bounding box center [783, 328] width 237 height 17
type input "**********"
click at [778, 359] on button "Sign Waiver" at bounding box center [785, 358] width 51 height 17
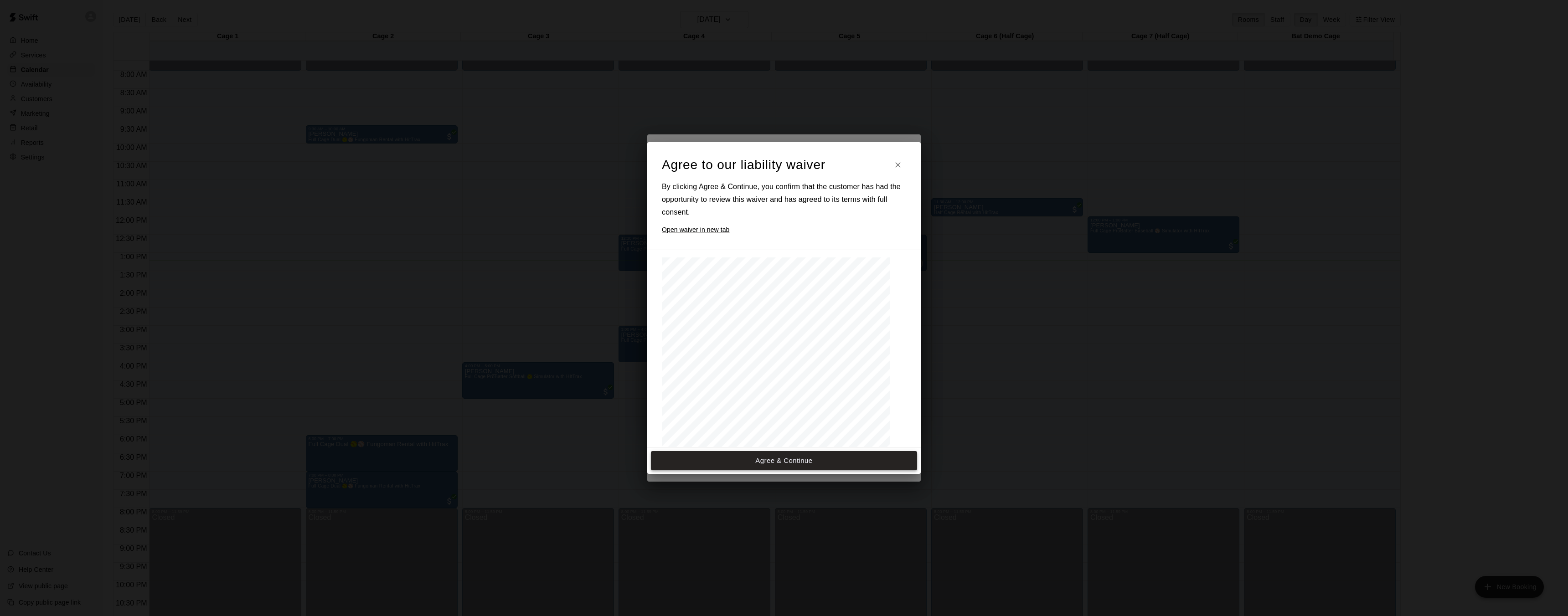
click at [801, 455] on button "Agree & Continue" at bounding box center [783, 460] width 266 height 19
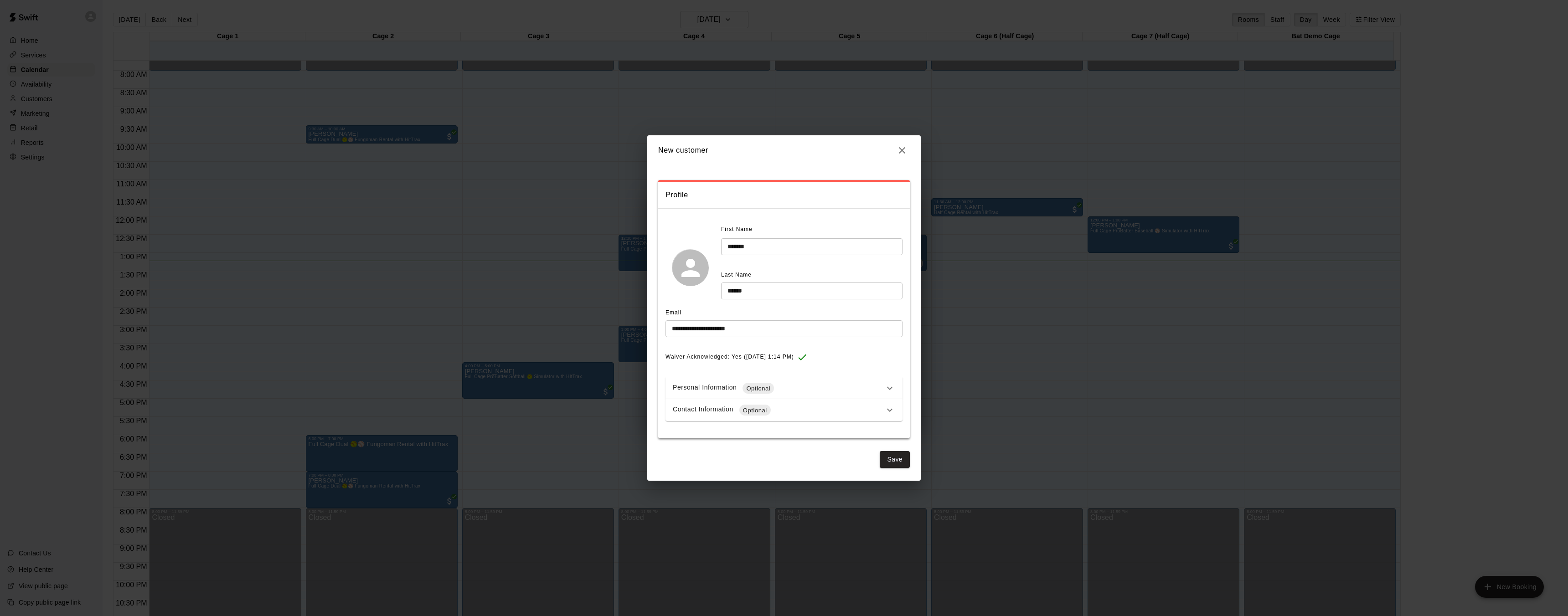
click at [901, 464] on button "Save" at bounding box center [894, 460] width 30 height 17
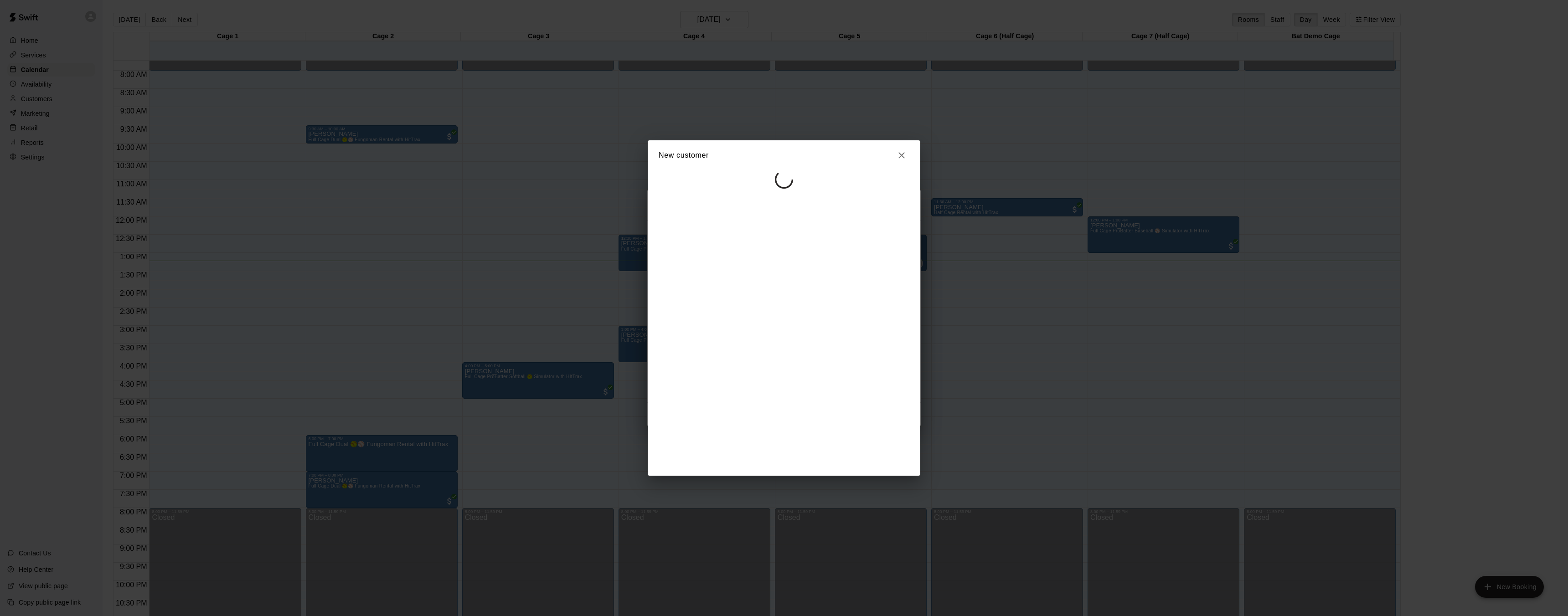
select select "**"
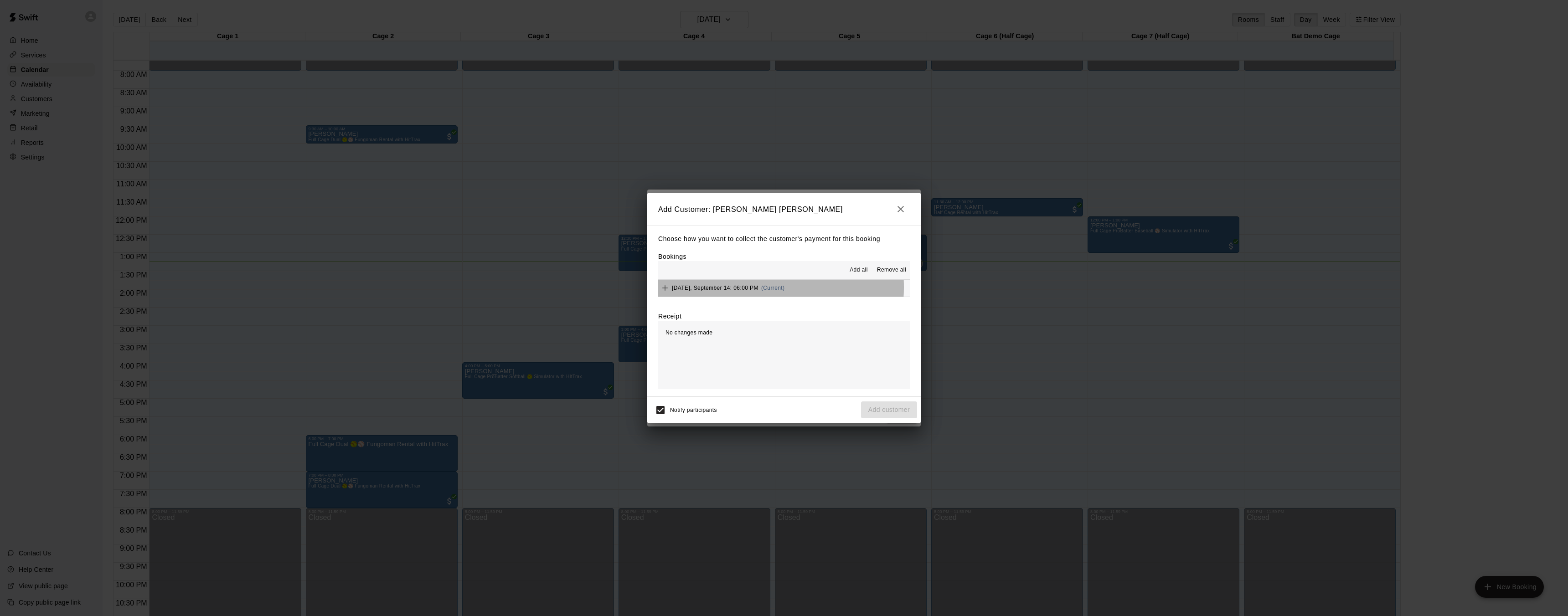
click at [732, 287] on span "Sunday, September 14: 06:00 PM" at bounding box center [715, 288] width 86 height 6
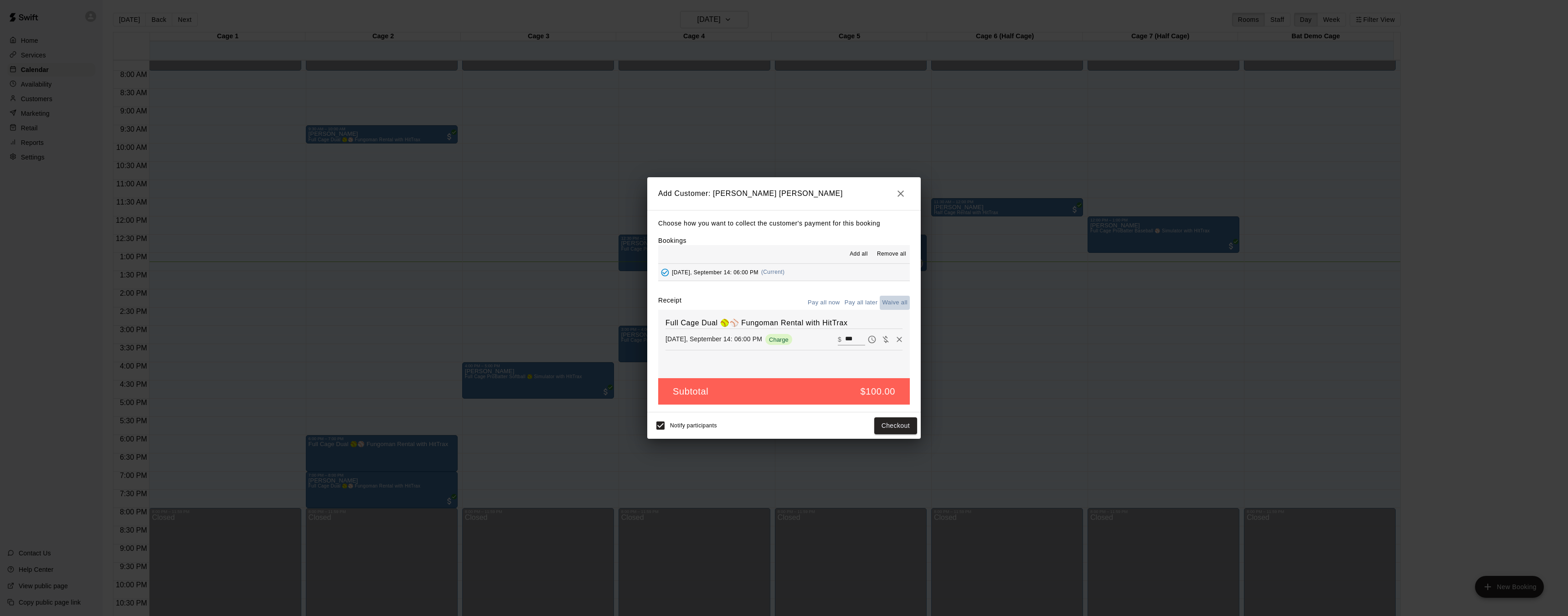
click at [891, 302] on button "Waive all" at bounding box center [894, 303] width 30 height 14
type input "*"
click at [883, 429] on button "Add customer" at bounding box center [889, 426] width 56 height 17
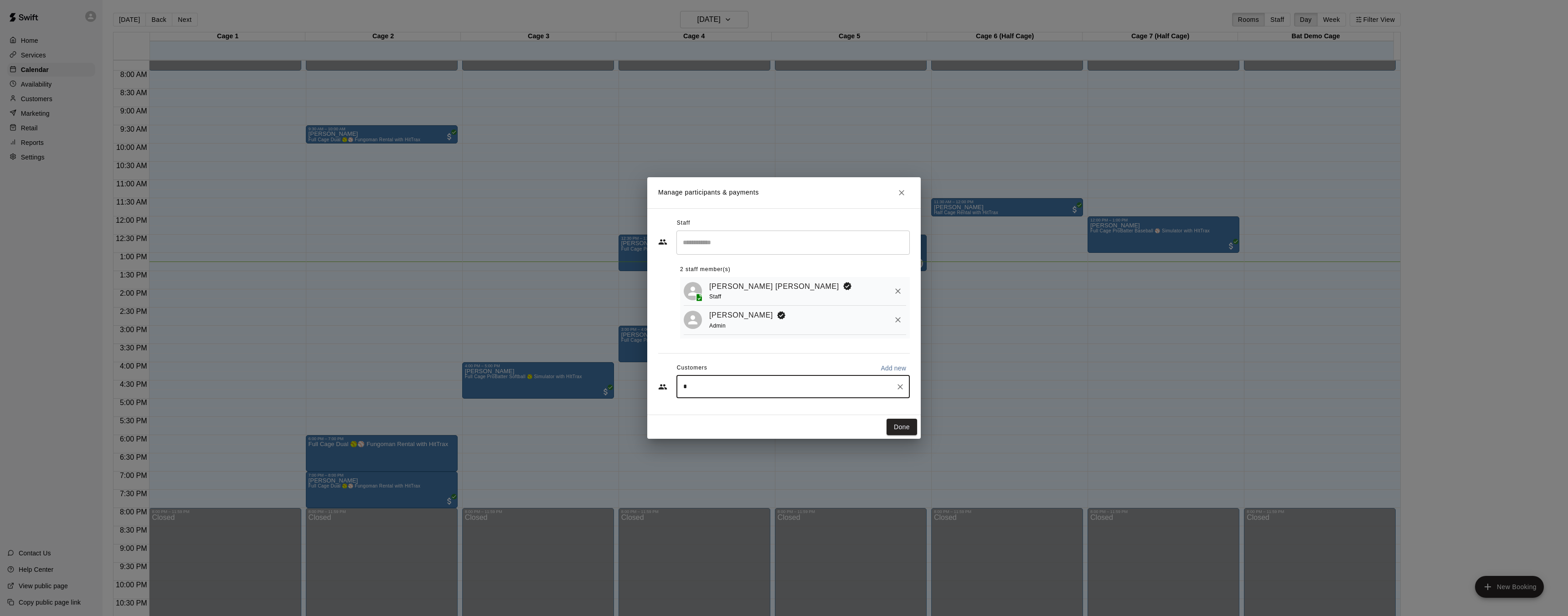
click at [788, 387] on input "*" at bounding box center [786, 387] width 211 height 9
click at [895, 321] on icon "Remove" at bounding box center [898, 320] width 9 height 9
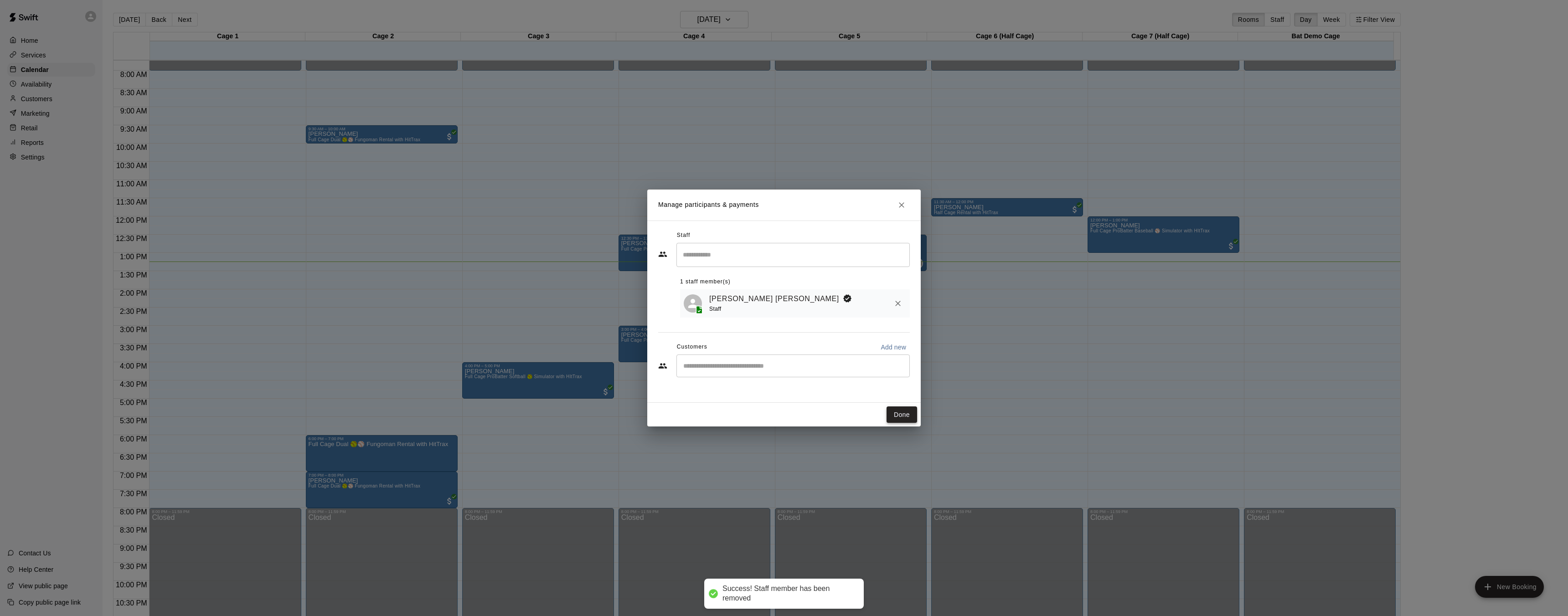
click at [902, 416] on button "Done" at bounding box center [901, 415] width 30 height 17
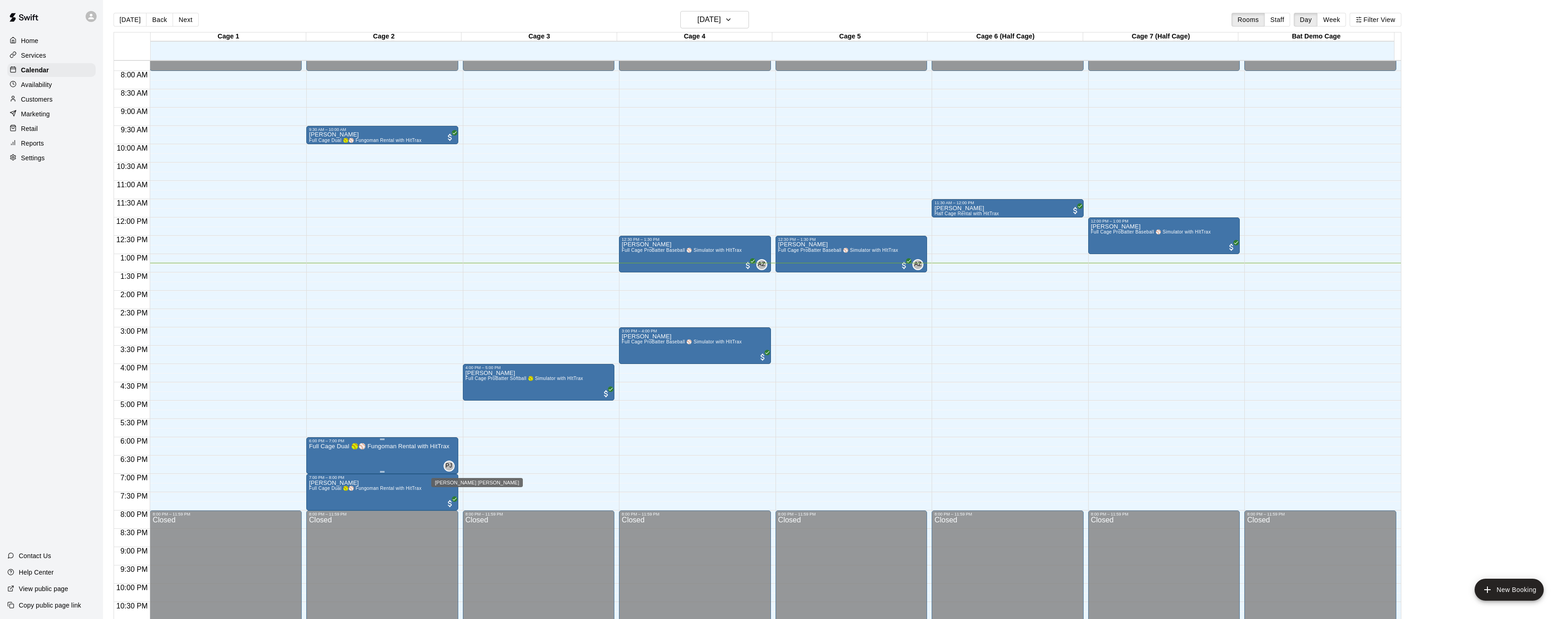
click at [449, 465] on span "PJ" at bounding box center [449, 466] width 7 height 9
click at [455, 492] on img "edit" at bounding box center [454, 492] width 10 height 10
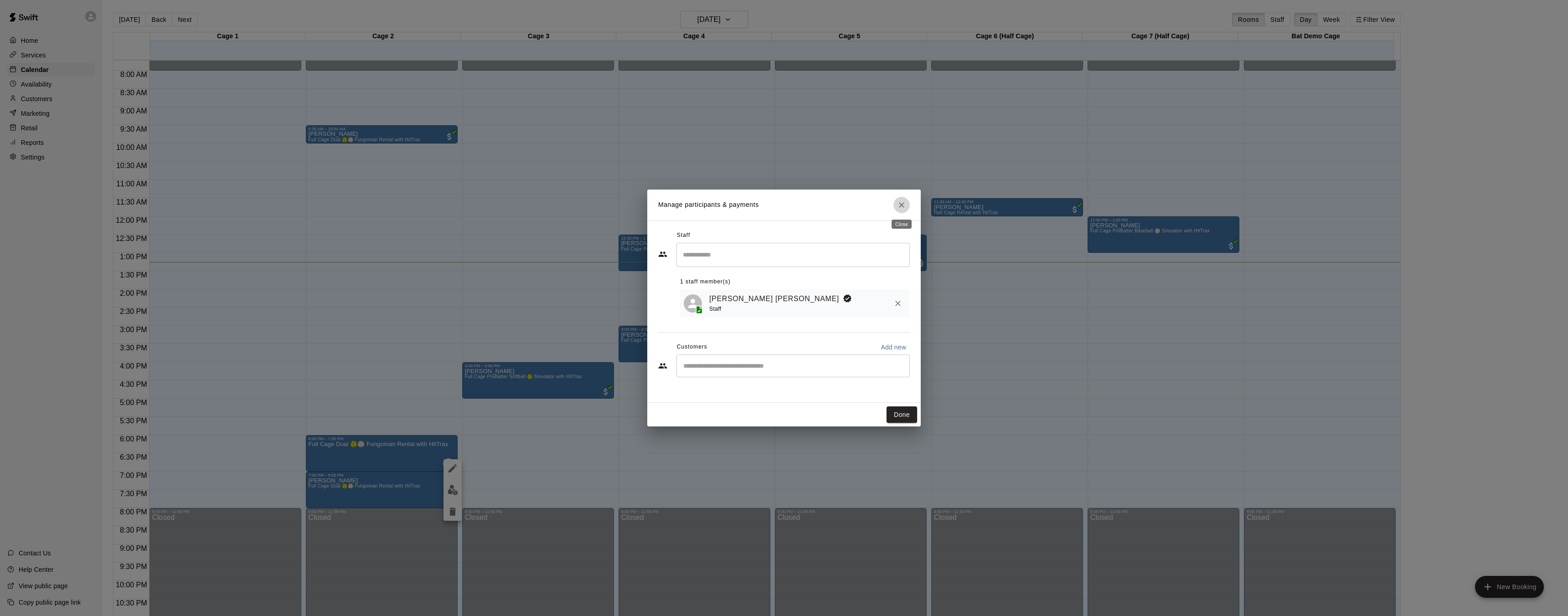
click at [905, 204] on icon "Close" at bounding box center [901, 205] width 9 height 9
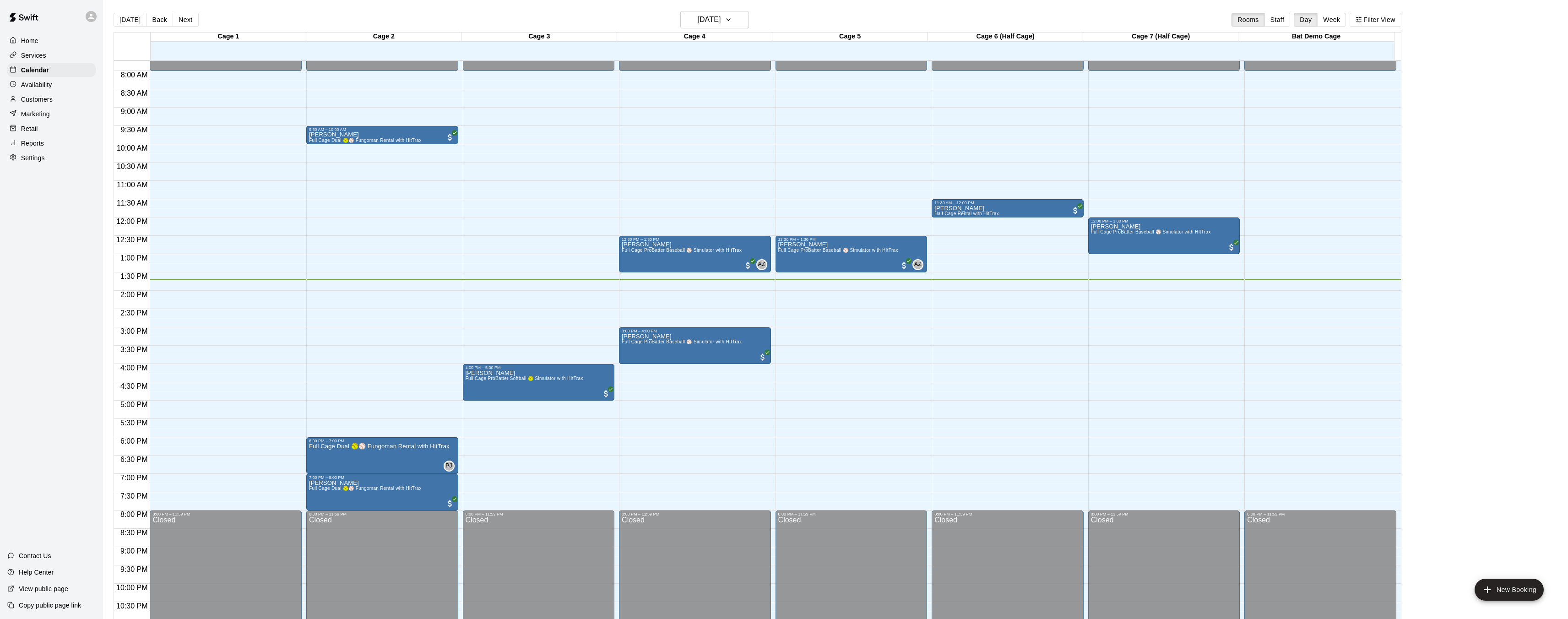
click at [333, 282] on div "12:00 AM – 8:00 AM Closed 9:30 AM – 10:00 AM Kevin Hord Full Cage Dual 🥎⚾ Fungo…" at bounding box center [382, 218] width 152 height 880
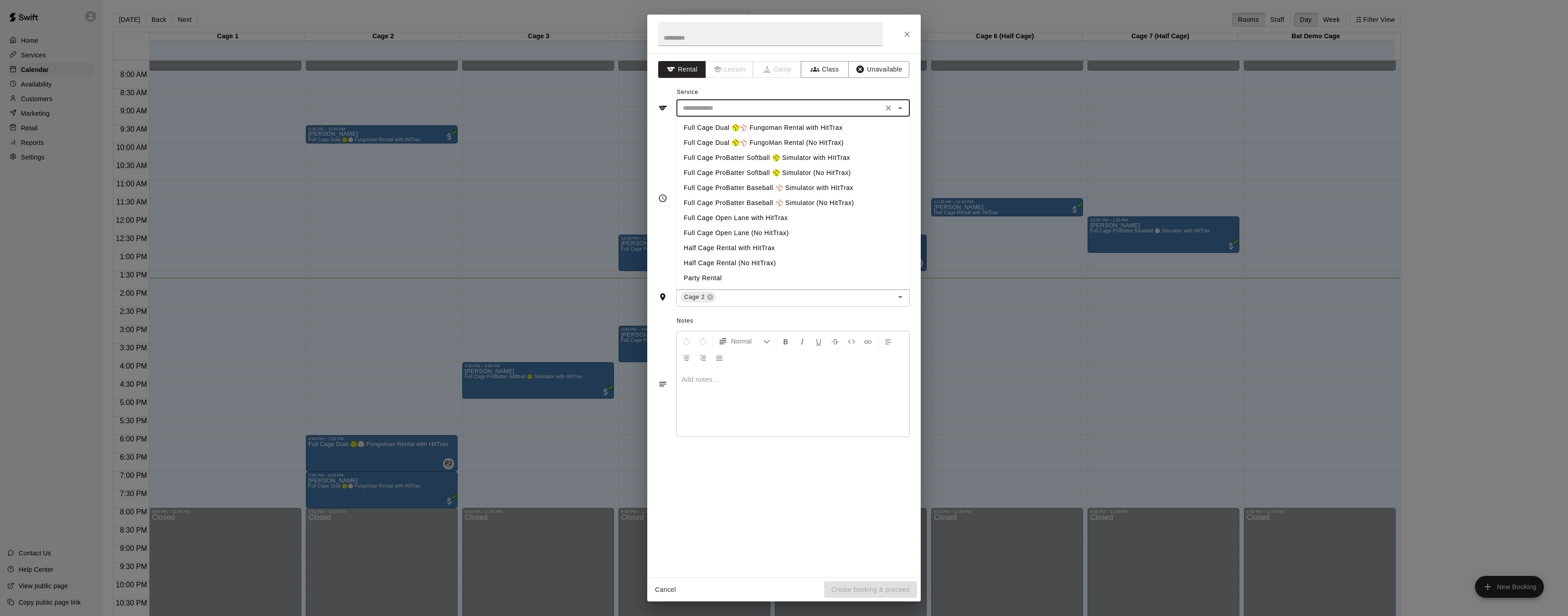
click at [725, 111] on input "text" at bounding box center [780, 108] width 201 height 12
click at [771, 141] on li "Full Cage Dual 🥎⚾ FungoMan Rental (No HitTrax)" at bounding box center [793, 142] width 233 height 15
type input "**********"
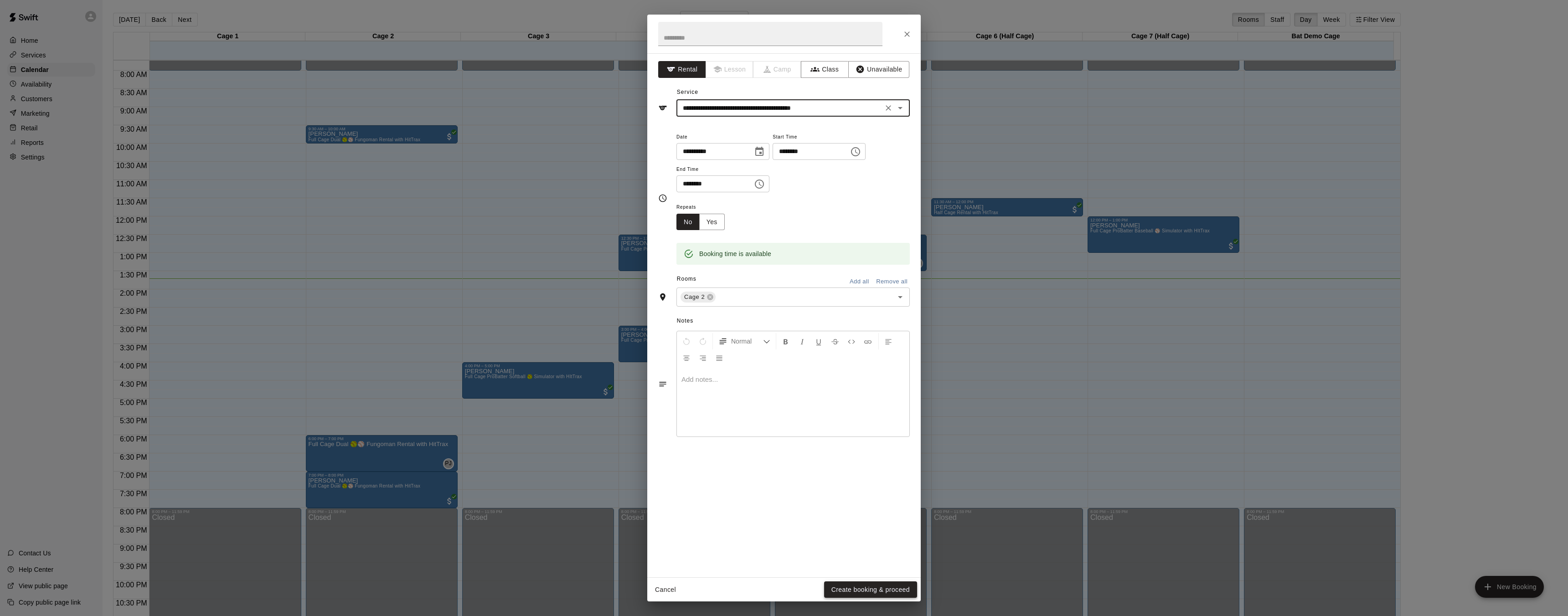
click at [881, 586] on button "Create booking & proceed" at bounding box center [870, 590] width 93 height 17
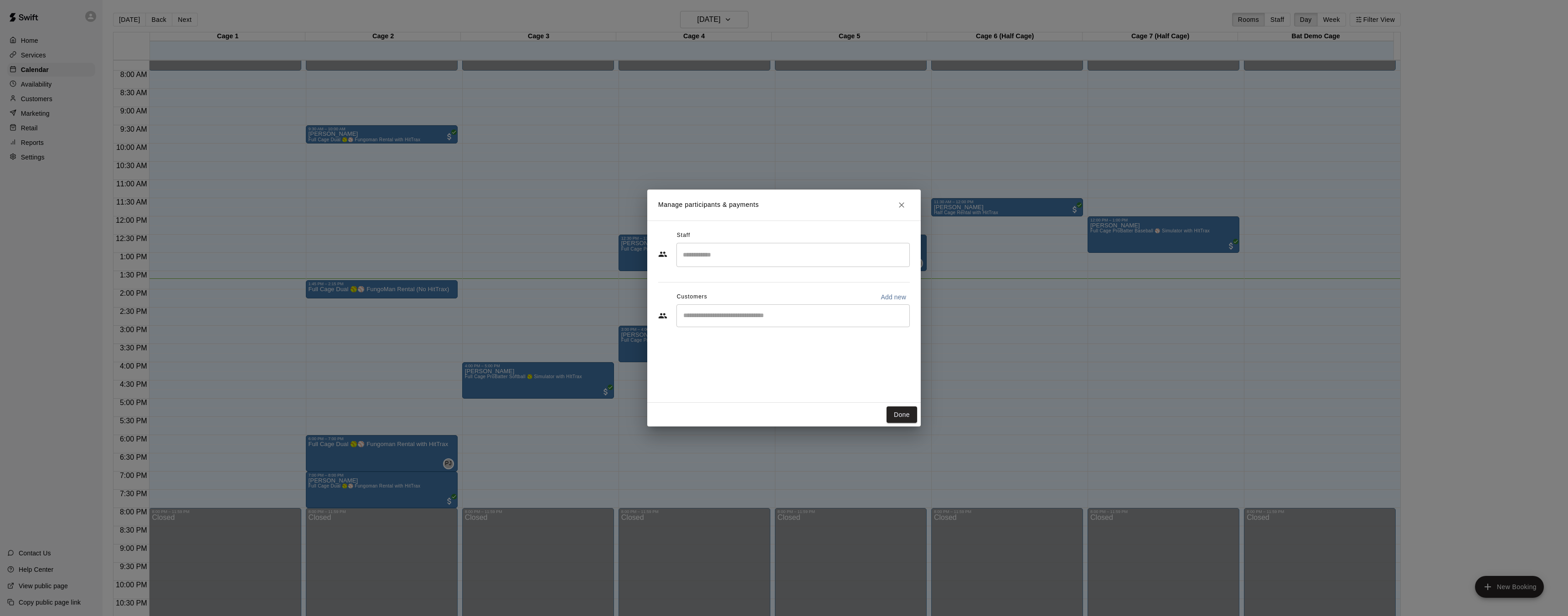
click at [725, 261] on input "Search staff" at bounding box center [793, 255] width 225 height 16
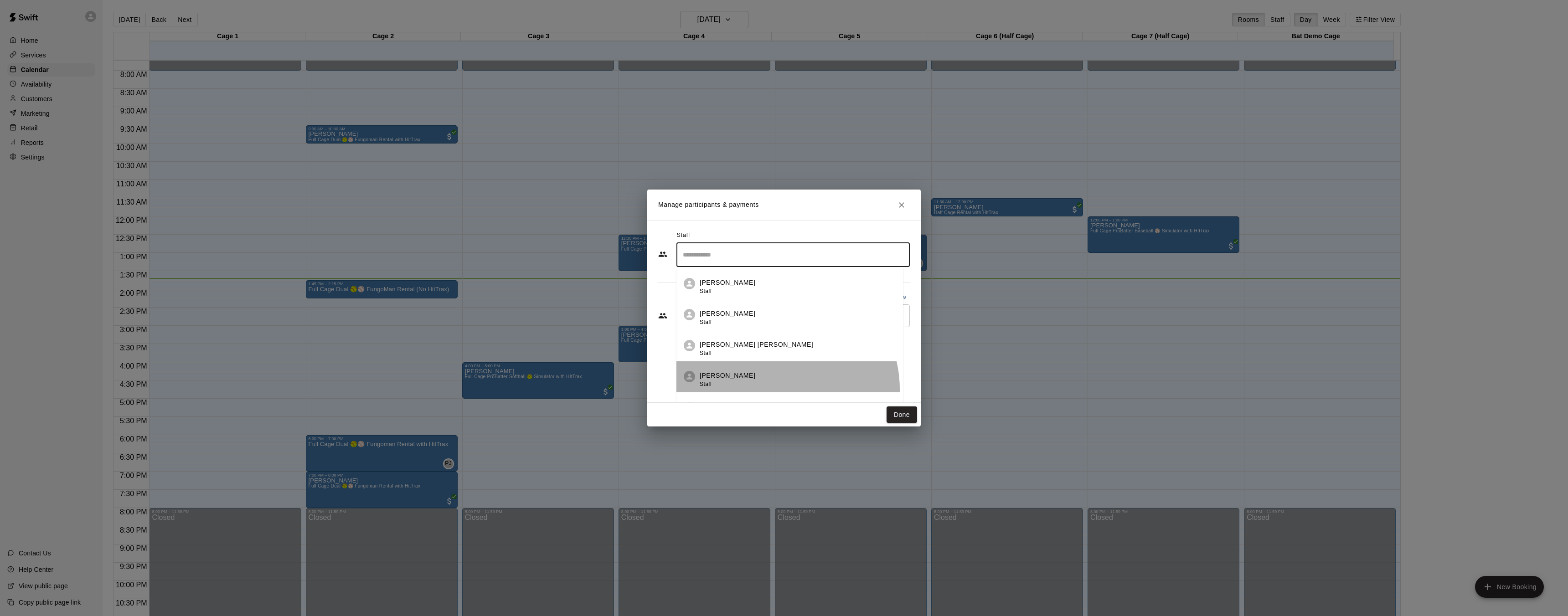
click at [778, 390] on li "Kylie Carapinha Staff" at bounding box center [789, 377] width 226 height 31
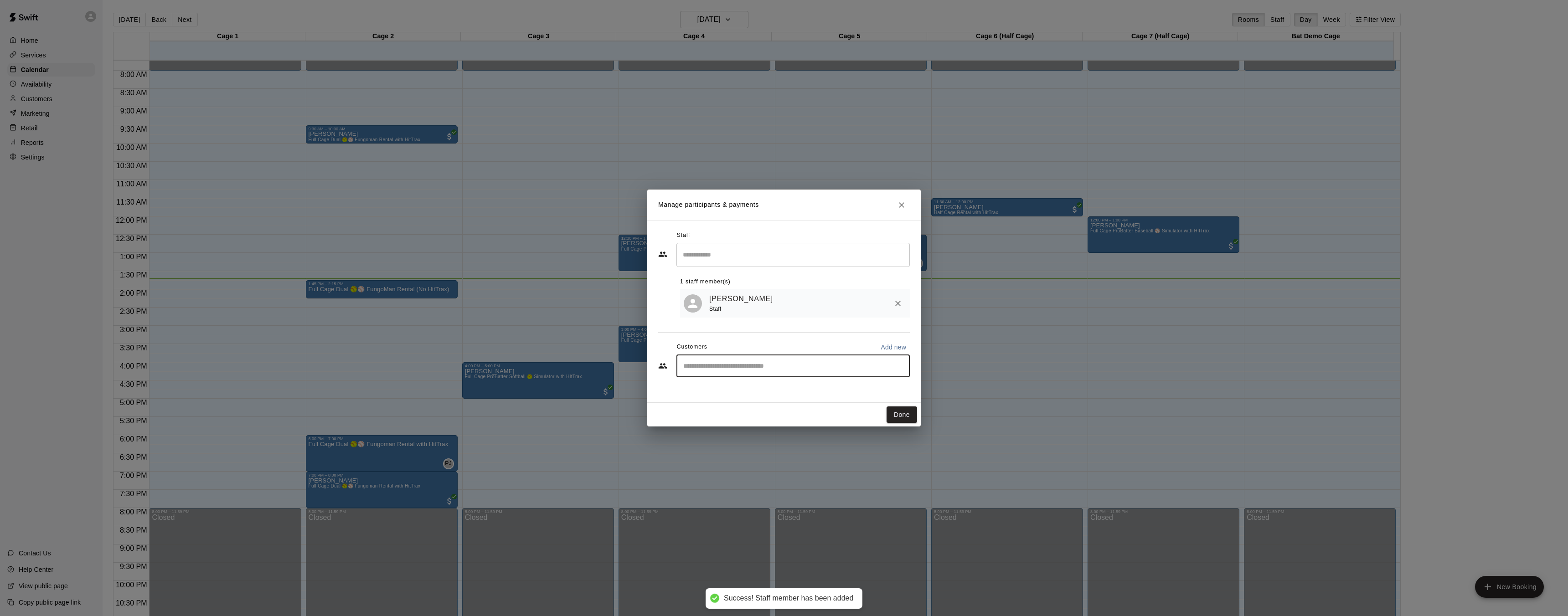
click at [761, 368] on input "Start typing to search customers..." at bounding box center [793, 366] width 225 height 9
click at [903, 345] on p "Add new" at bounding box center [894, 347] width 26 height 9
select select "**"
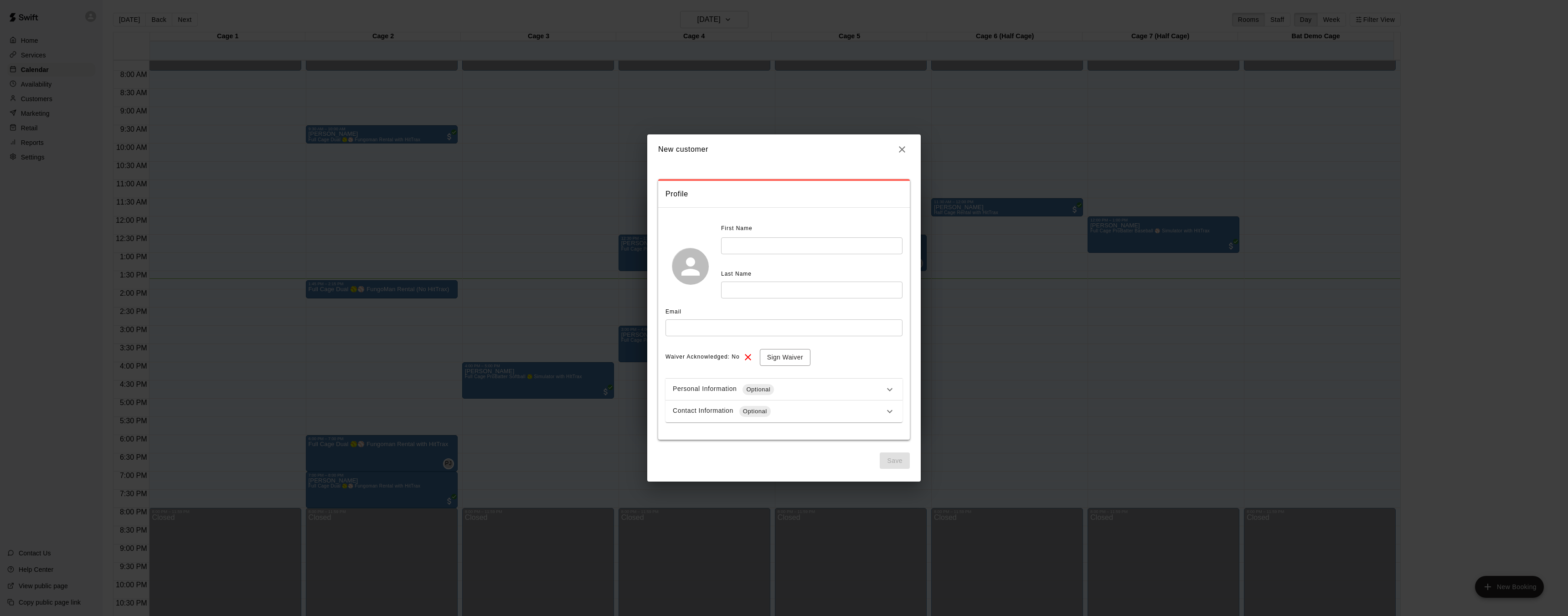
click at [768, 253] on input "text" at bounding box center [812, 246] width 181 height 17
type input "*******"
click at [765, 290] on input "text" at bounding box center [812, 290] width 181 height 17
type input "*******"
click at [738, 335] on input "text" at bounding box center [783, 328] width 237 height 17
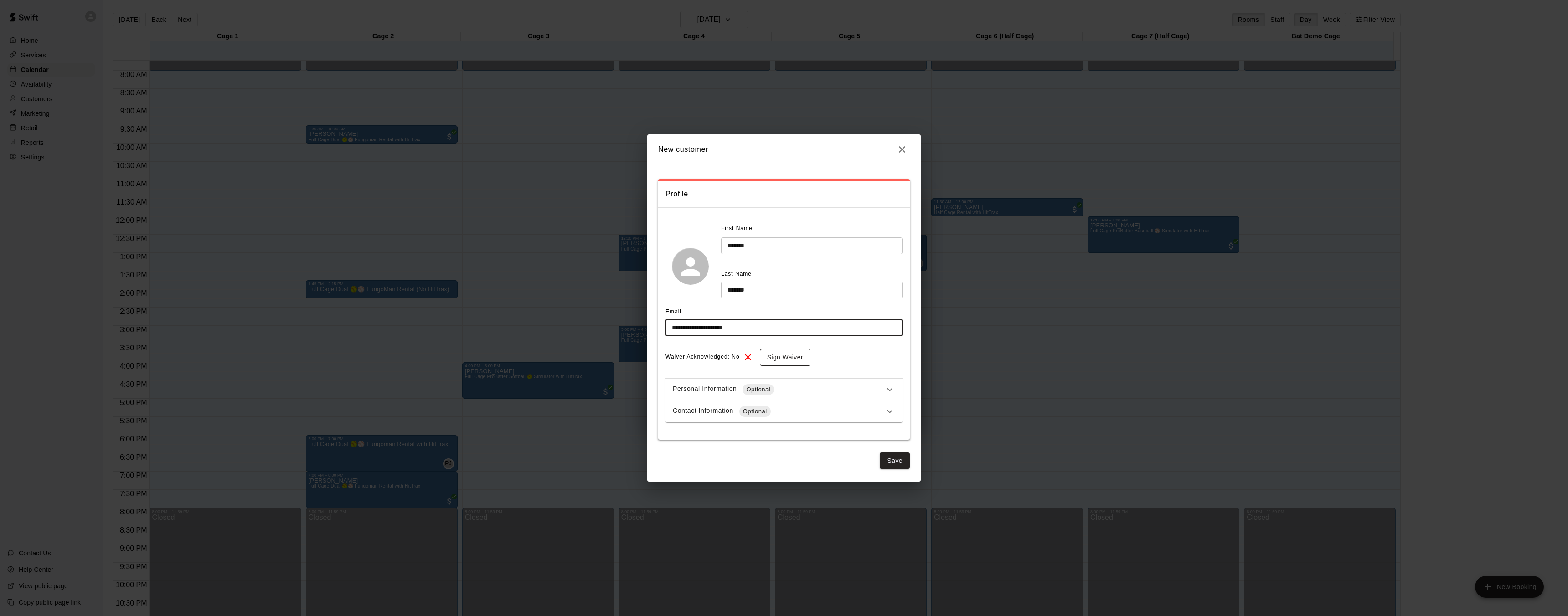
type input "**********"
click at [776, 362] on button "Sign Waiver" at bounding box center [785, 358] width 51 height 17
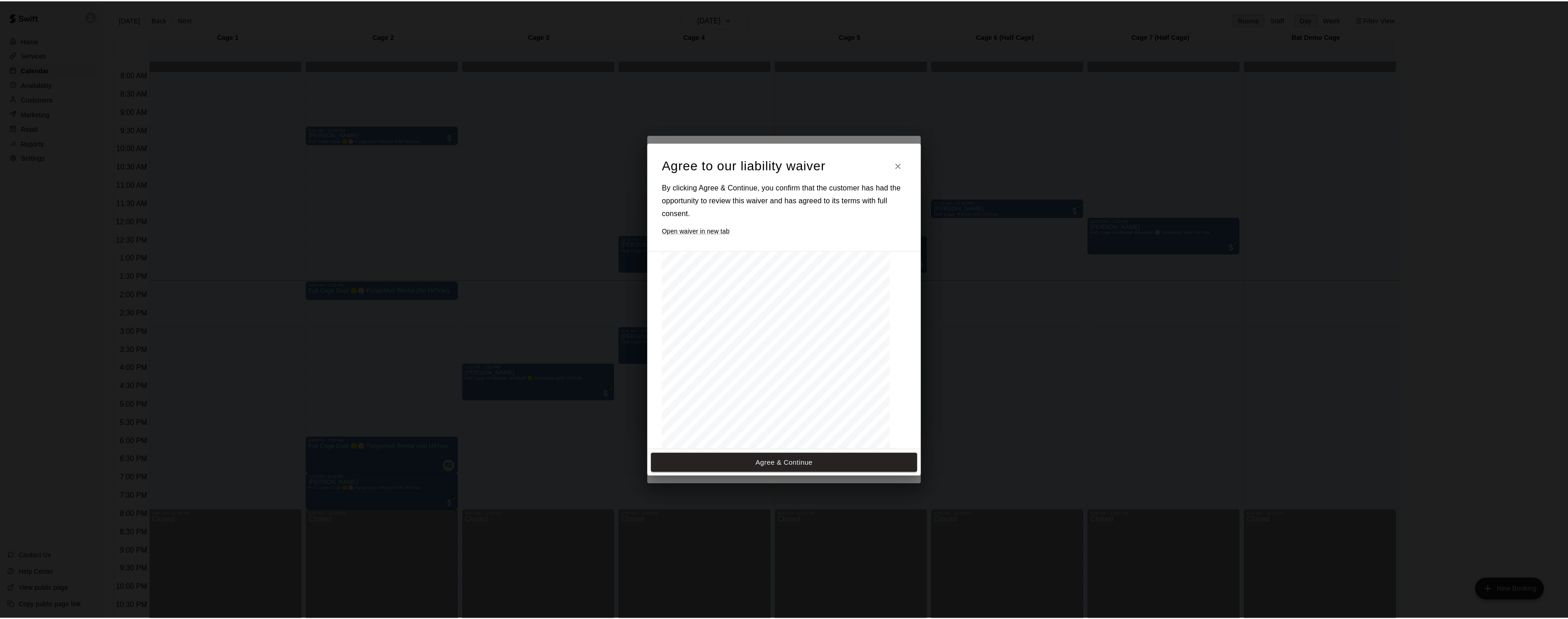
scroll to position [106, 0]
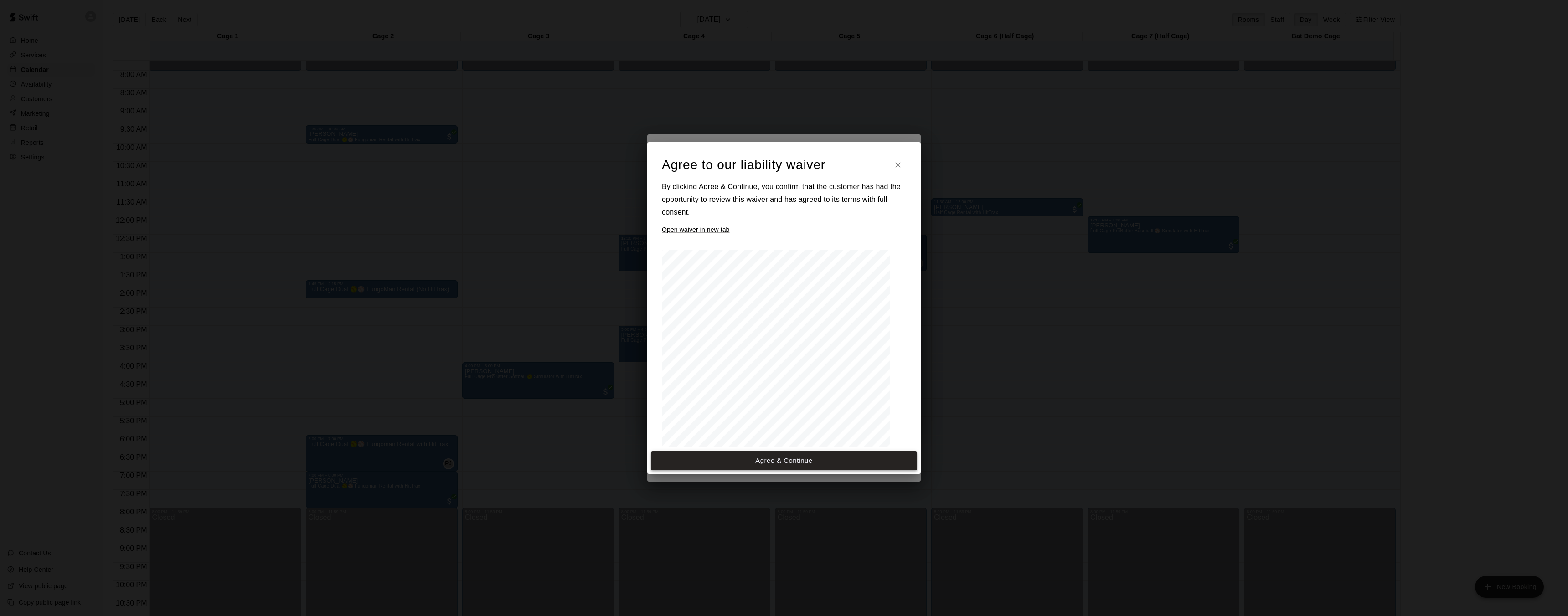
click at [801, 461] on button "Agree & Continue" at bounding box center [783, 460] width 266 height 19
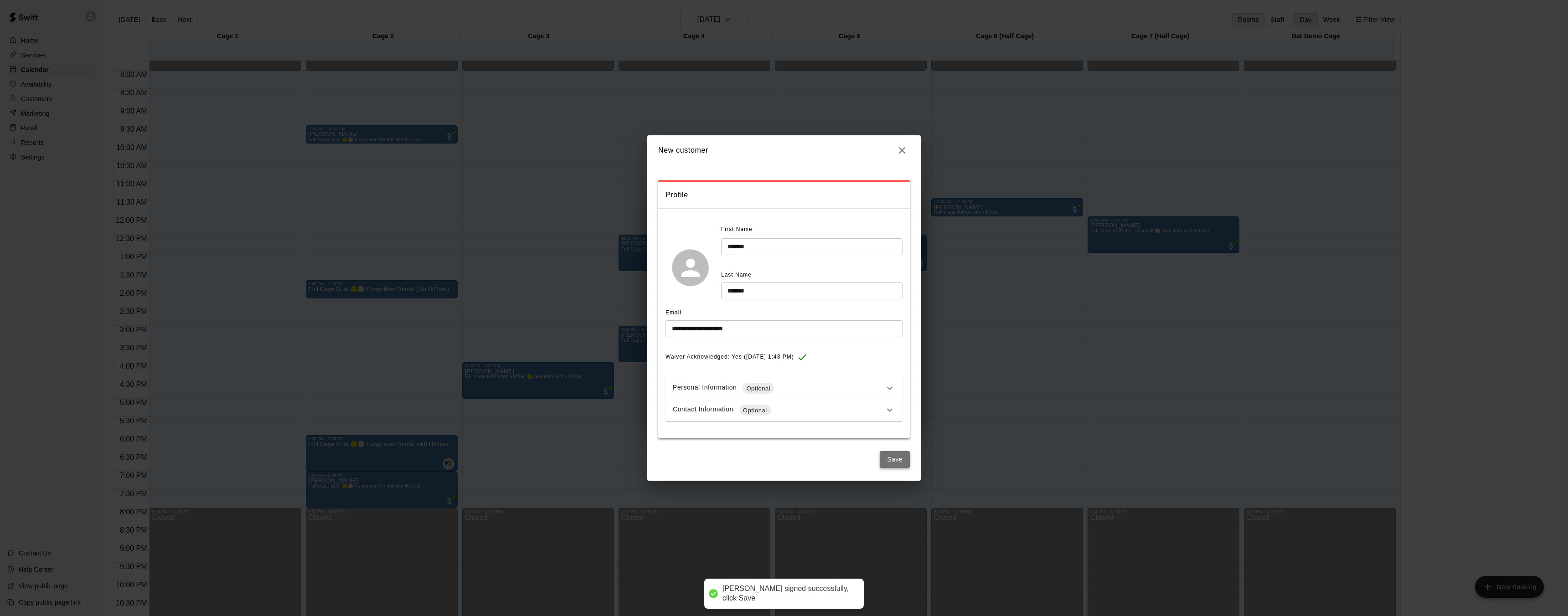
click at [891, 456] on button "Save" at bounding box center [894, 460] width 30 height 17
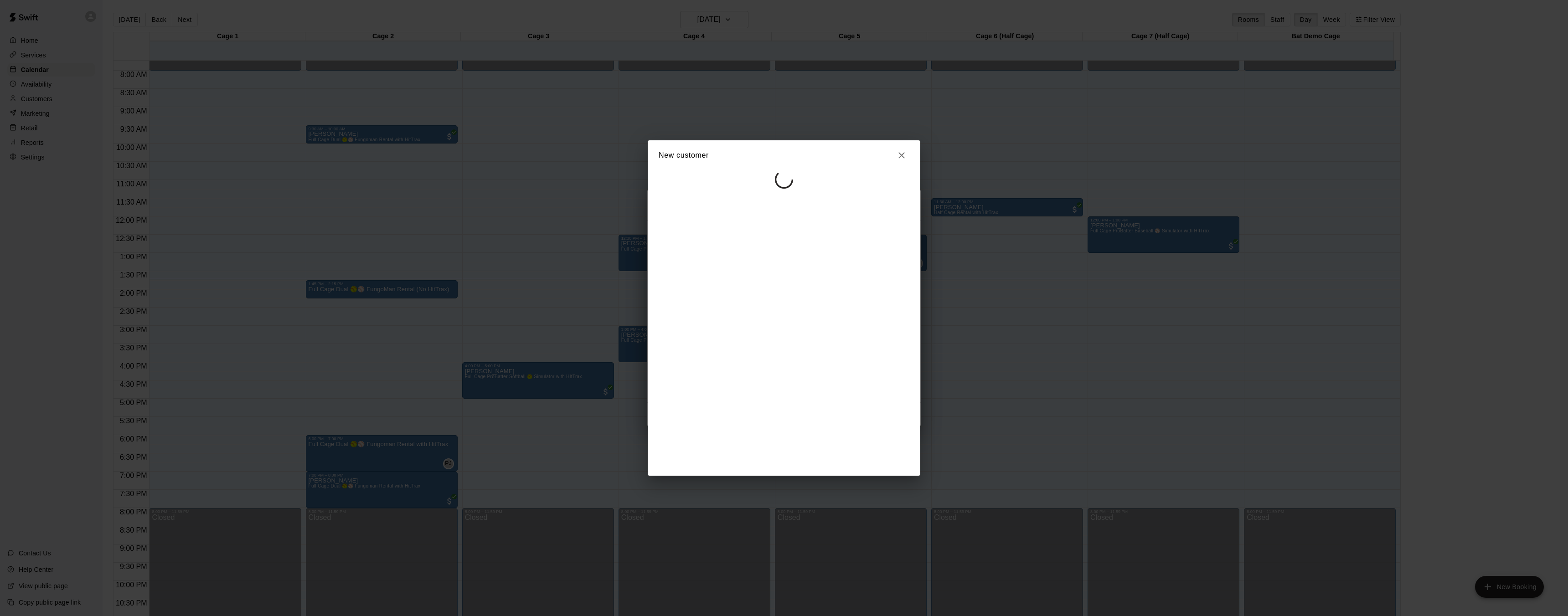
select select "**"
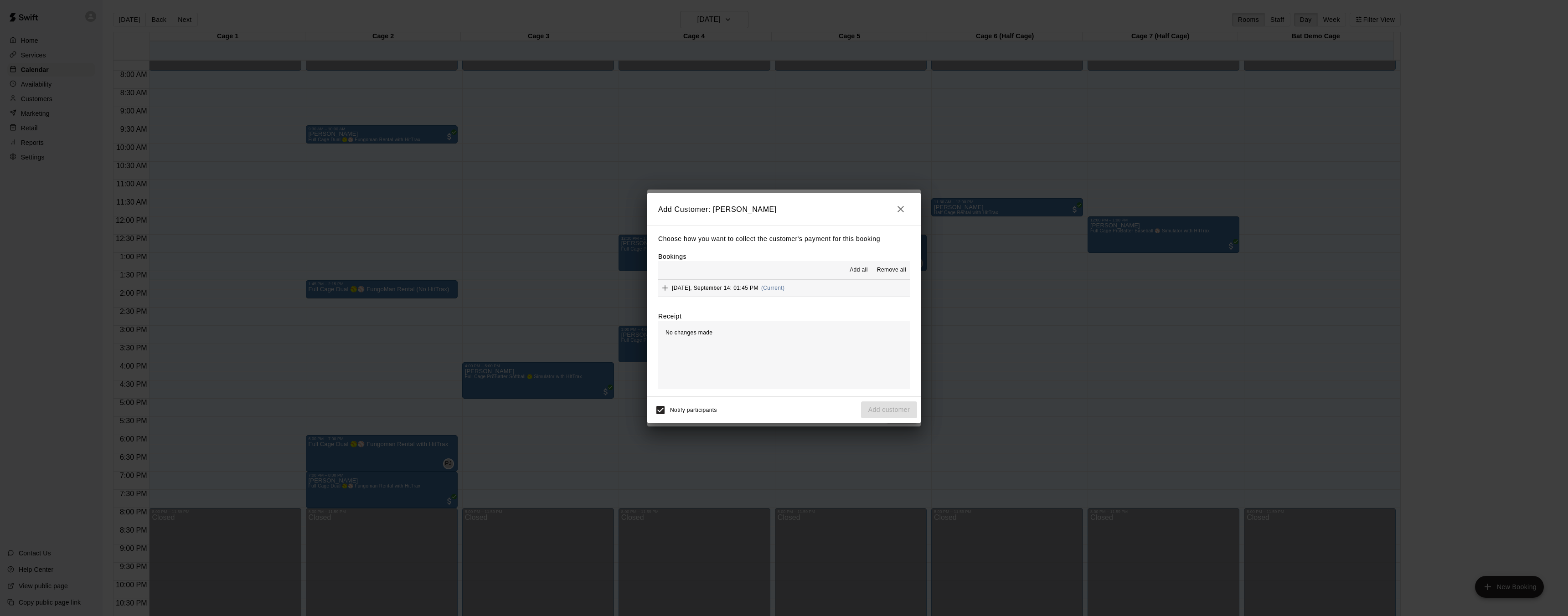
click at [674, 291] on span "Sunday, September 14: 01:45 PM" at bounding box center [715, 288] width 86 height 6
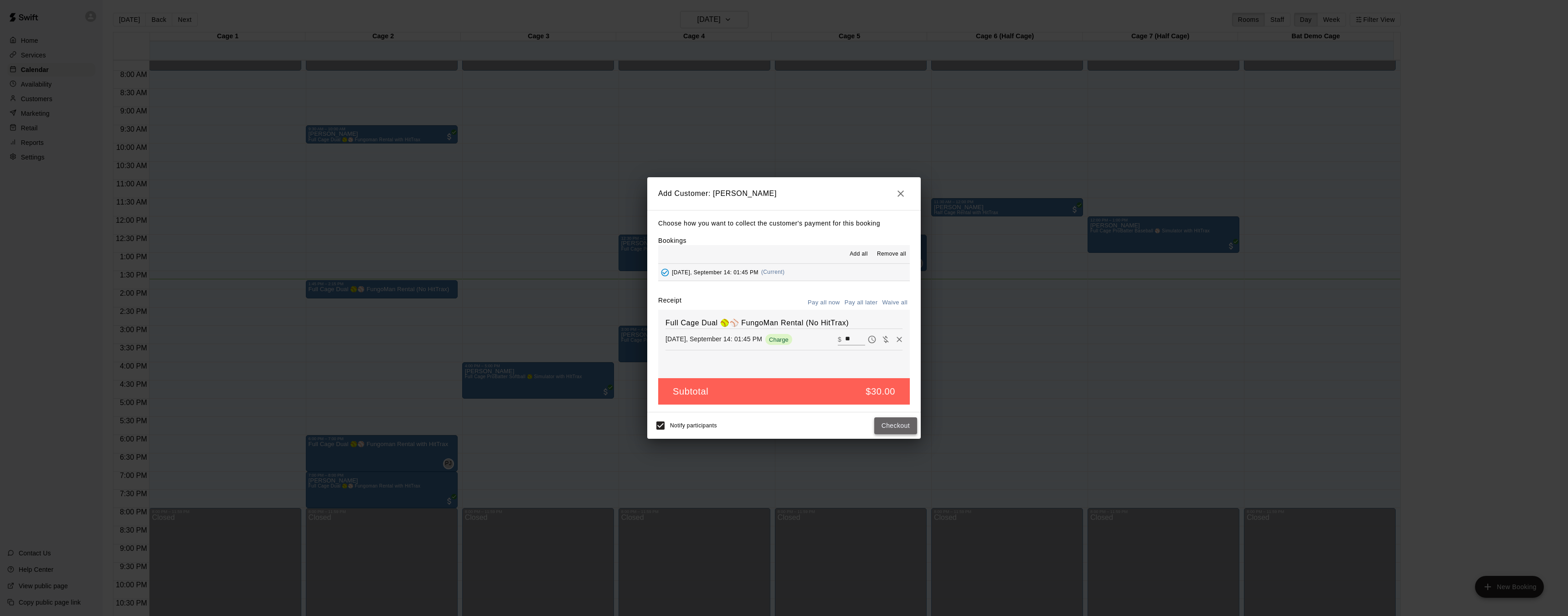
click at [894, 427] on button "Checkout" at bounding box center [895, 426] width 43 height 17
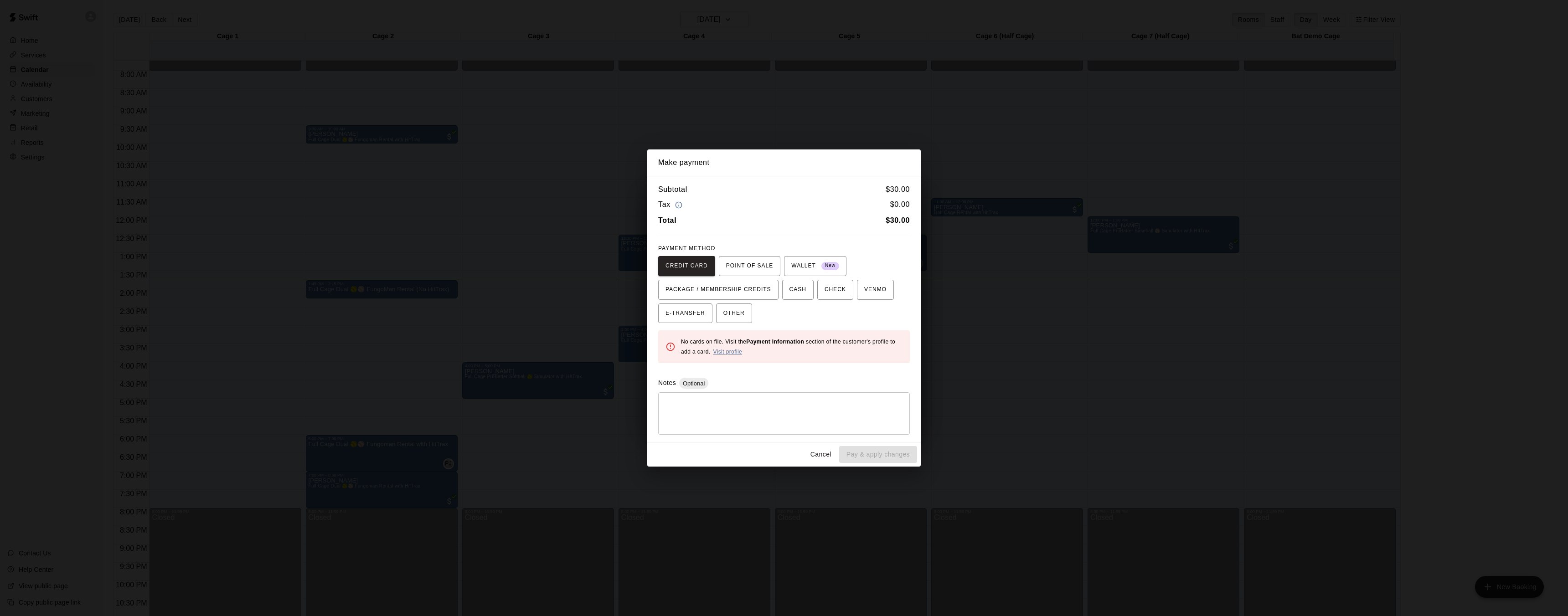
click at [730, 353] on link "Visit profile" at bounding box center [727, 352] width 29 height 6
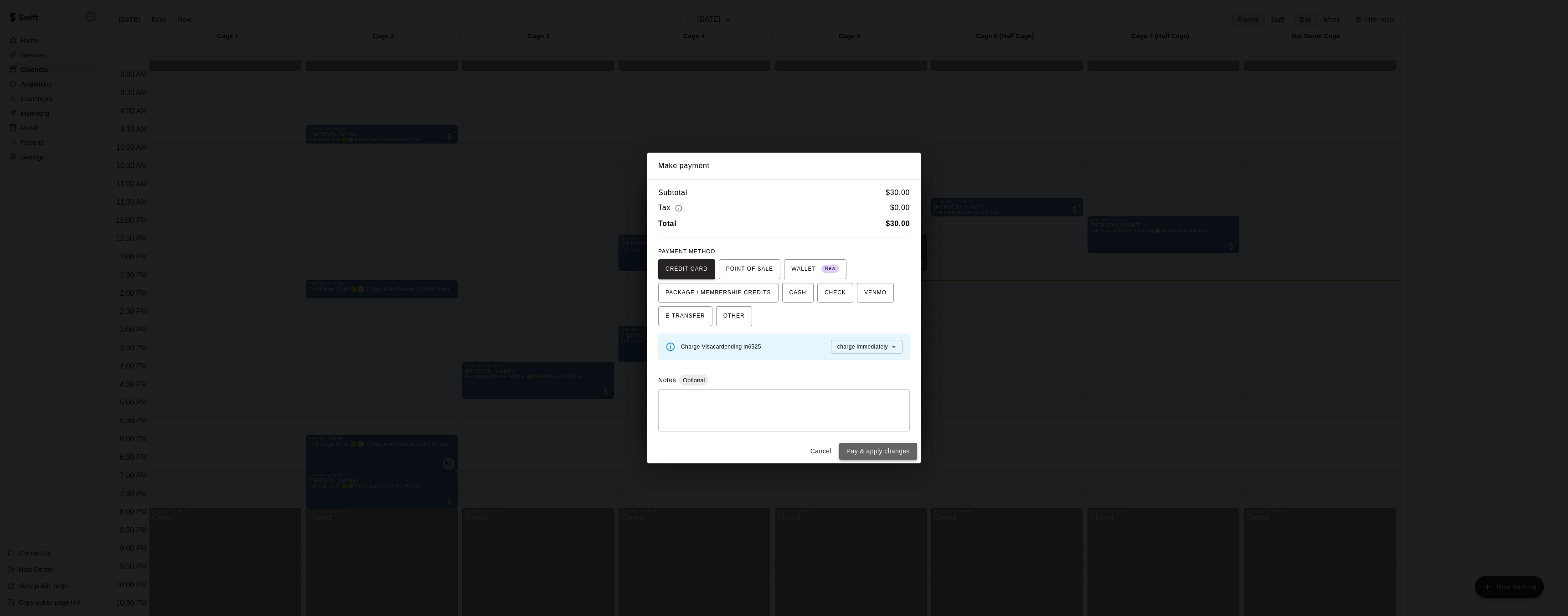
click at [888, 453] on button "Pay & apply changes" at bounding box center [878, 452] width 78 height 17
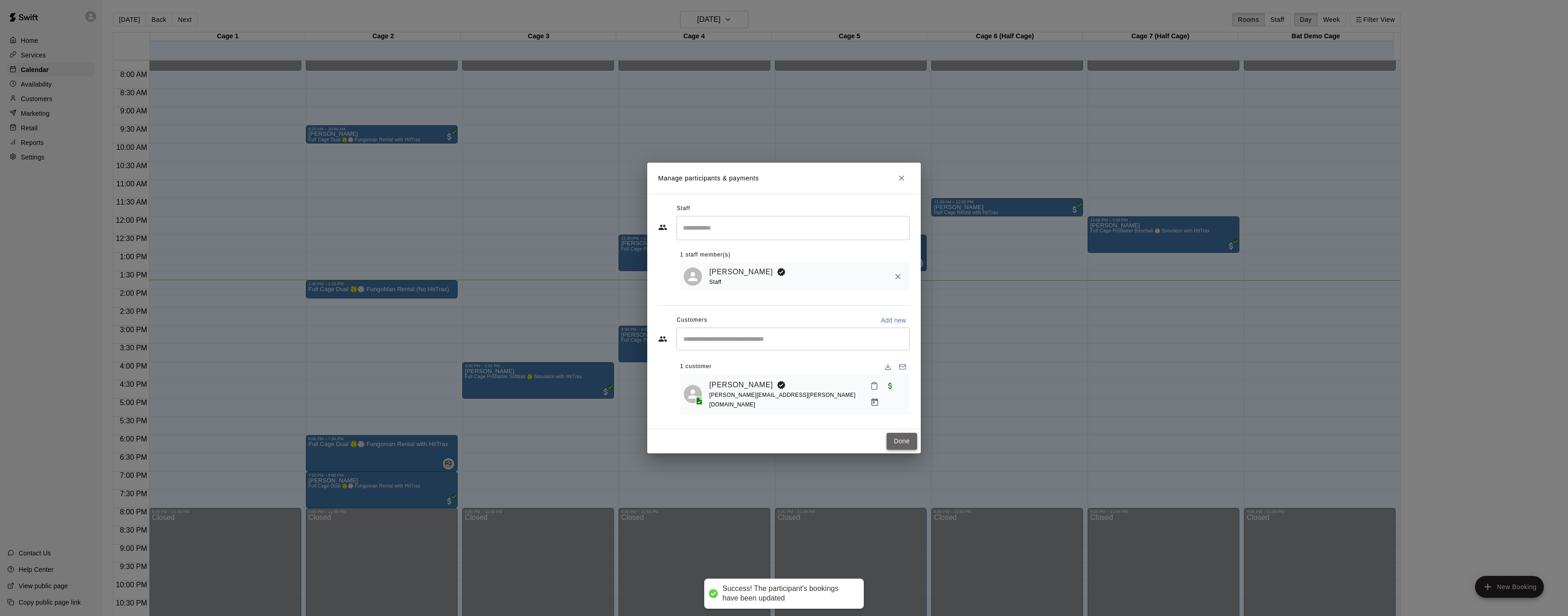
click at [912, 438] on button "Done" at bounding box center [901, 441] width 30 height 17
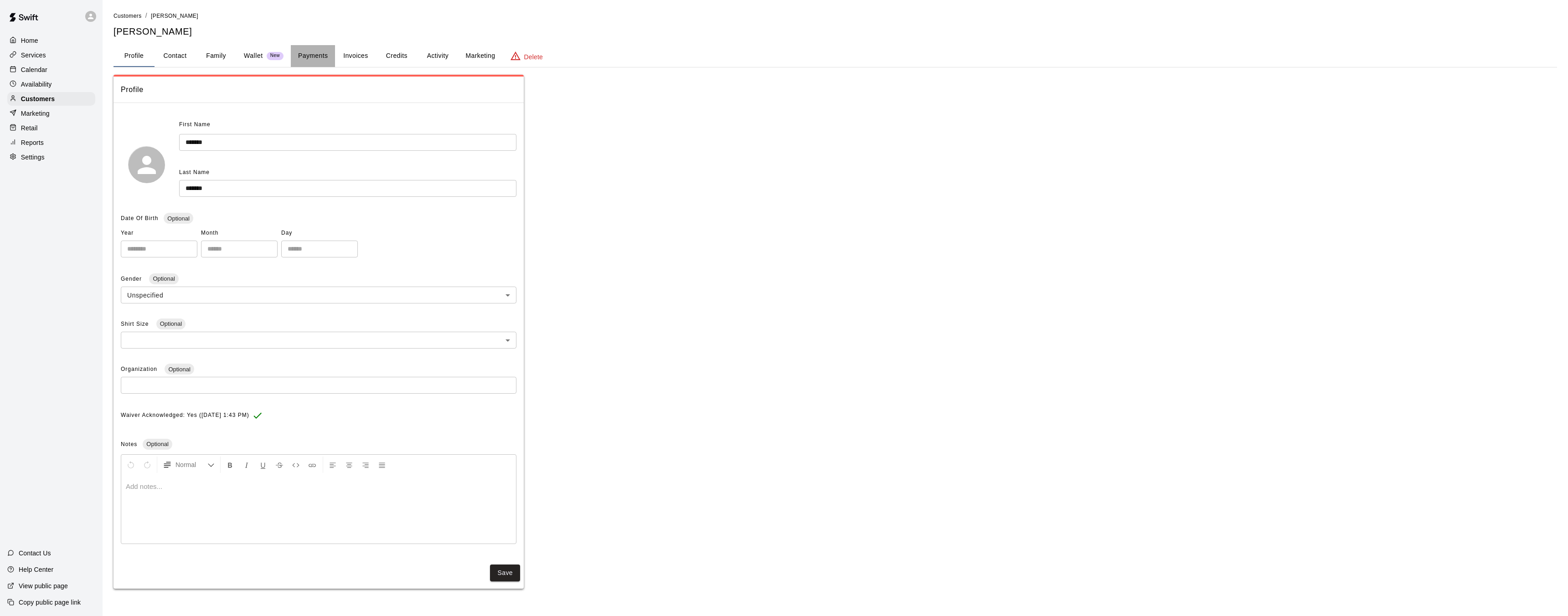
click at [306, 55] on button "Payments" at bounding box center [313, 56] width 44 height 22
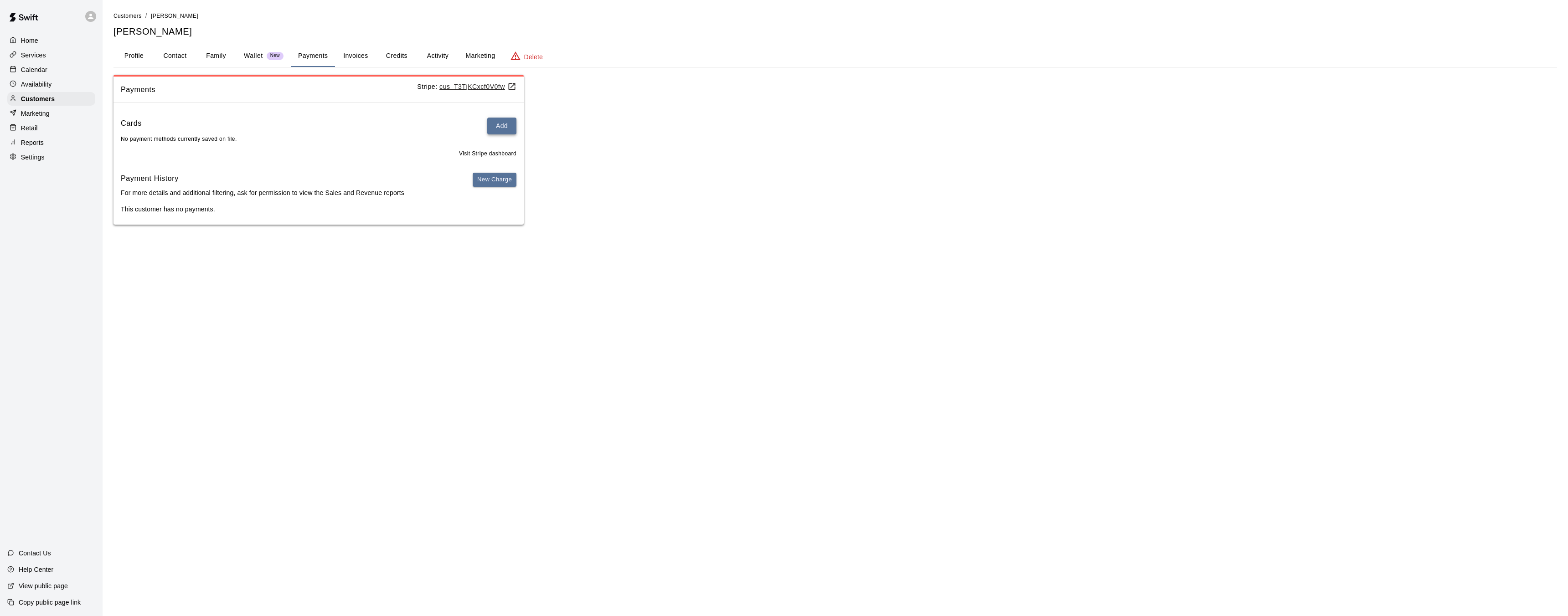
click at [503, 126] on button "Add" at bounding box center [502, 126] width 29 height 17
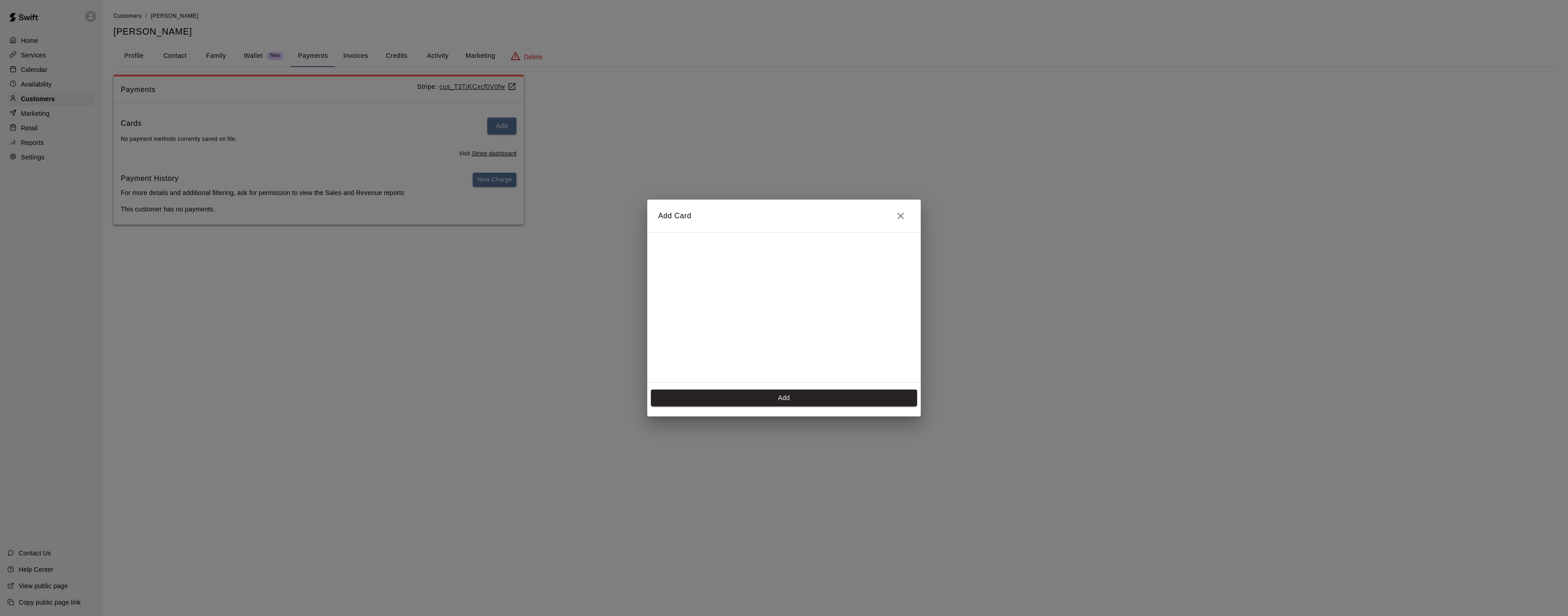
scroll to position [163, 0]
click at [797, 400] on button "Add" at bounding box center [783, 398] width 266 height 17
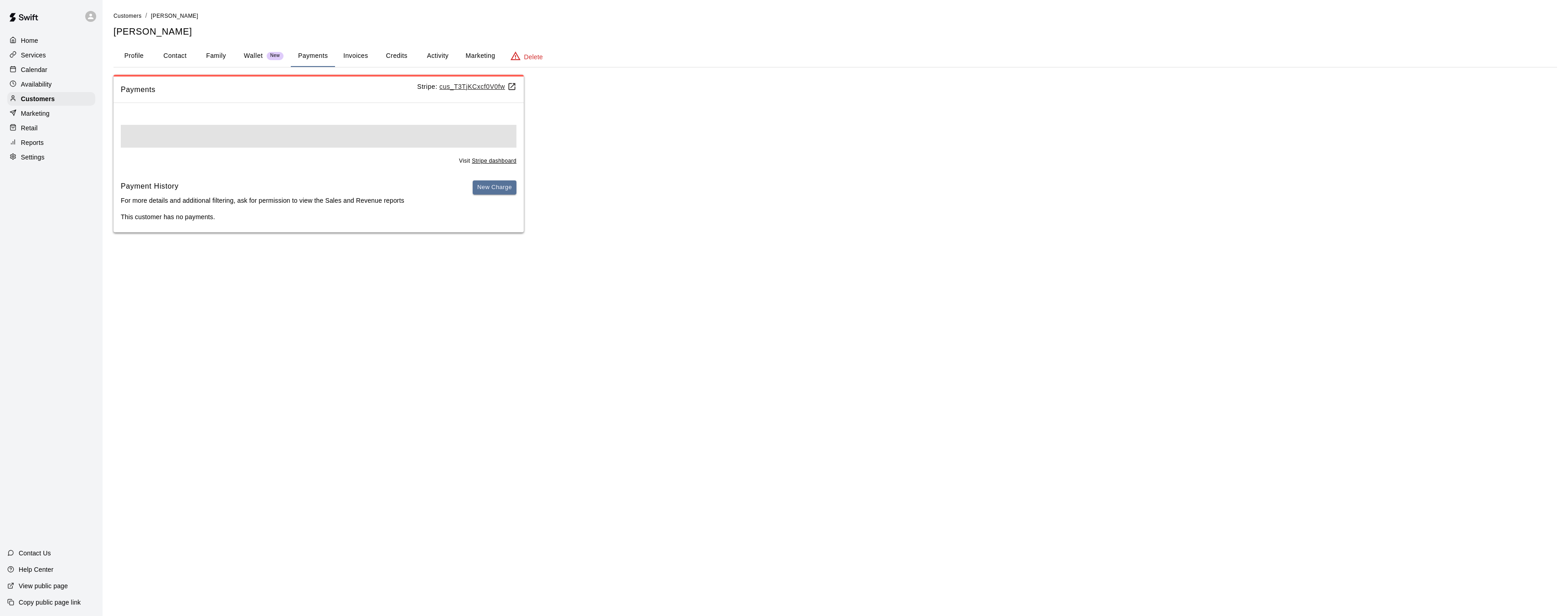
scroll to position [0, 0]
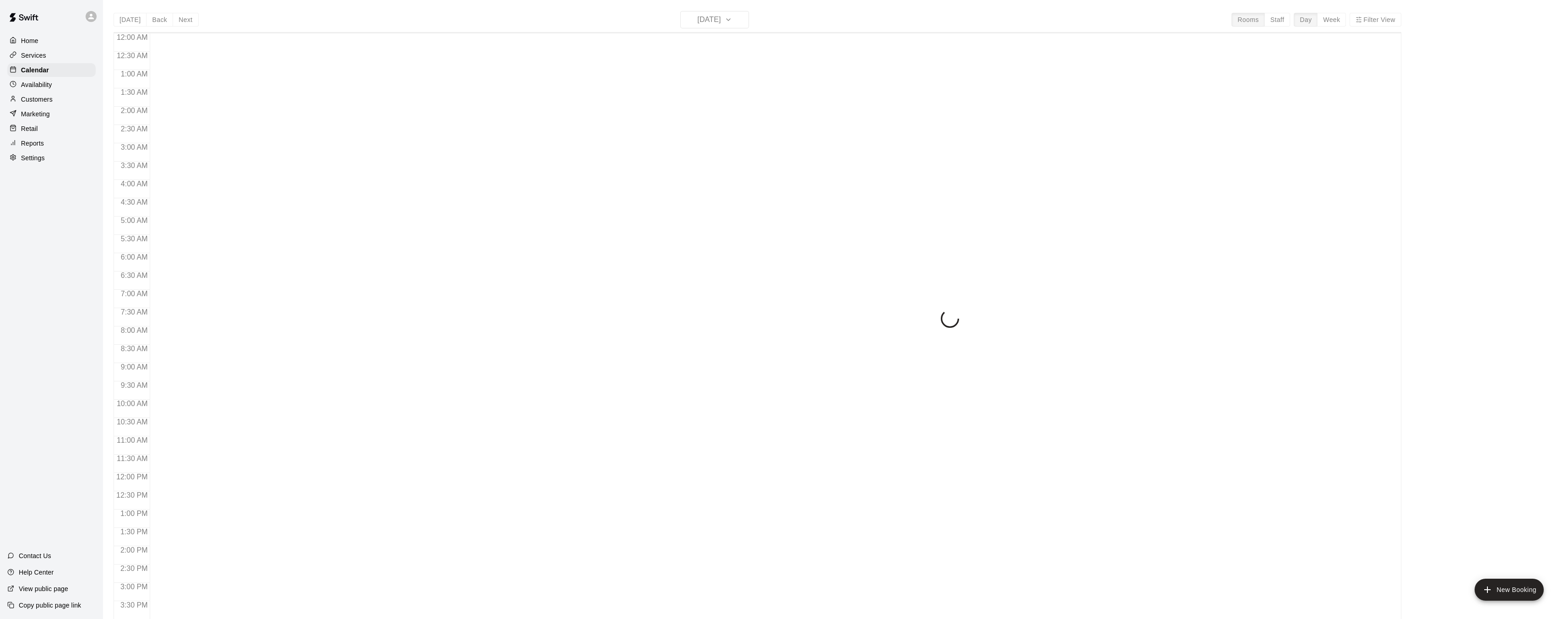
scroll to position [283, 0]
